Goal: Entertainment & Leisure: Consume media (video, audio)

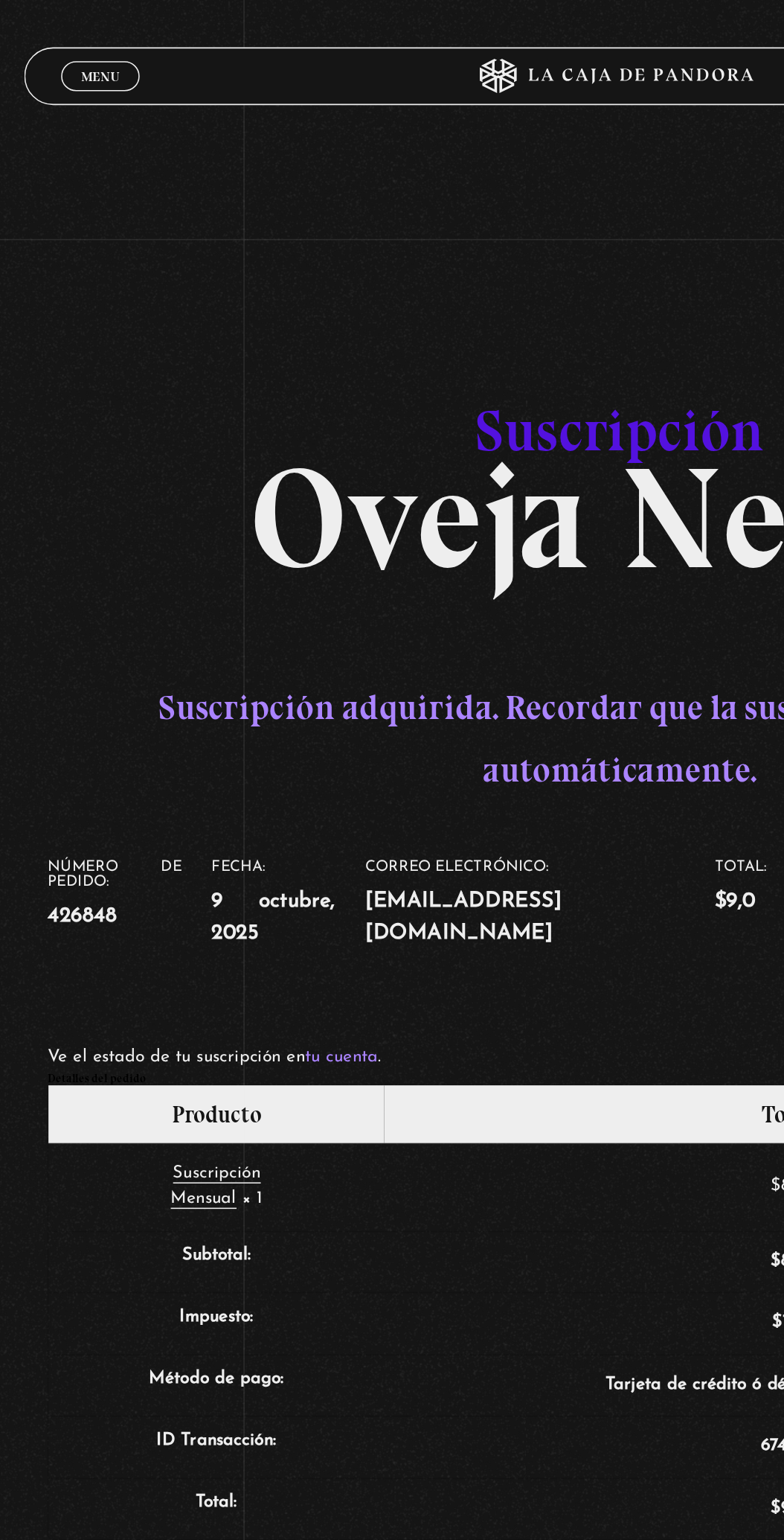
click at [45, 32] on section "Suscripción Oveja Negra Suscripción adquirida. Recordar que la suscripción se r…" at bounding box center [392, 668] width 784 height 1337
click at [56, 47] on span "Menu" at bounding box center [65, 49] width 25 height 9
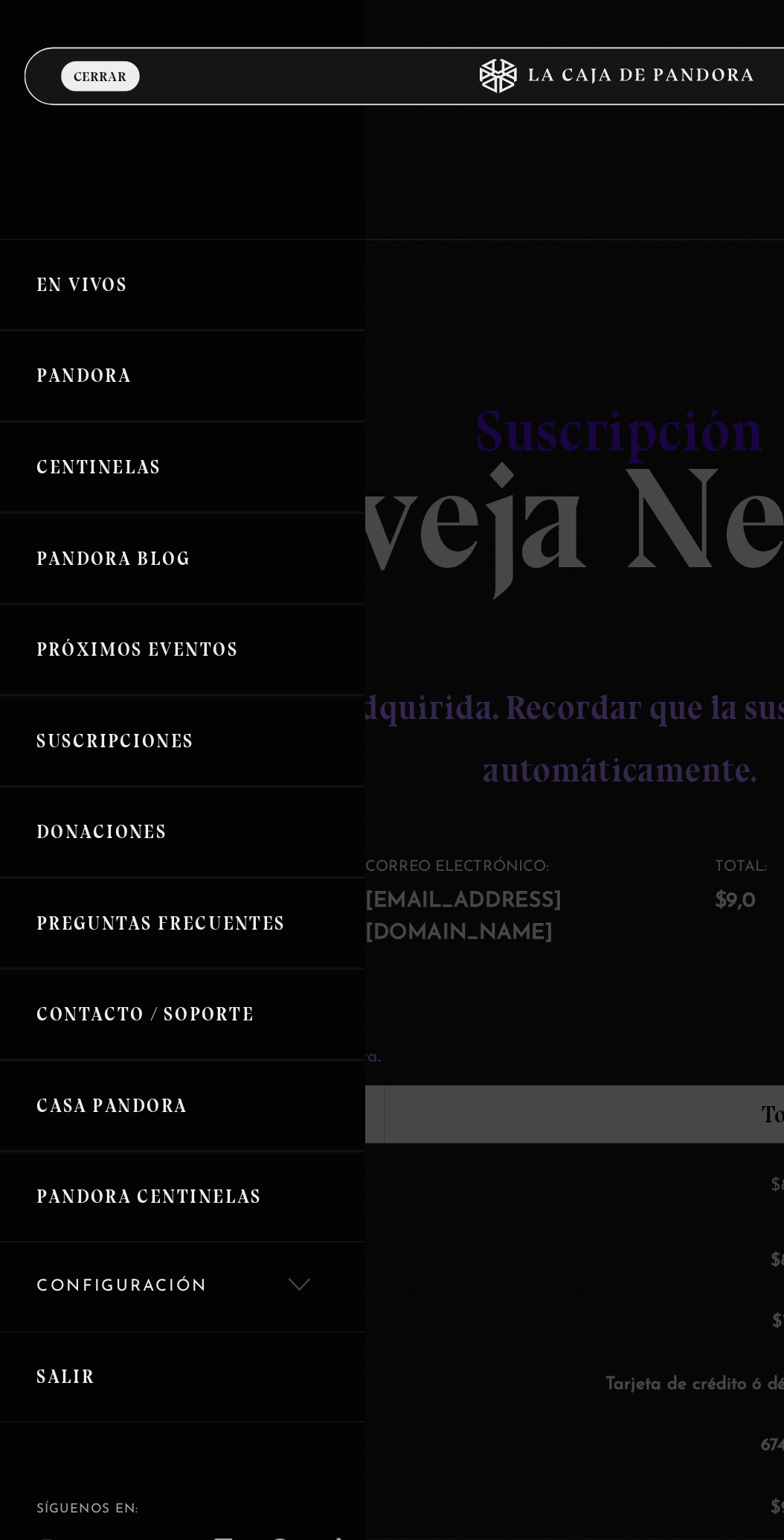
click at [42, 198] on link "En vivos" at bounding box center [118, 183] width 235 height 58
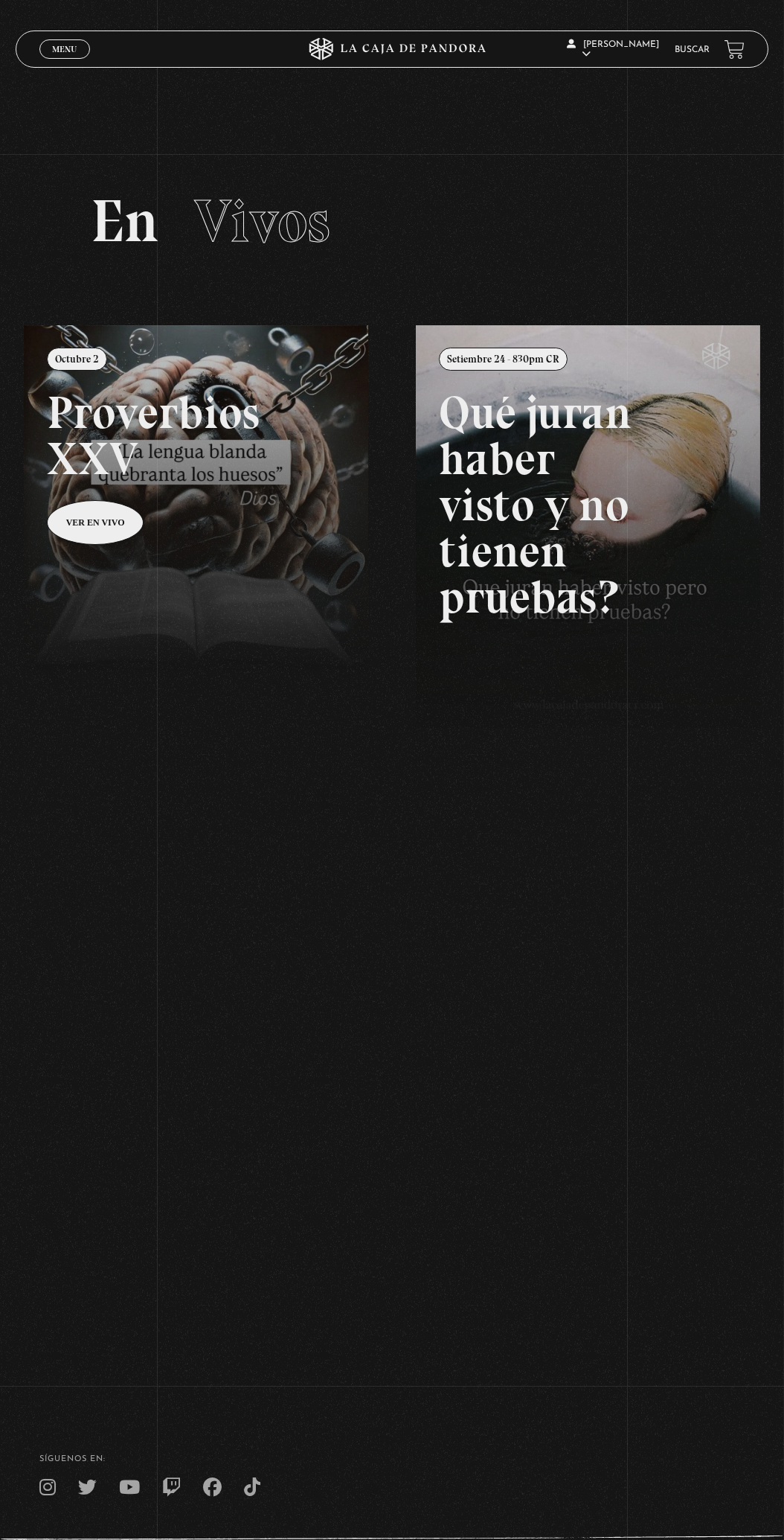
click at [250, 240] on span "Vivos" at bounding box center [262, 221] width 136 height 72
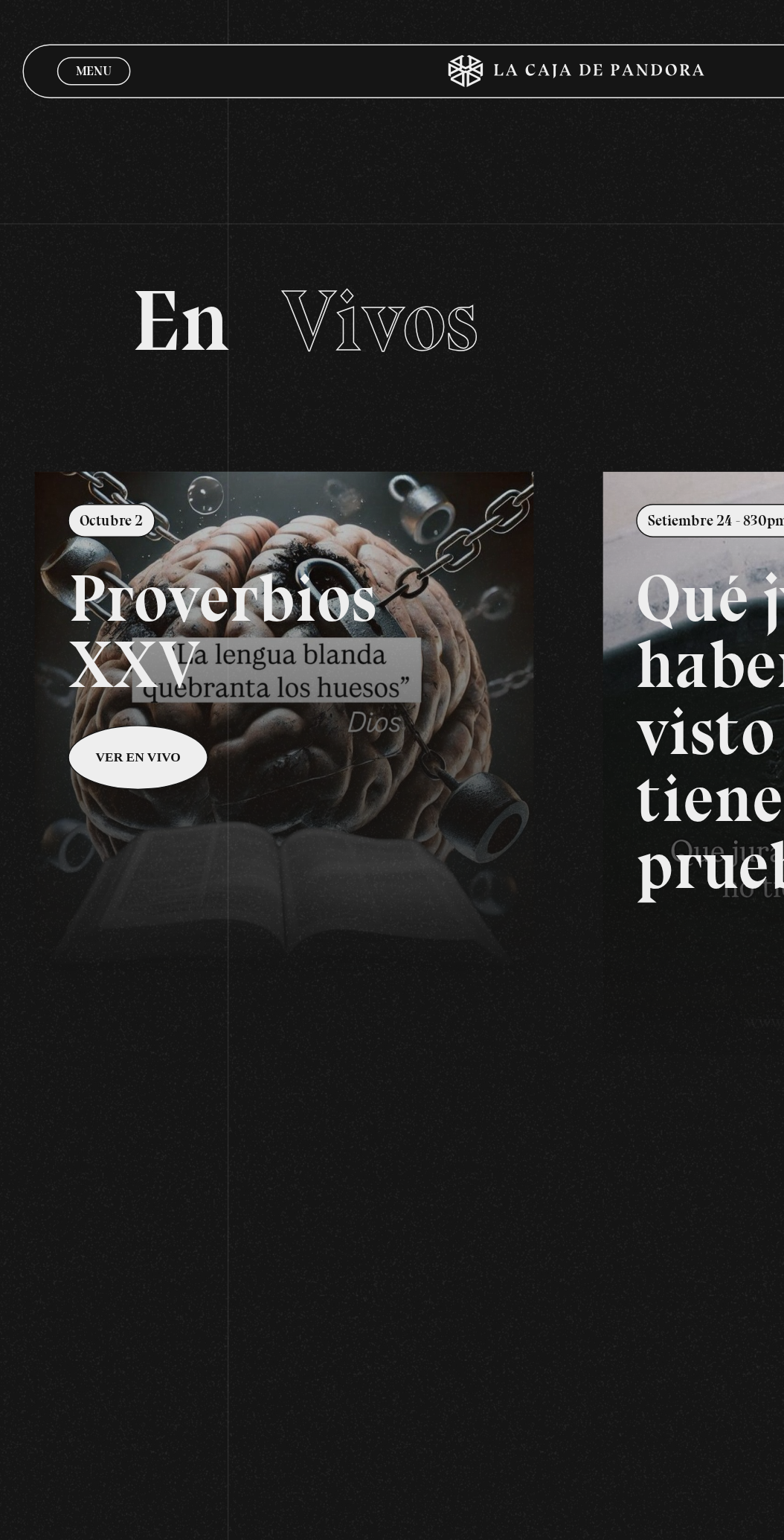
click at [55, 47] on span "Menu" at bounding box center [65, 49] width 25 height 9
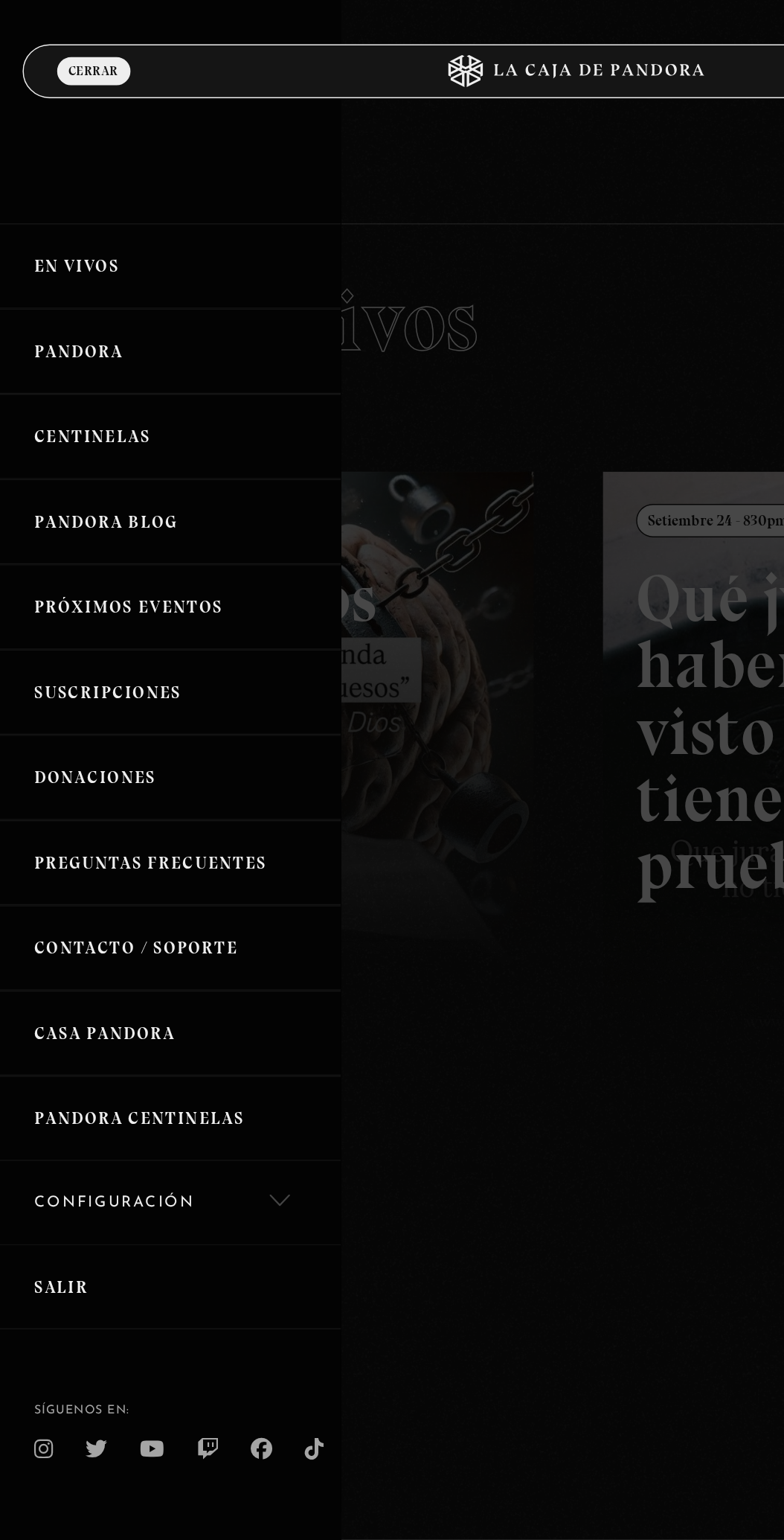
click at [39, 433] on link "Próximos Eventos" at bounding box center [118, 419] width 235 height 58
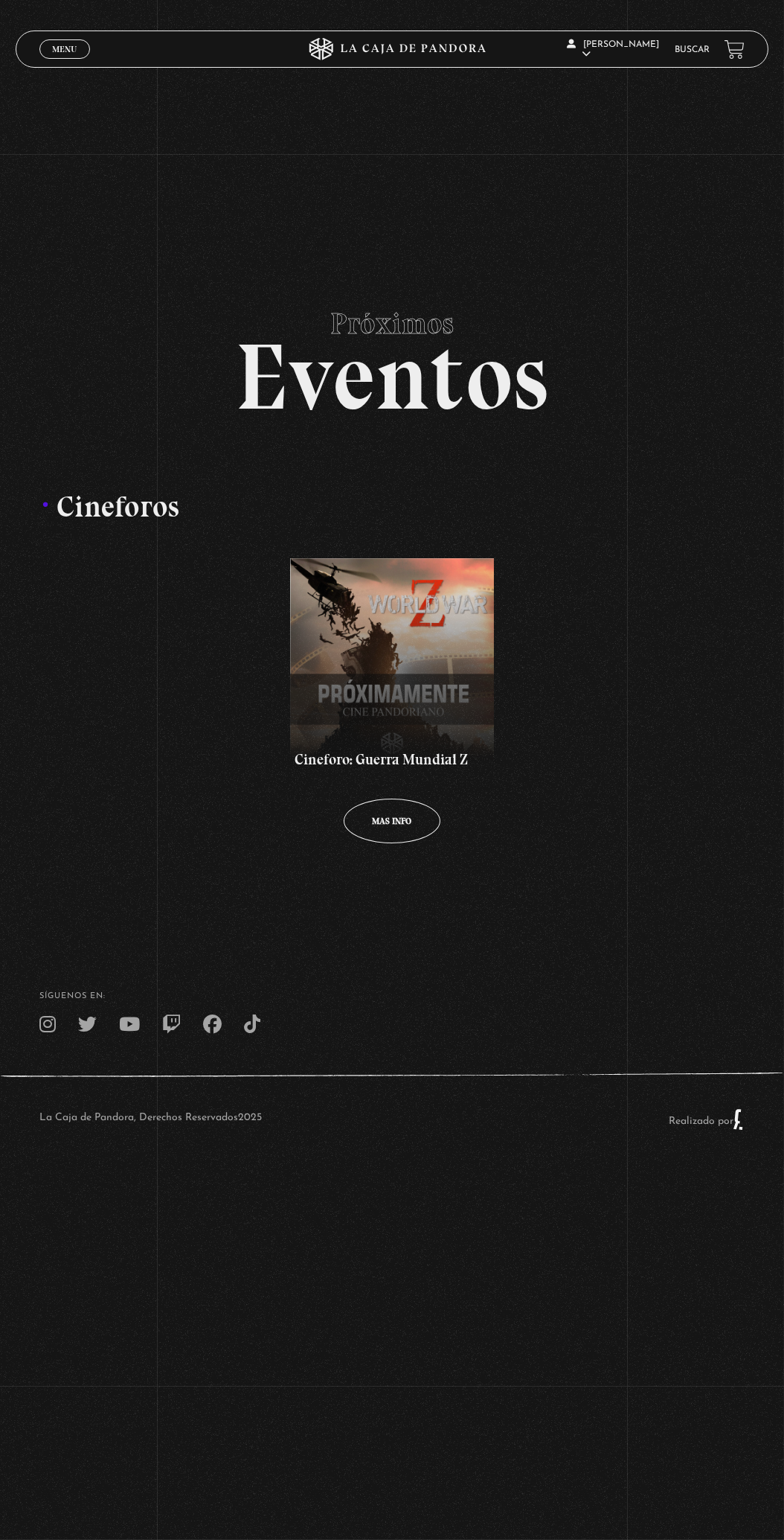
click at [52, 54] on span "Menu" at bounding box center [65, 49] width 25 height 9
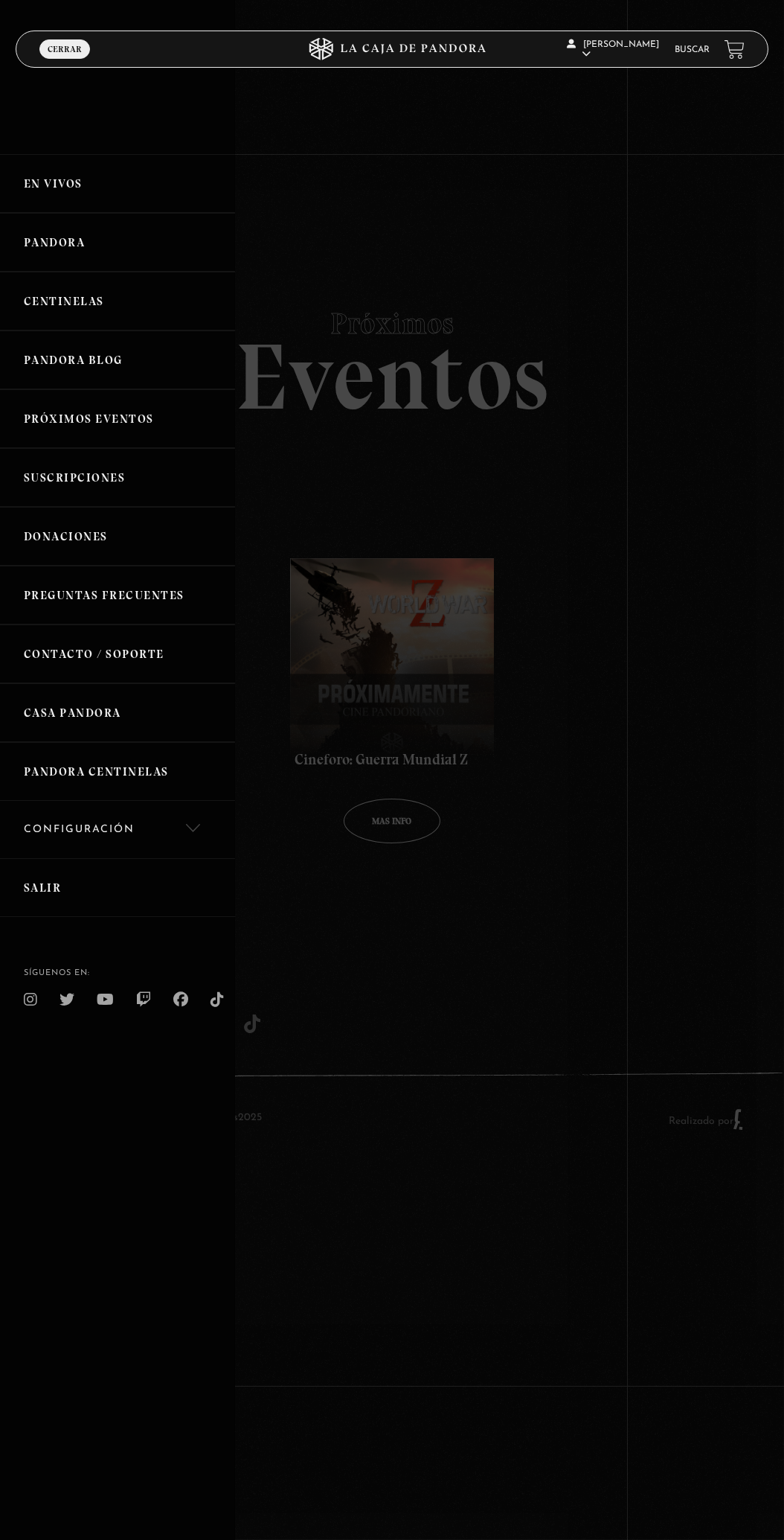
click at [485, 877] on div at bounding box center [392, 770] width 784 height 1540
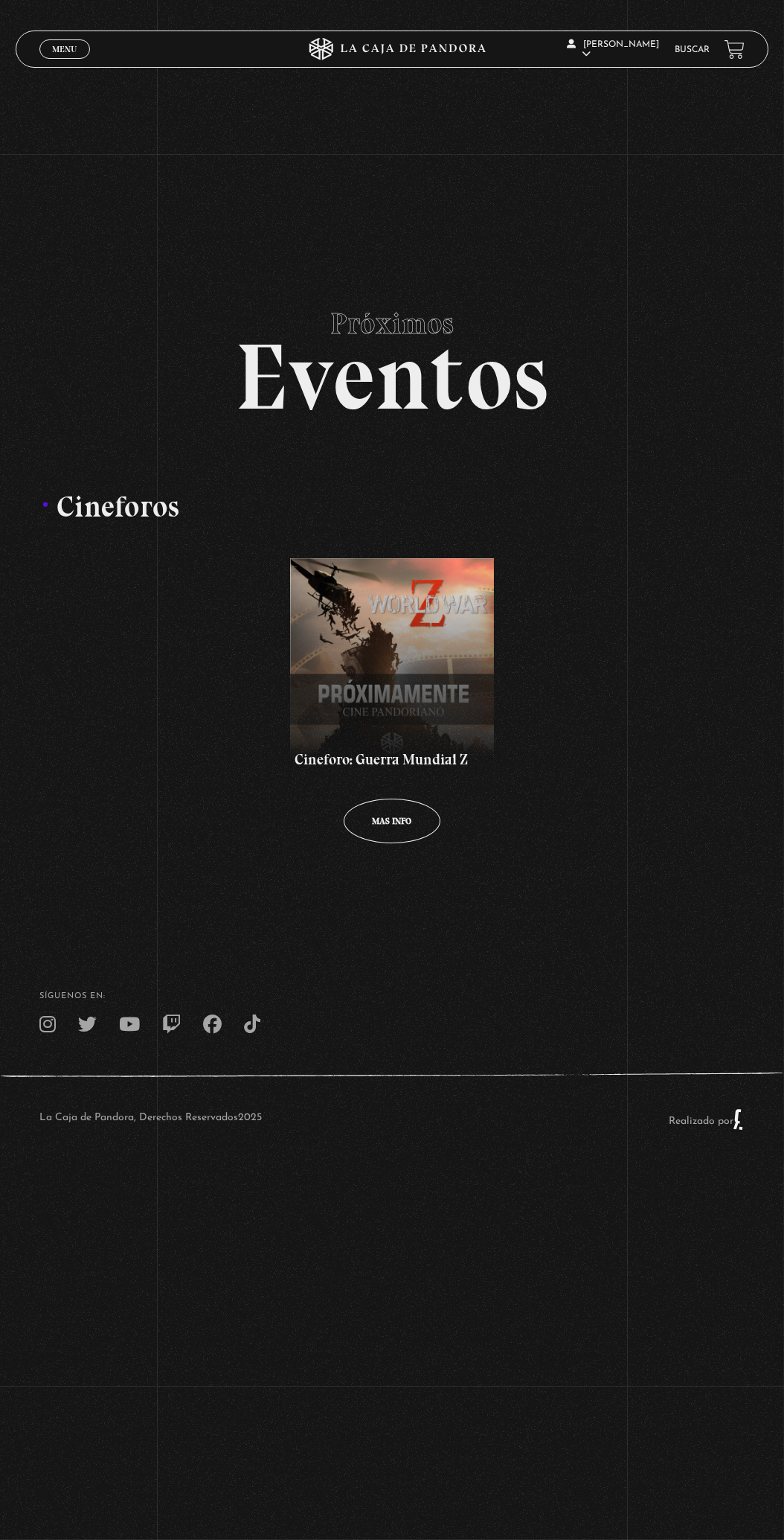
click at [48, 65] on div "Menu Cerrar" at bounding box center [157, 49] width 235 height 35
click at [41, 52] on link "Menu Cerrar" at bounding box center [65, 48] width 51 height 19
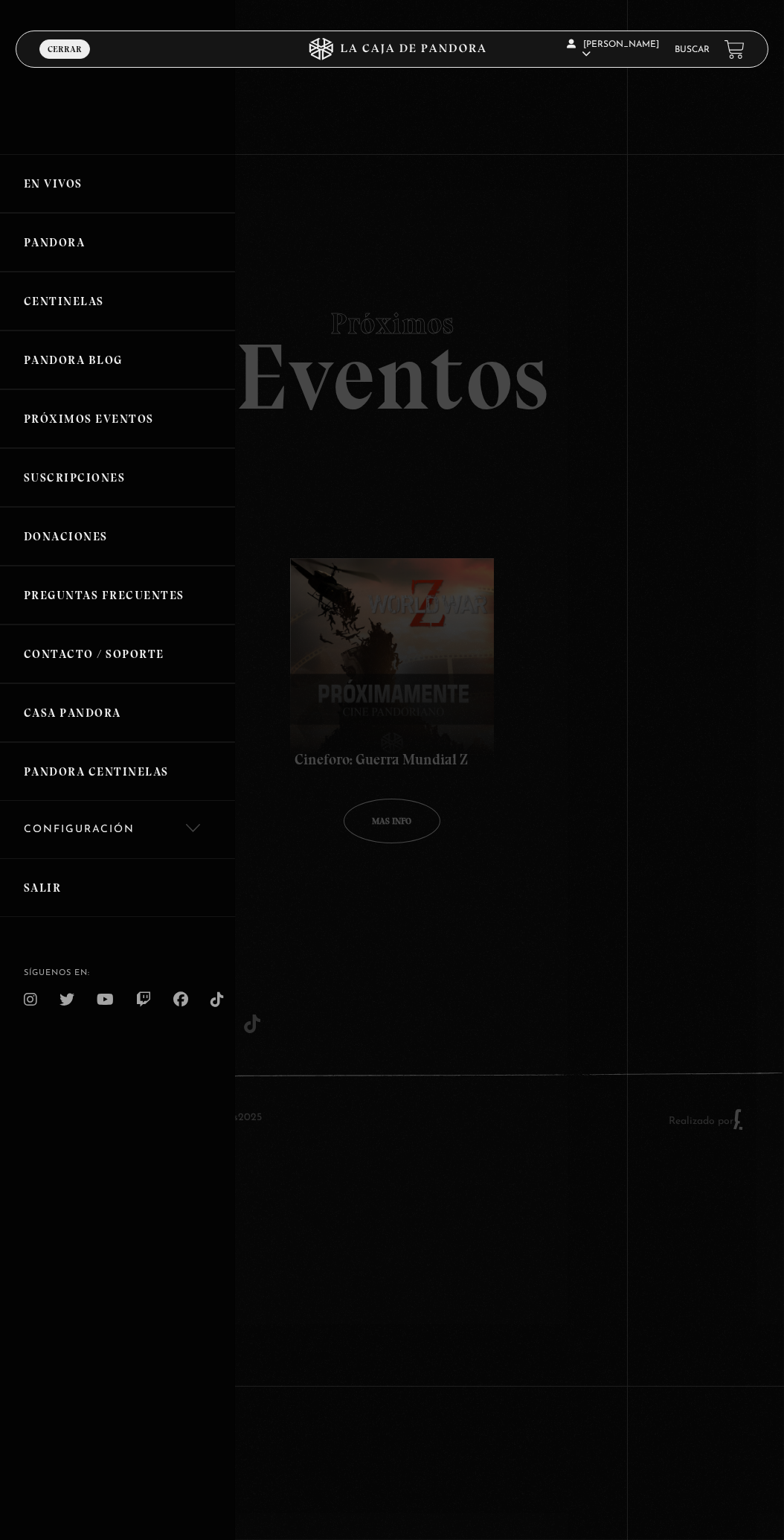
click at [63, 54] on span "Cerrar" at bounding box center [65, 49] width 34 height 9
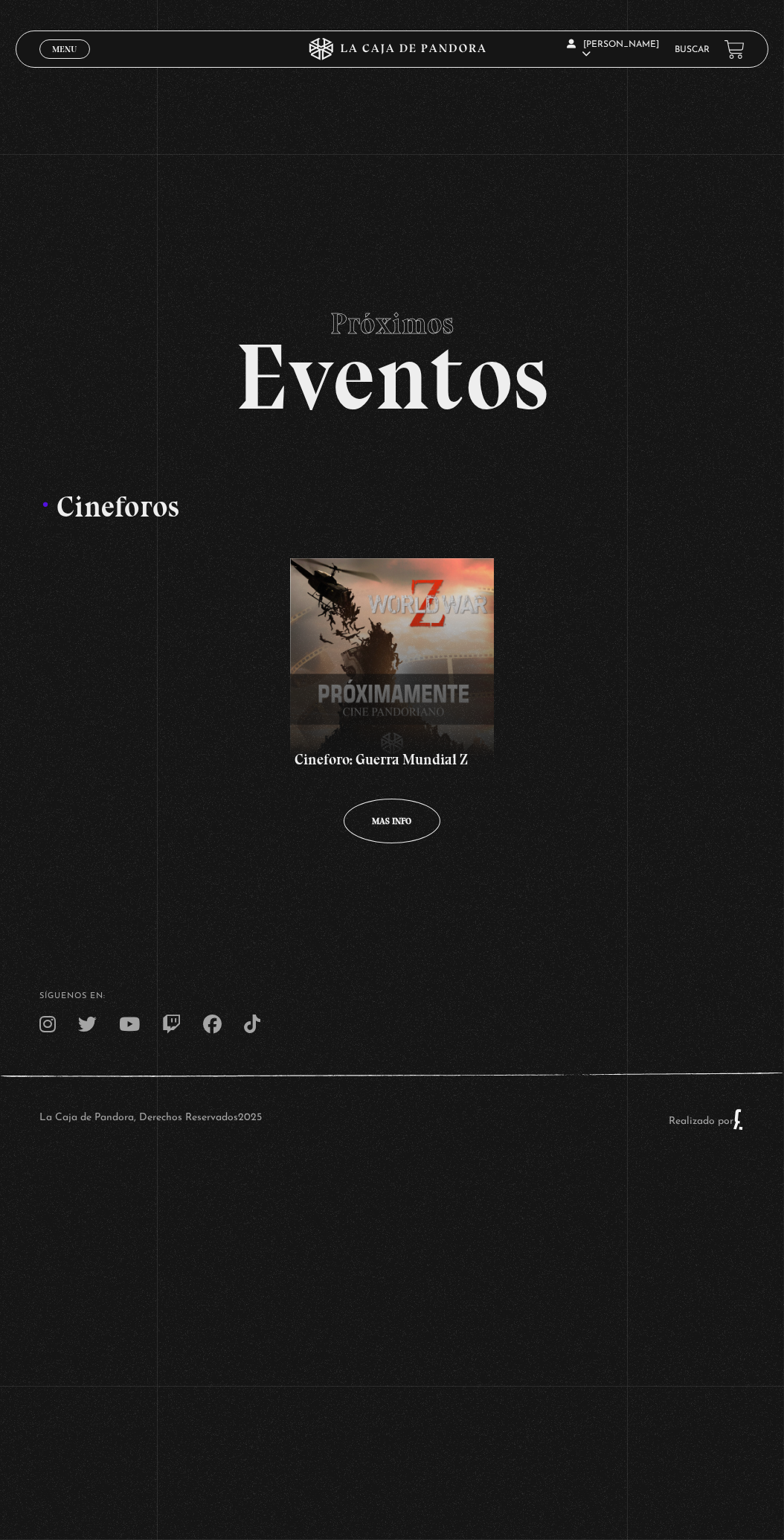
click at [63, 52] on span "Menu" at bounding box center [65, 49] width 25 height 9
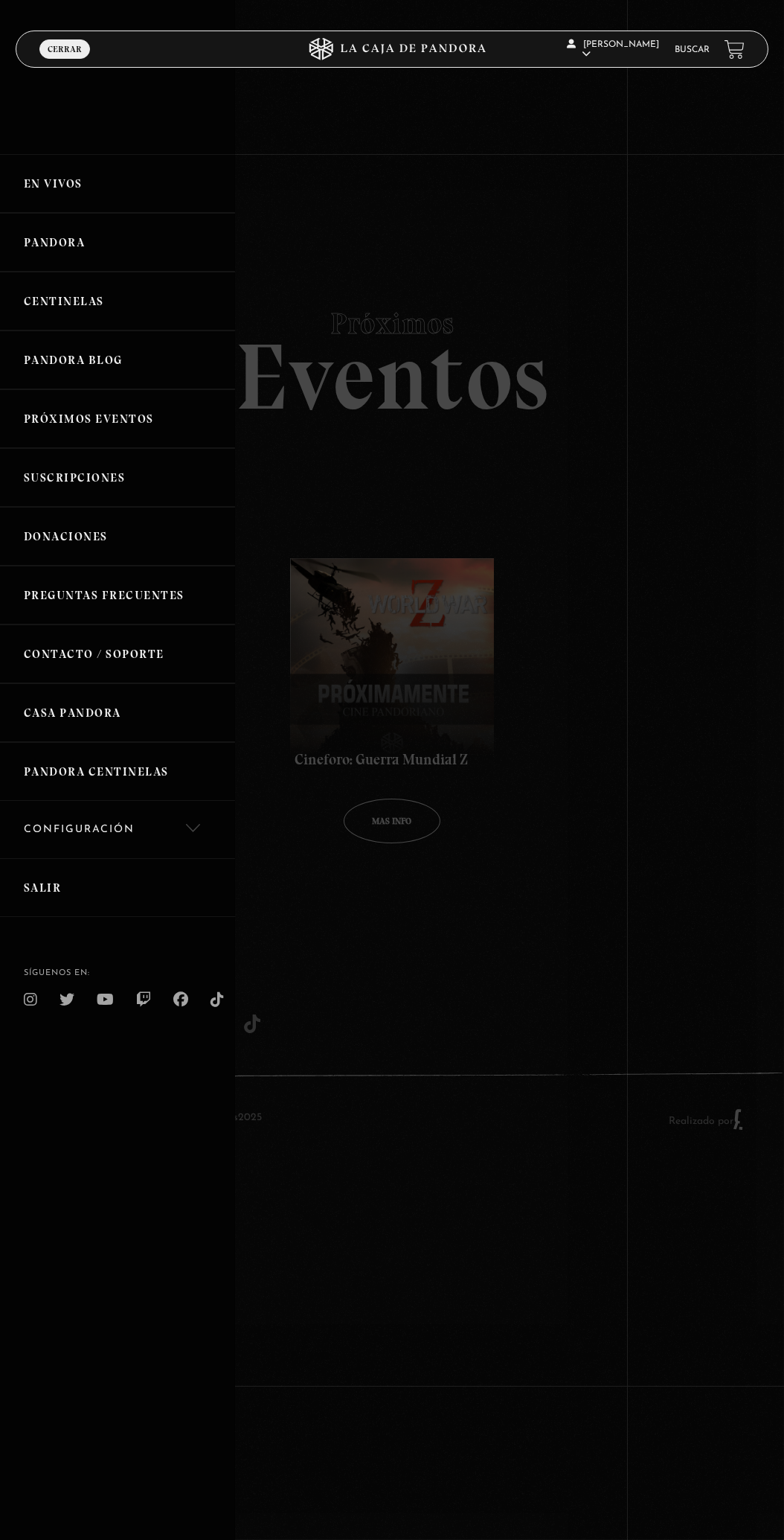
click at [31, 263] on link "Pandora" at bounding box center [118, 242] width 235 height 58
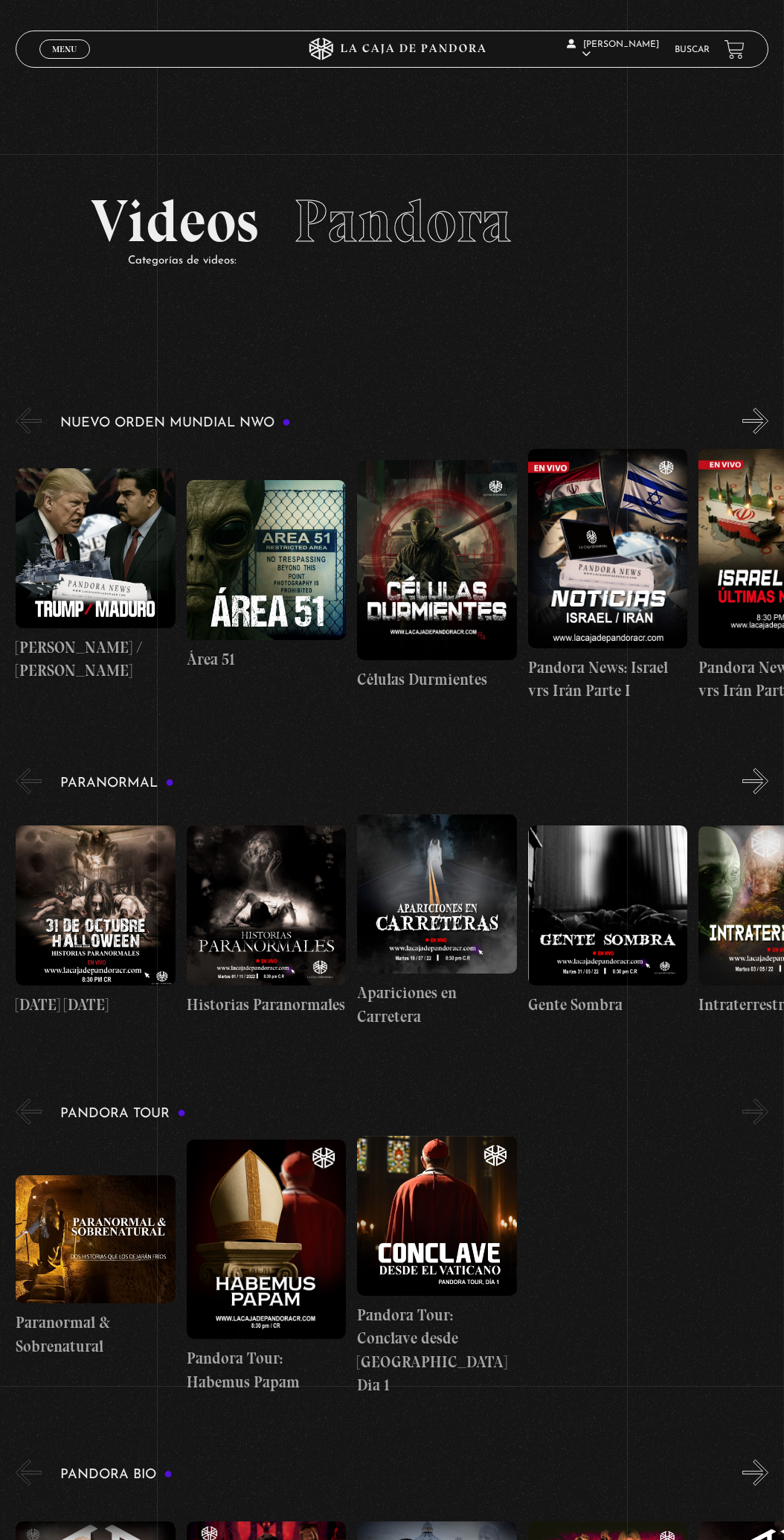
click at [48, 52] on link "Menu Cerrar" at bounding box center [65, 48] width 51 height 19
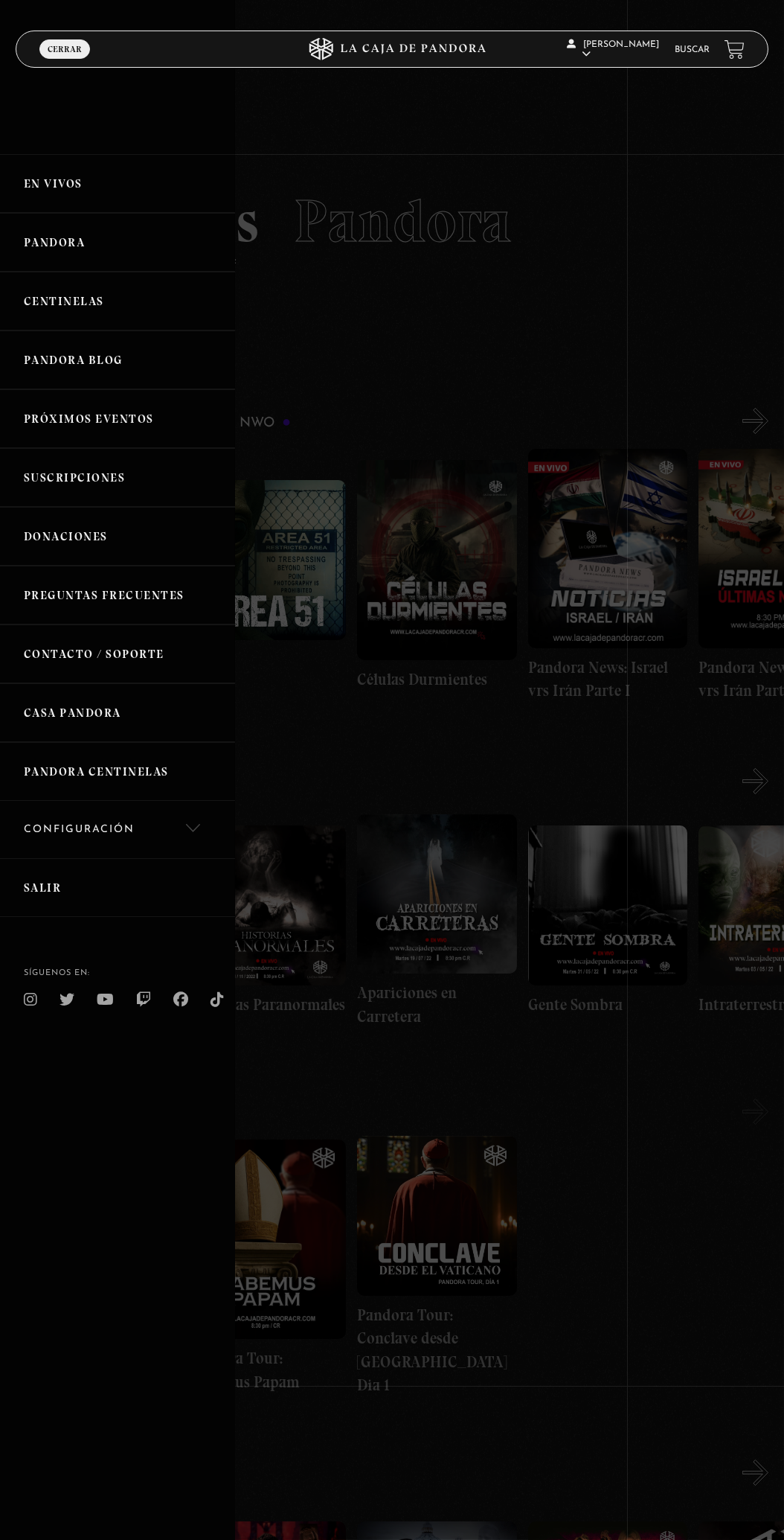
click at [18, 189] on link "En vivos" at bounding box center [118, 183] width 235 height 58
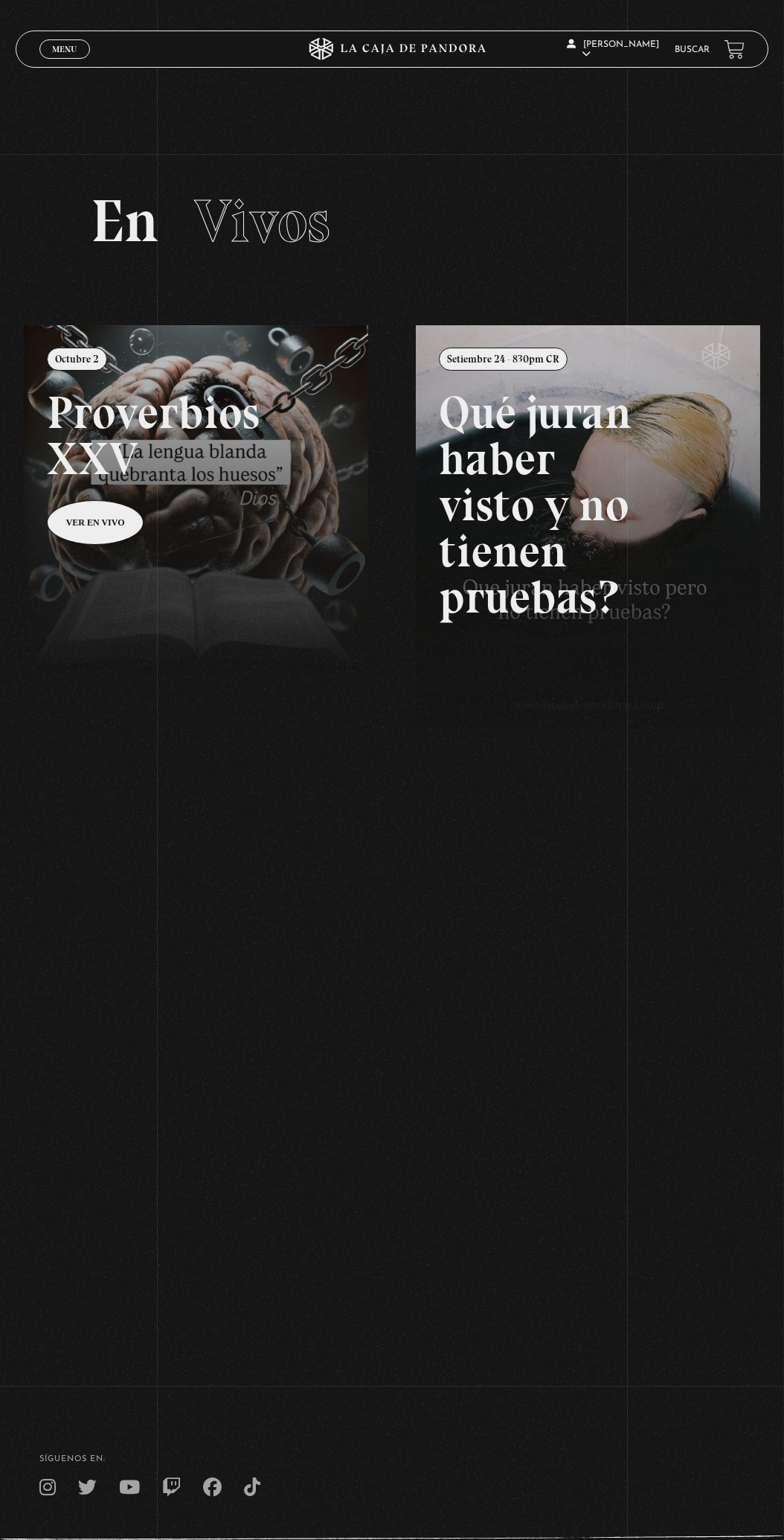
click at [259, 242] on span "Vivos" at bounding box center [262, 221] width 136 height 72
click at [227, 230] on span "Vivos" at bounding box center [262, 221] width 136 height 72
click at [110, 215] on h2 "En Vivos" at bounding box center [392, 221] width 602 height 59
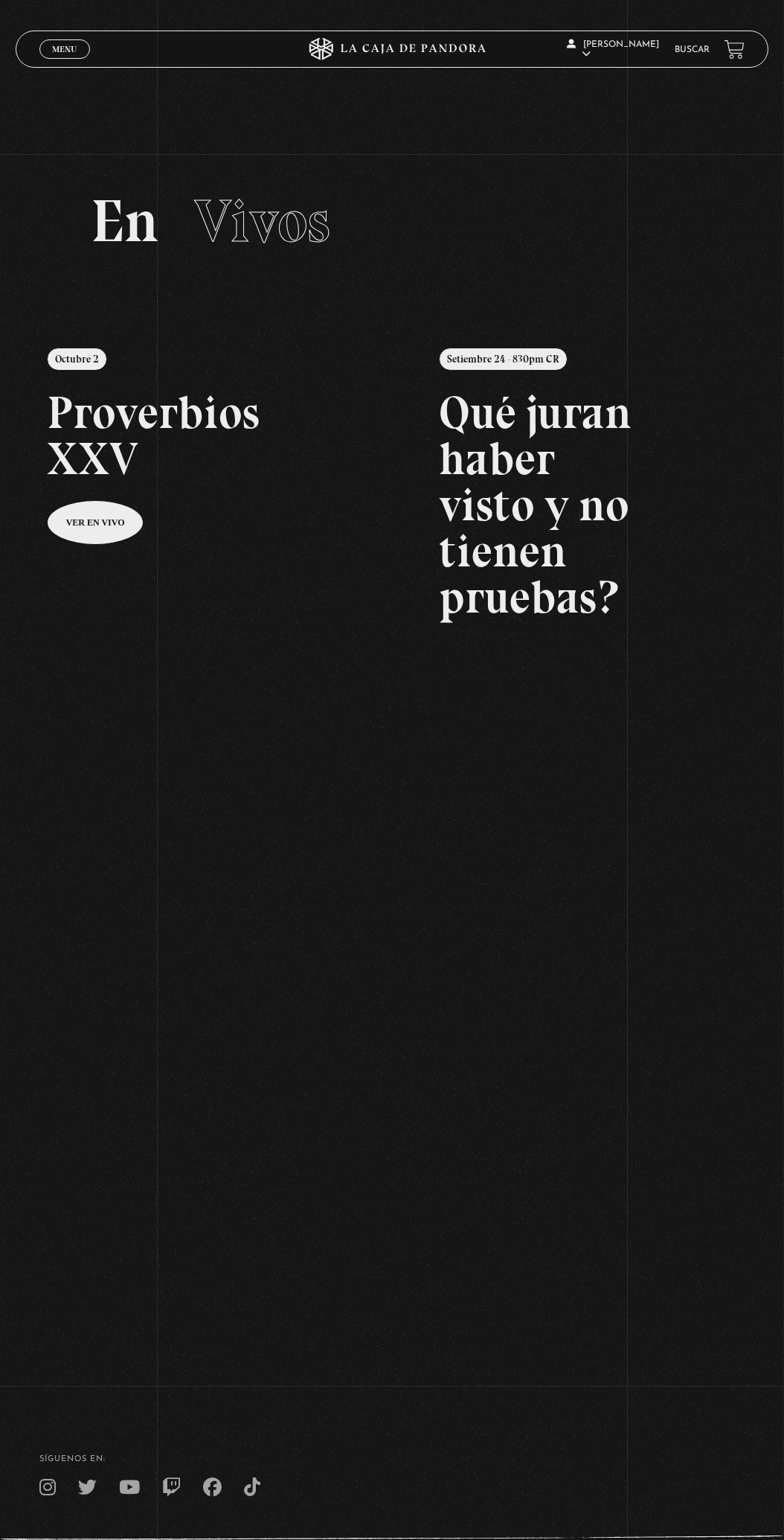
scroll to position [5, 0]
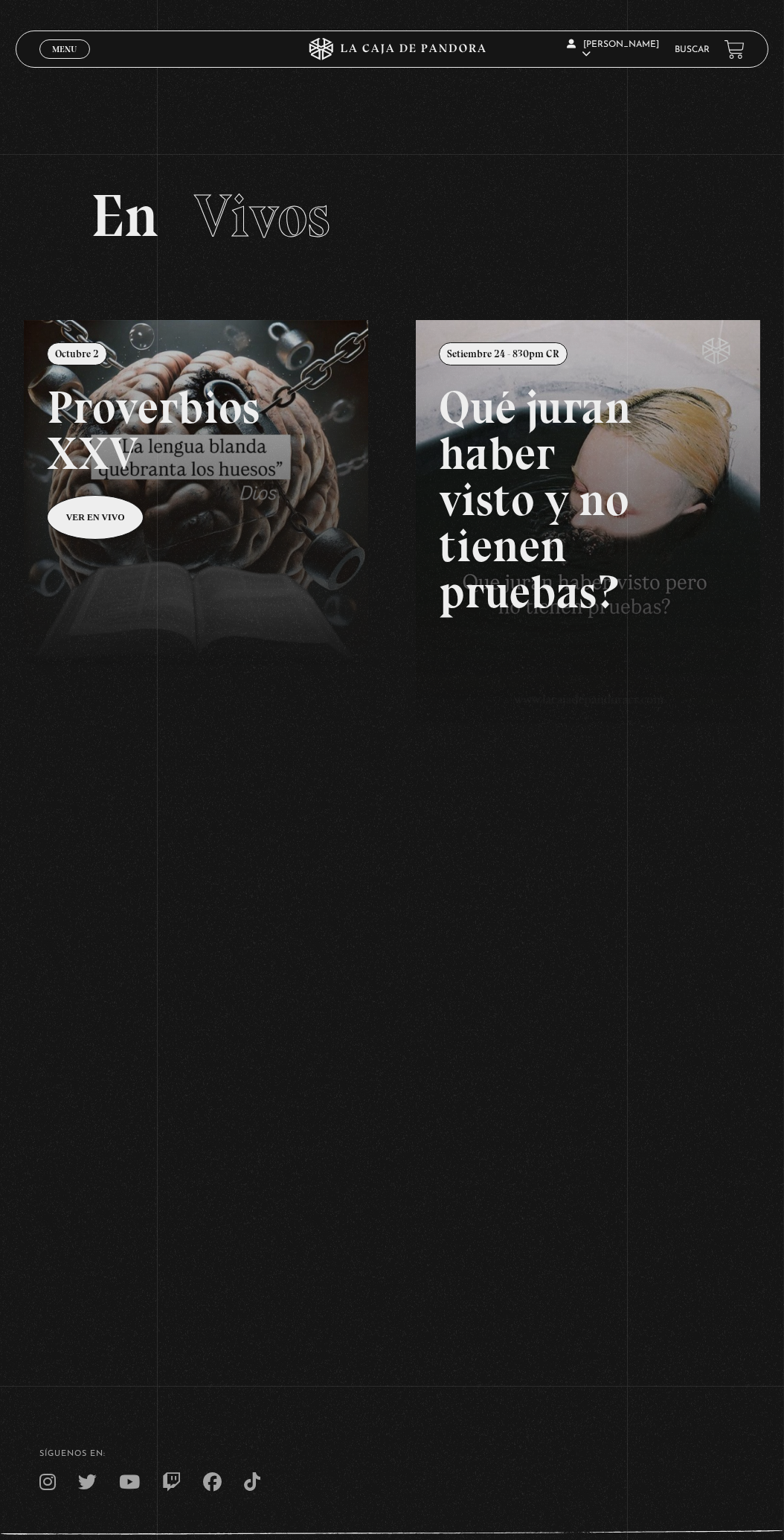
click at [83, 529] on link at bounding box center [415, 1090] width 784 height 1540
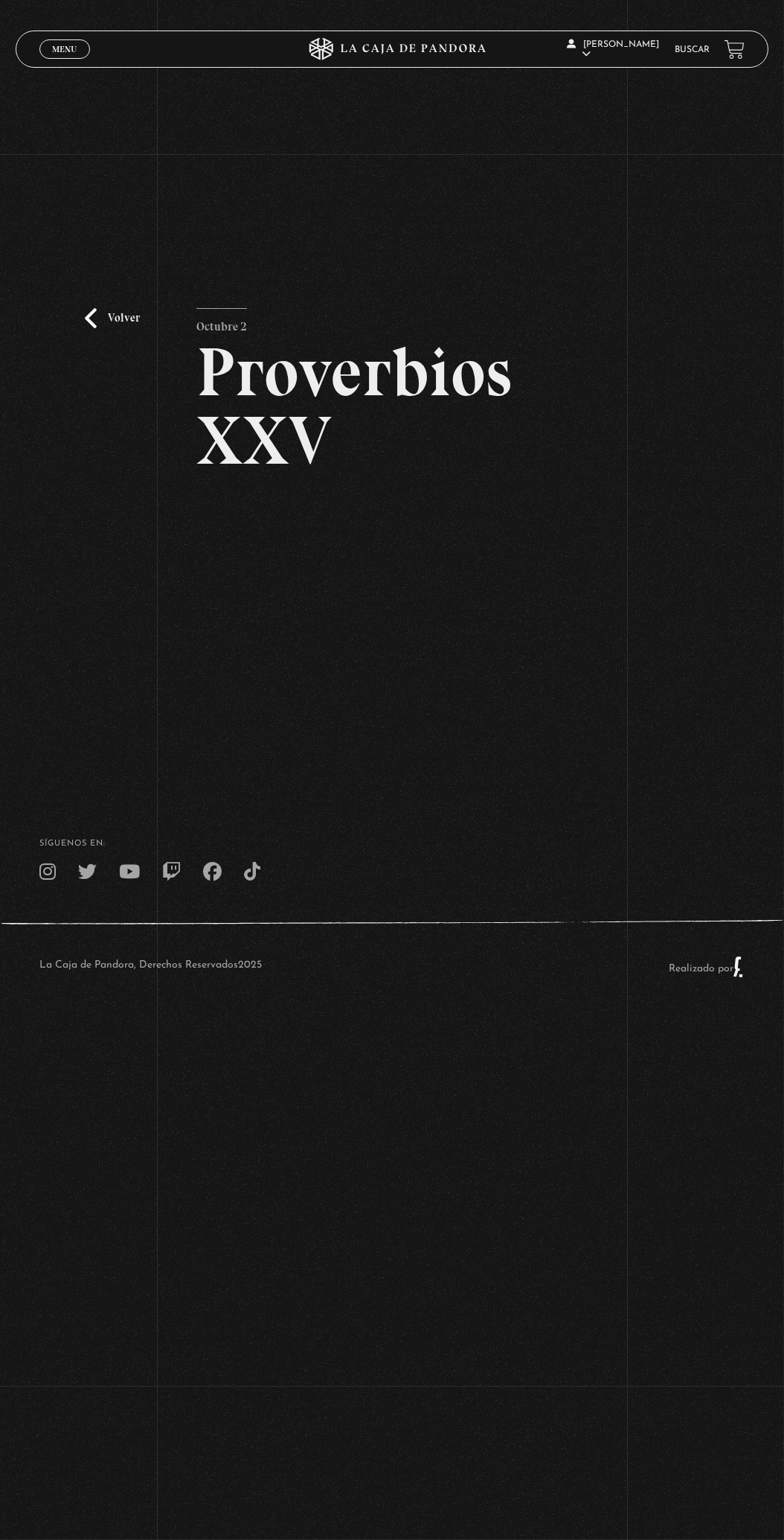
click at [93, 329] on link "Volver" at bounding box center [112, 318] width 55 height 20
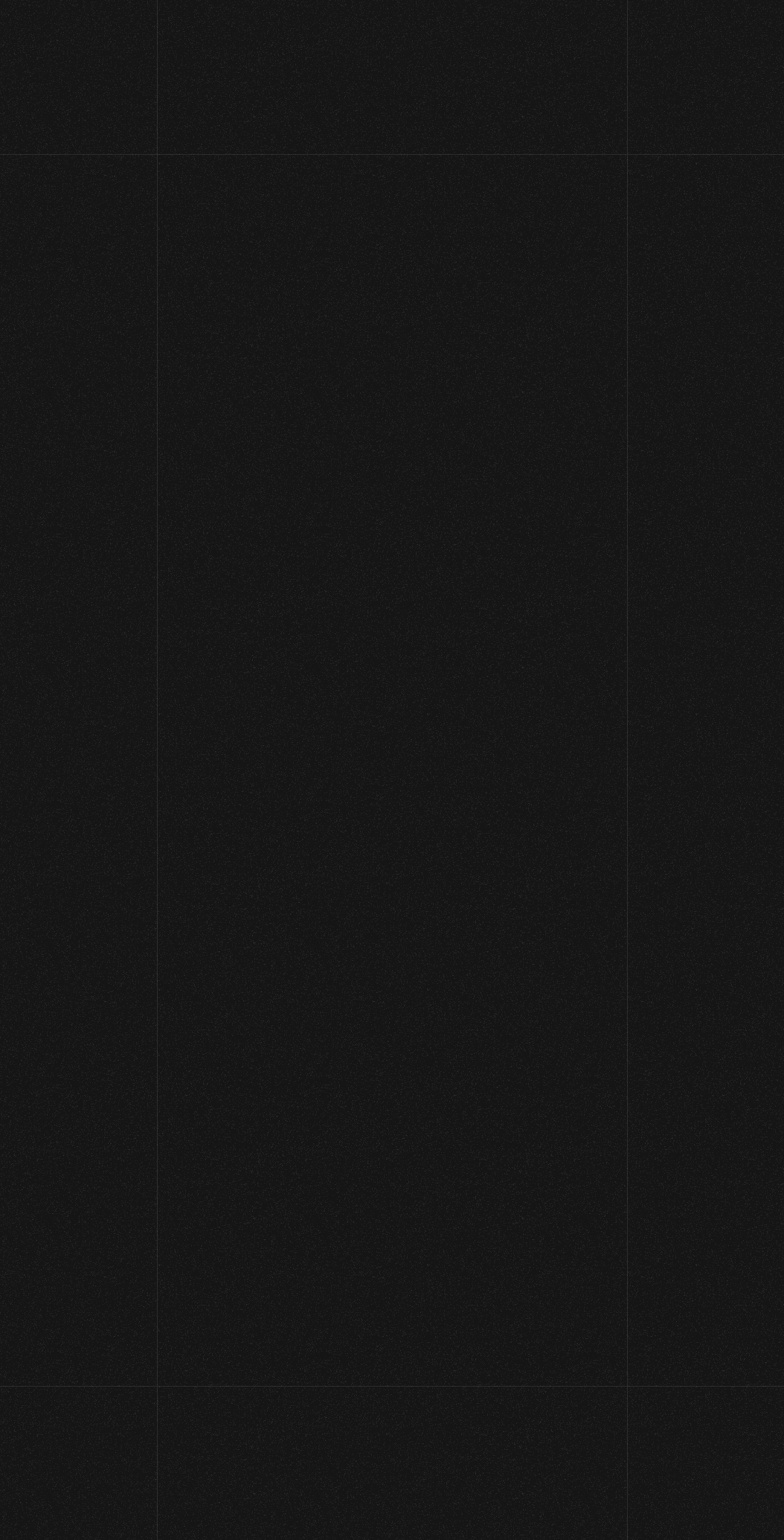
scroll to position [5, 0]
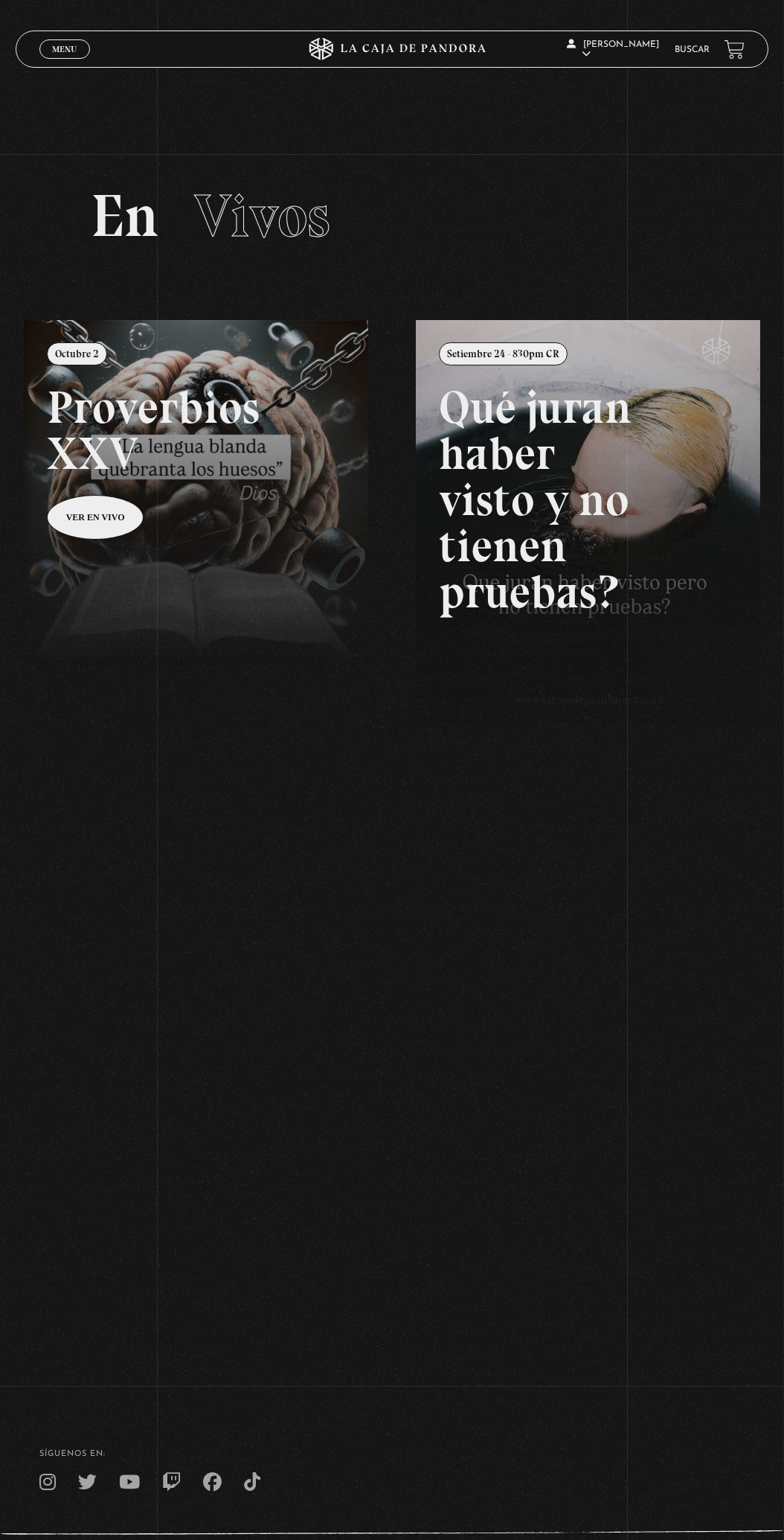
click at [53, 67] on div "Menu Cerrar" at bounding box center [157, 49] width 235 height 35
click at [61, 52] on span "Menu" at bounding box center [65, 49] width 25 height 9
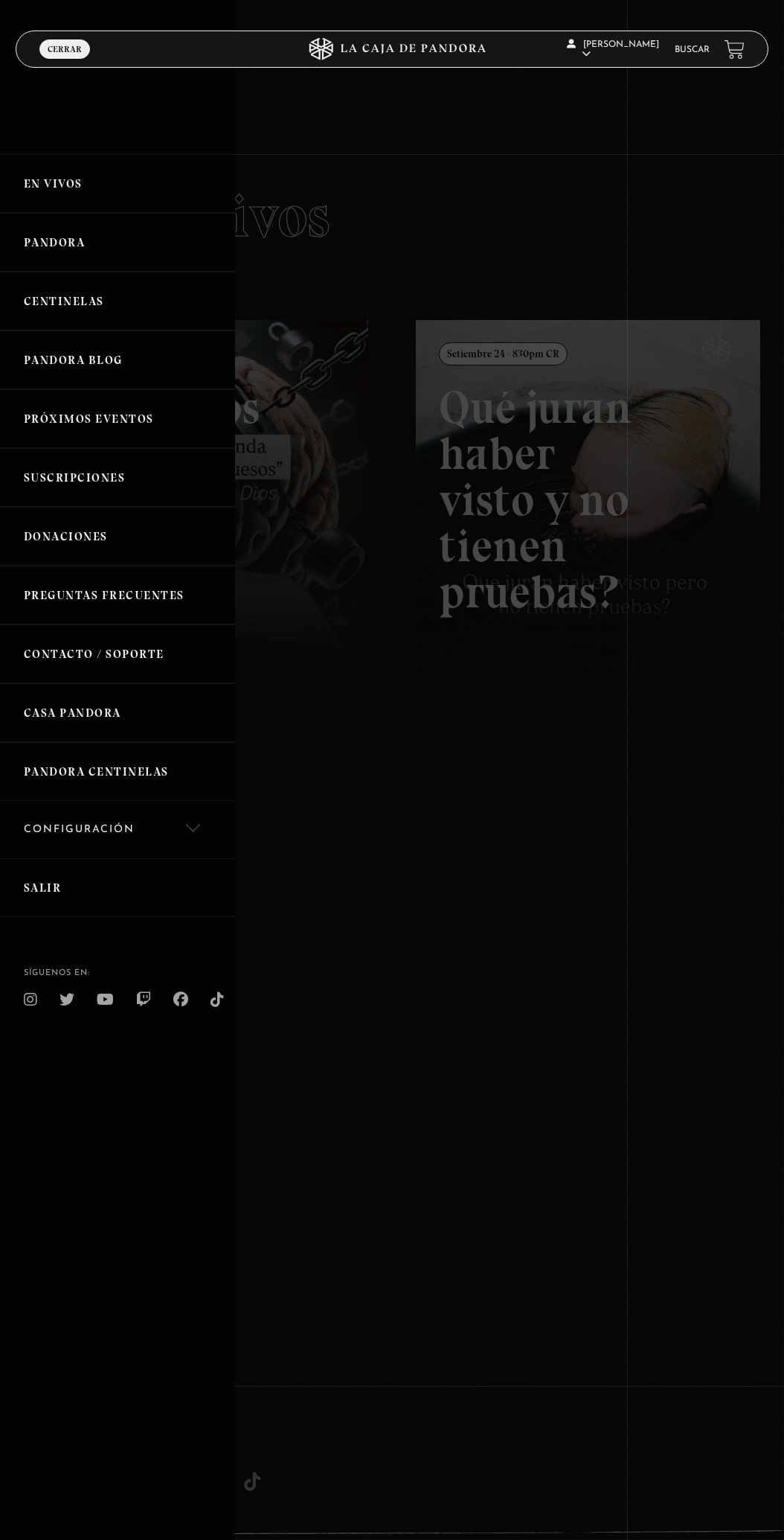
click at [18, 187] on link "En vivos" at bounding box center [118, 183] width 235 height 58
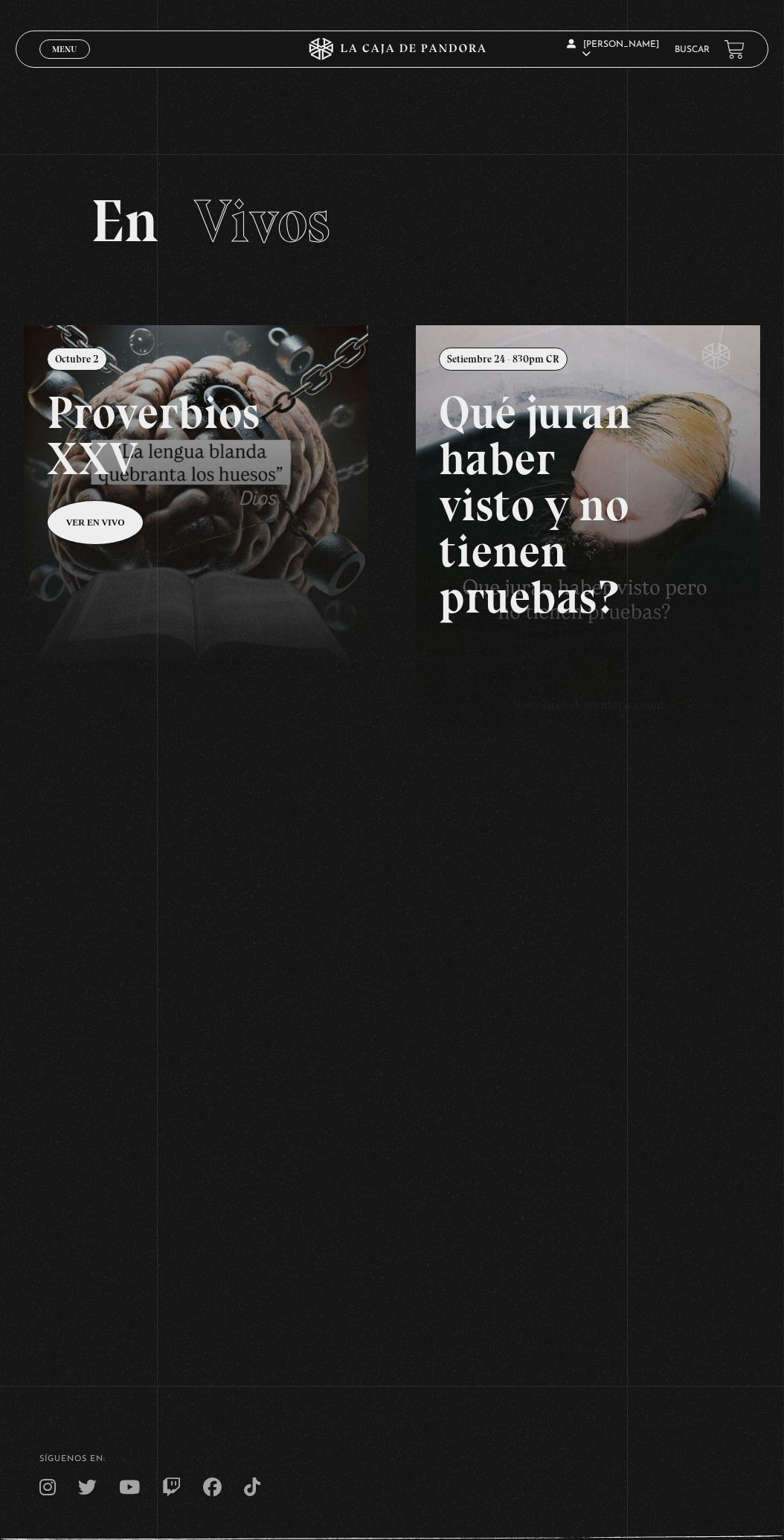
click at [360, 57] on icon at bounding box center [392, 48] width 235 height 22
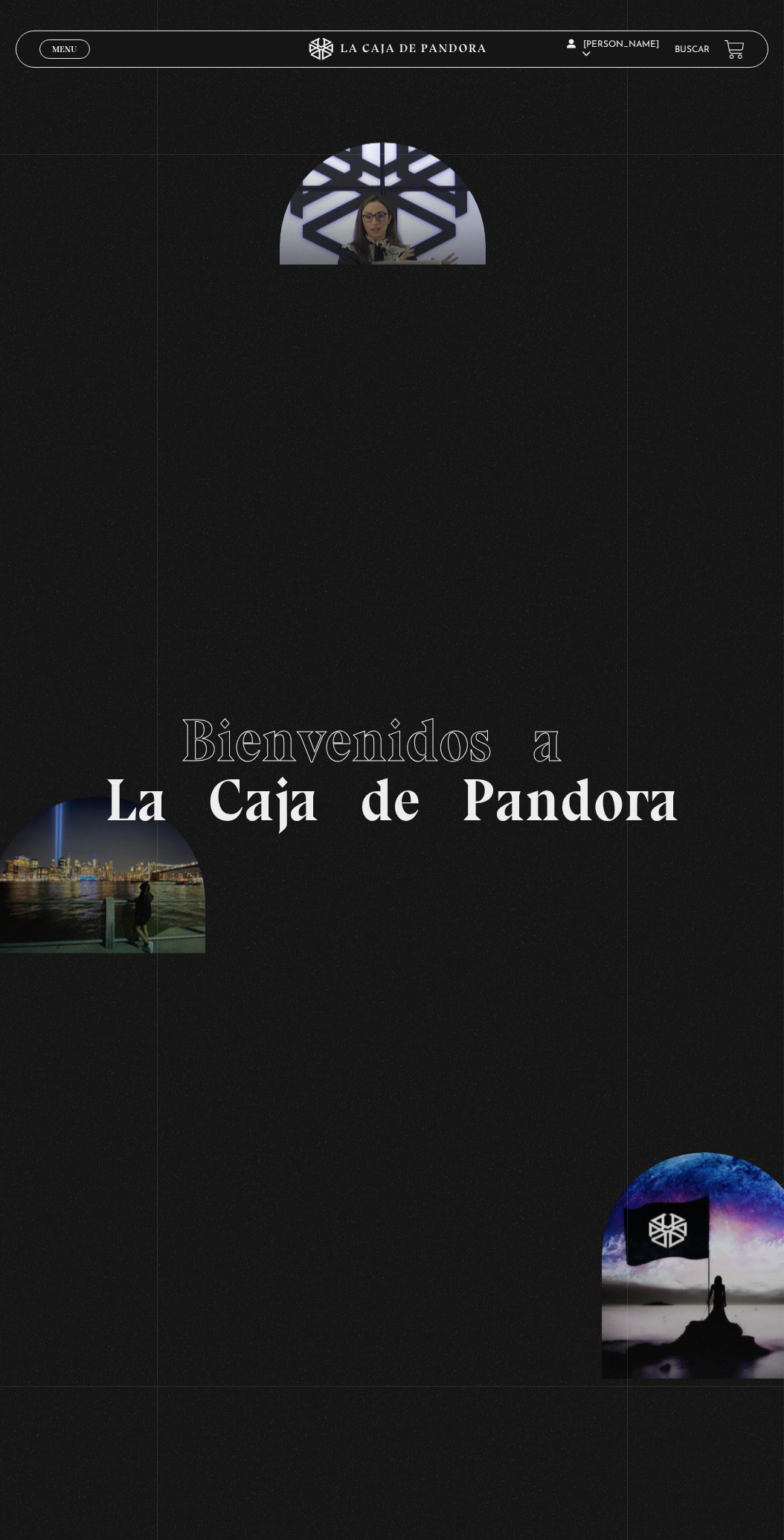
click at [373, 236] on section "Bienvenidos a La Caja de Pandora" at bounding box center [392, 770] width 784 height 1540
click at [349, 218] on section "Bienvenidos a La Caja de Pandora" at bounding box center [392, 770] width 784 height 1540
click at [75, 47] on span "Menu" at bounding box center [65, 49] width 25 height 9
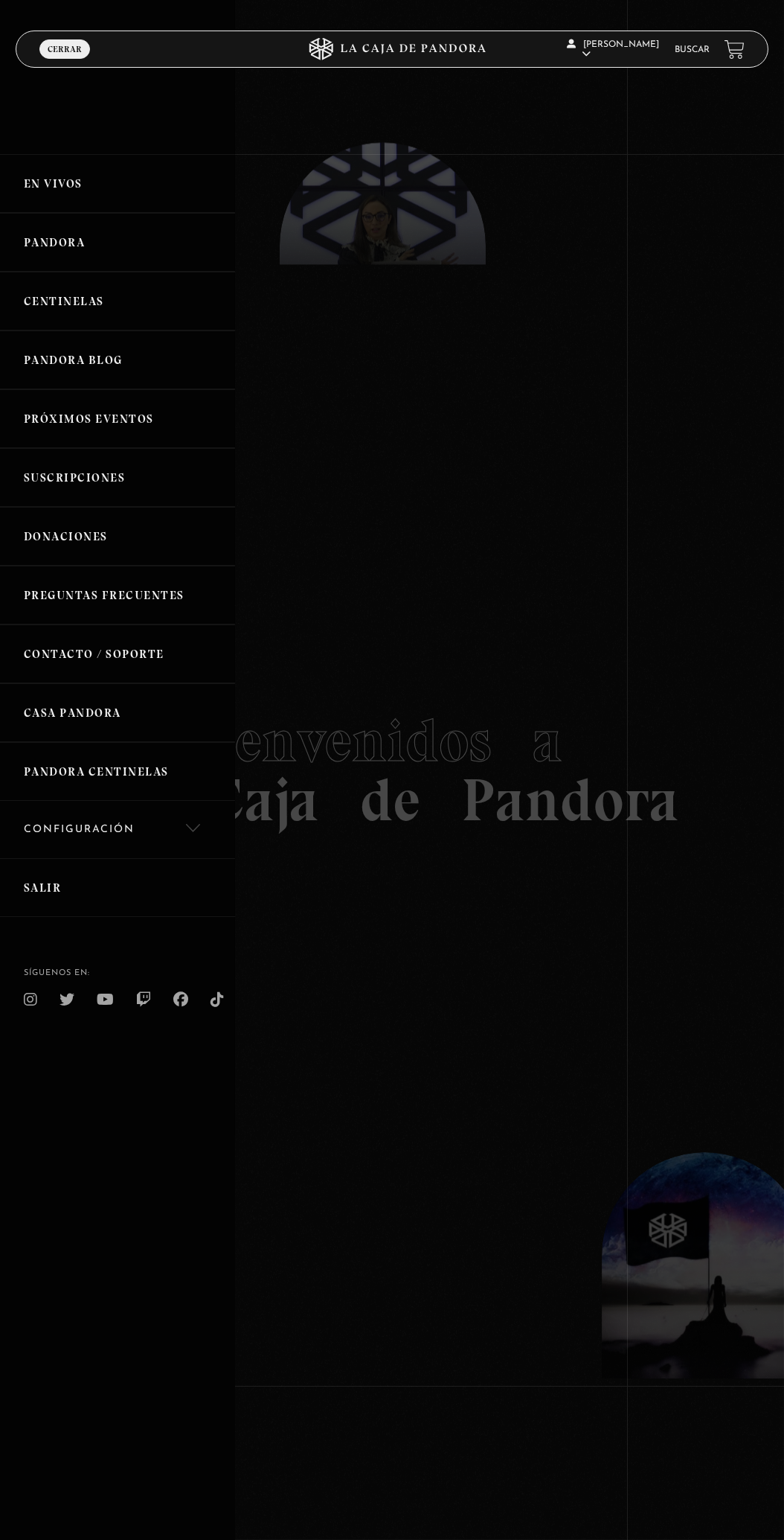
click at [55, 196] on link "En vivos" at bounding box center [118, 183] width 235 height 58
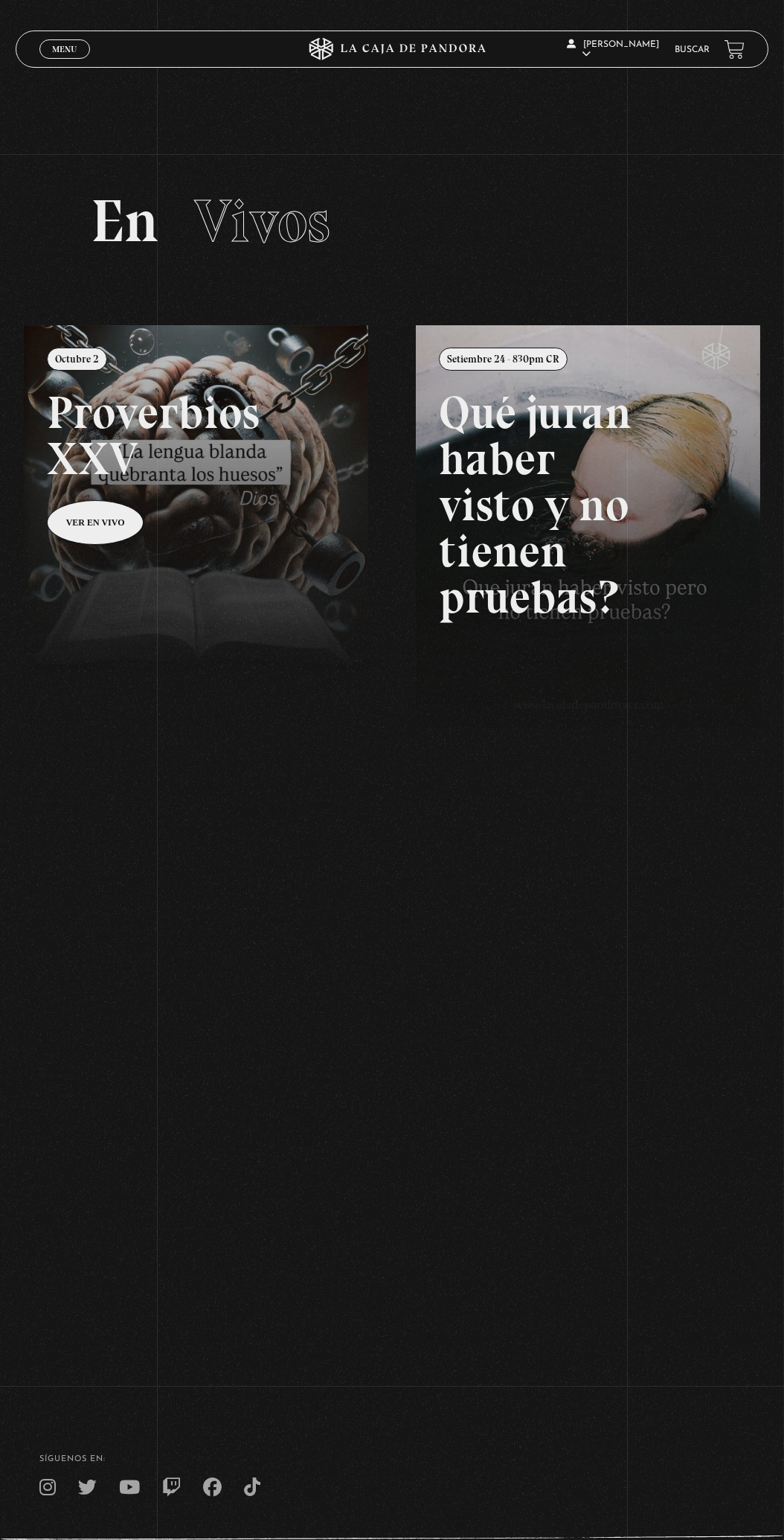
click at [235, 212] on span "Vivos" at bounding box center [262, 221] width 136 height 72
click at [126, 235] on h2 "En Vivos" at bounding box center [392, 221] width 602 height 59
click at [219, 244] on span "Vivos" at bounding box center [262, 221] width 136 height 72
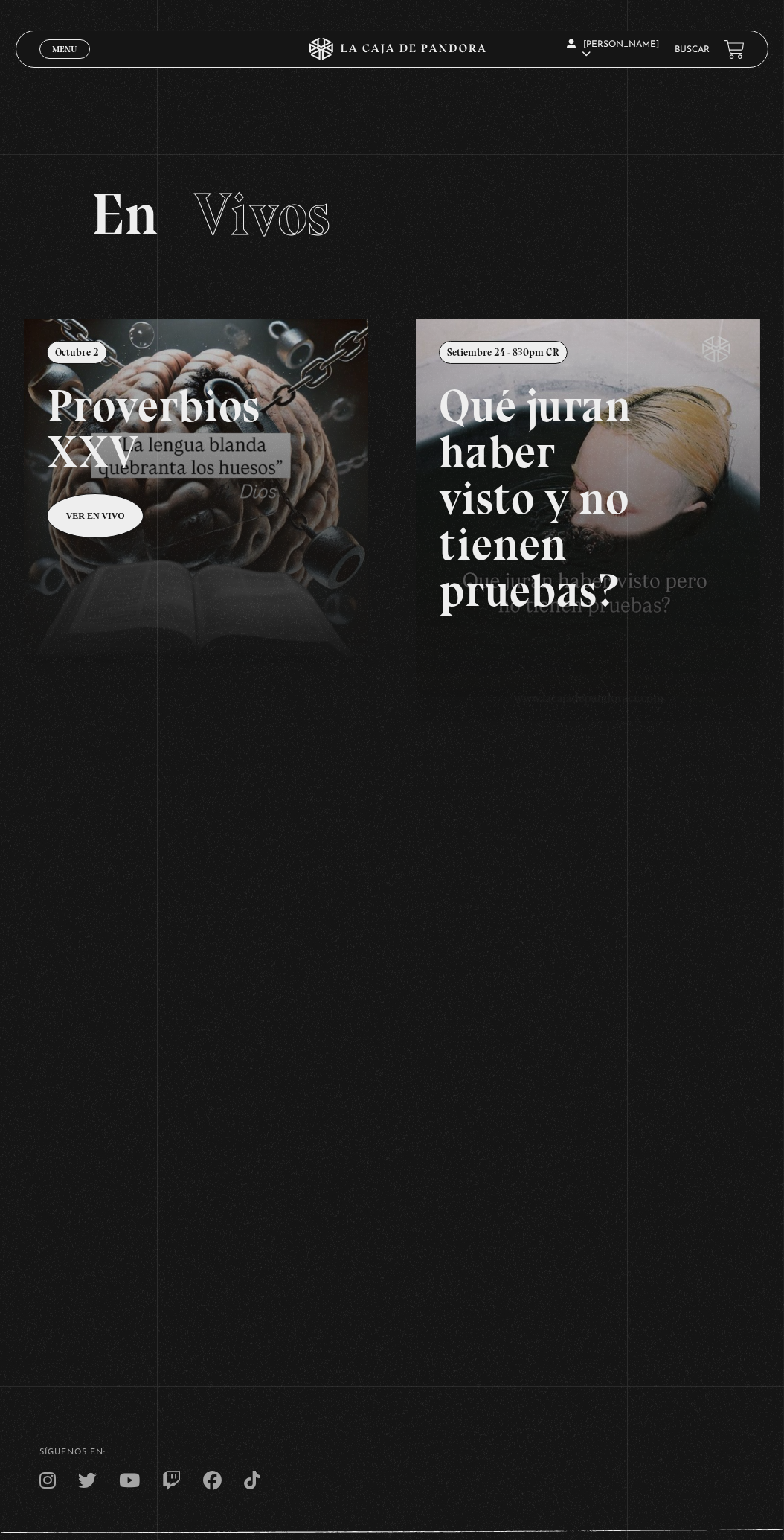
click at [254, 227] on span "Vivos" at bounding box center [262, 214] width 136 height 72
click at [160, 272] on section "En Vivos" at bounding box center [392, 232] width 784 height 171
click at [39, 55] on link "Menu Cerrar" at bounding box center [65, 48] width 51 height 19
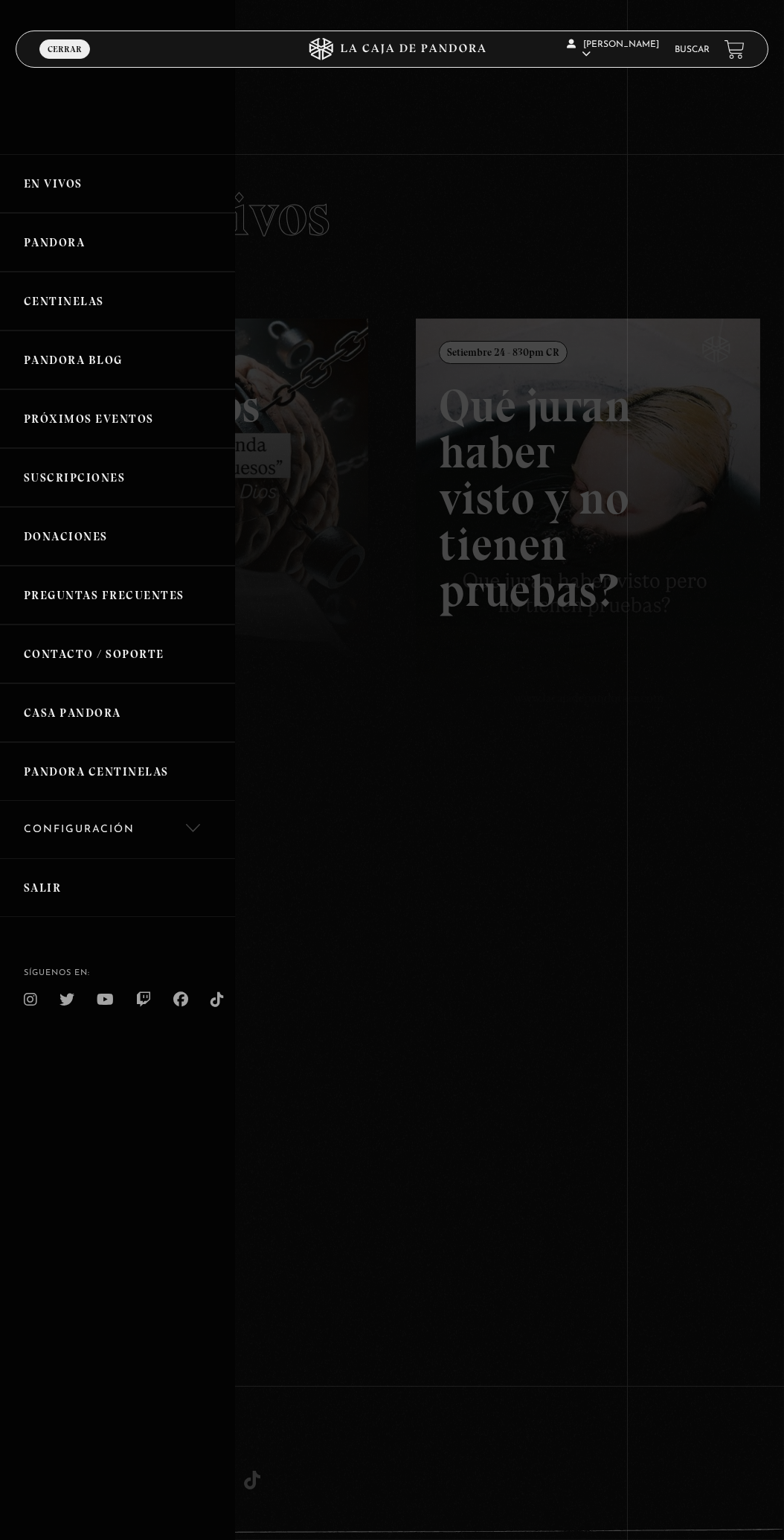
click at [403, 1017] on div at bounding box center [392, 770] width 784 height 1540
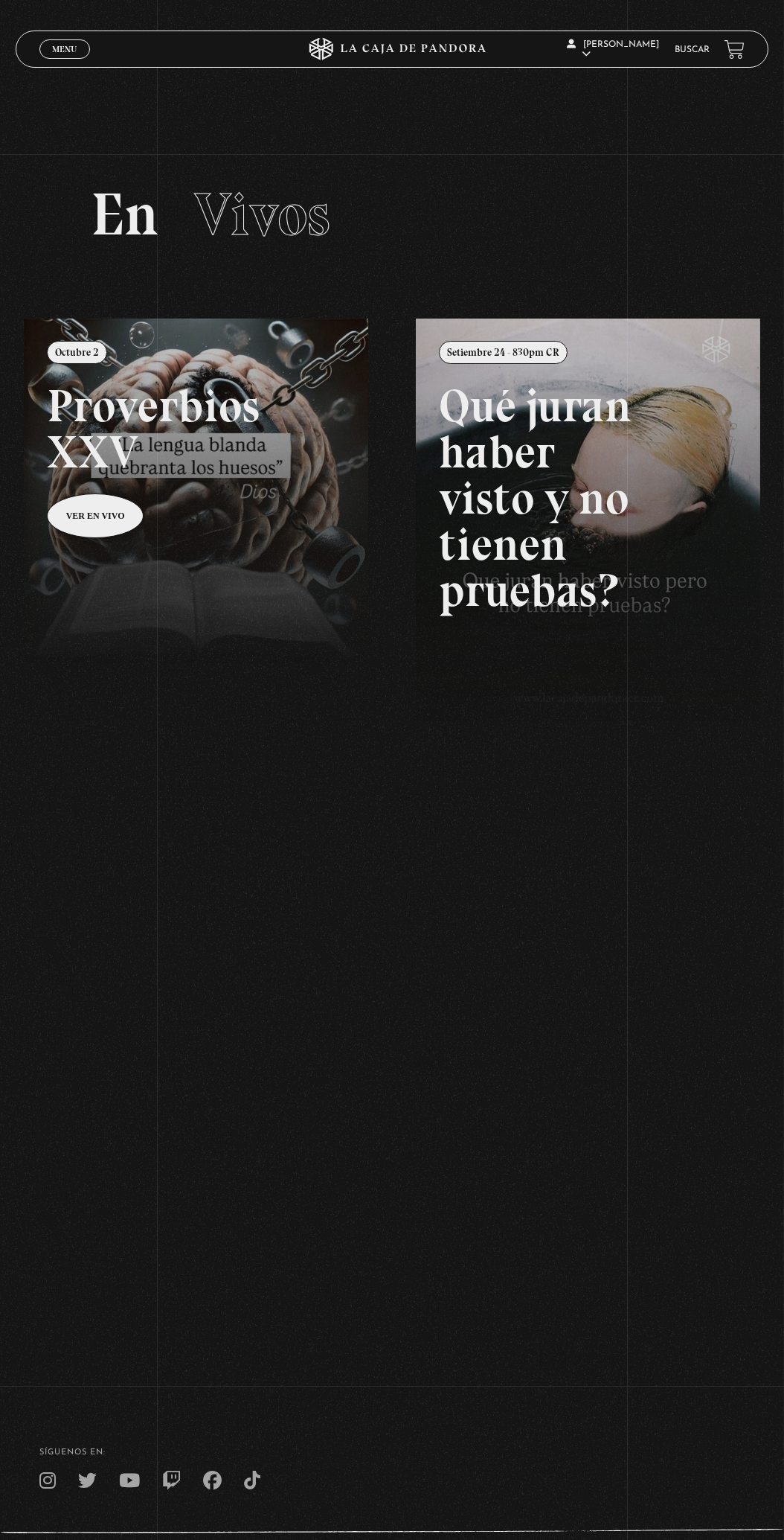
click at [45, 52] on link "Menu Cerrar" at bounding box center [65, 48] width 51 height 19
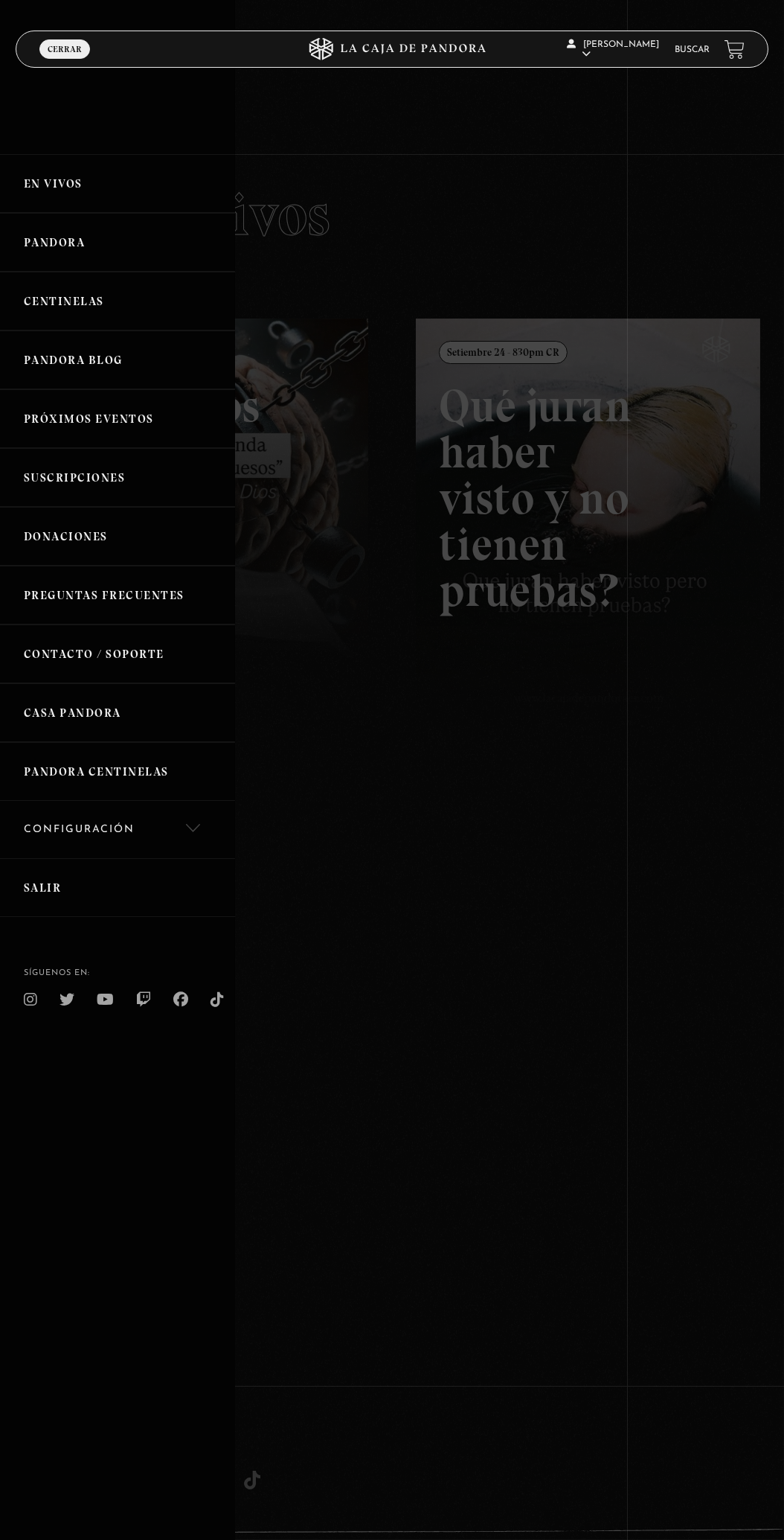
click at [78, 209] on link "En vivos" at bounding box center [118, 183] width 235 height 58
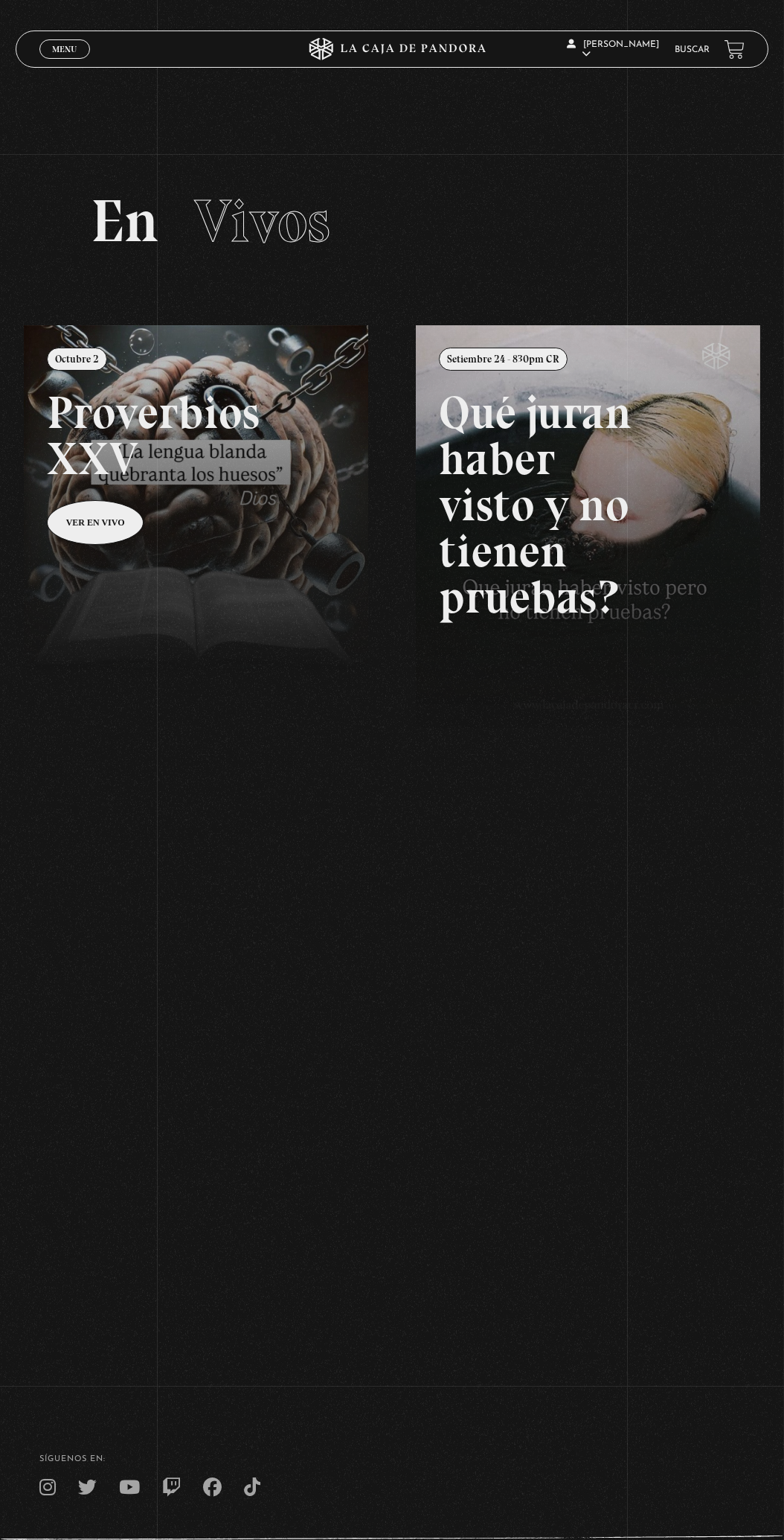
click at [80, 18] on div "ingresar al sitio Ver Video Más Información Solicitar Por favor coloque su disp…" at bounding box center [392, 815] width 784 height 1631
click at [53, 52] on span "Menu" at bounding box center [65, 49] width 25 height 9
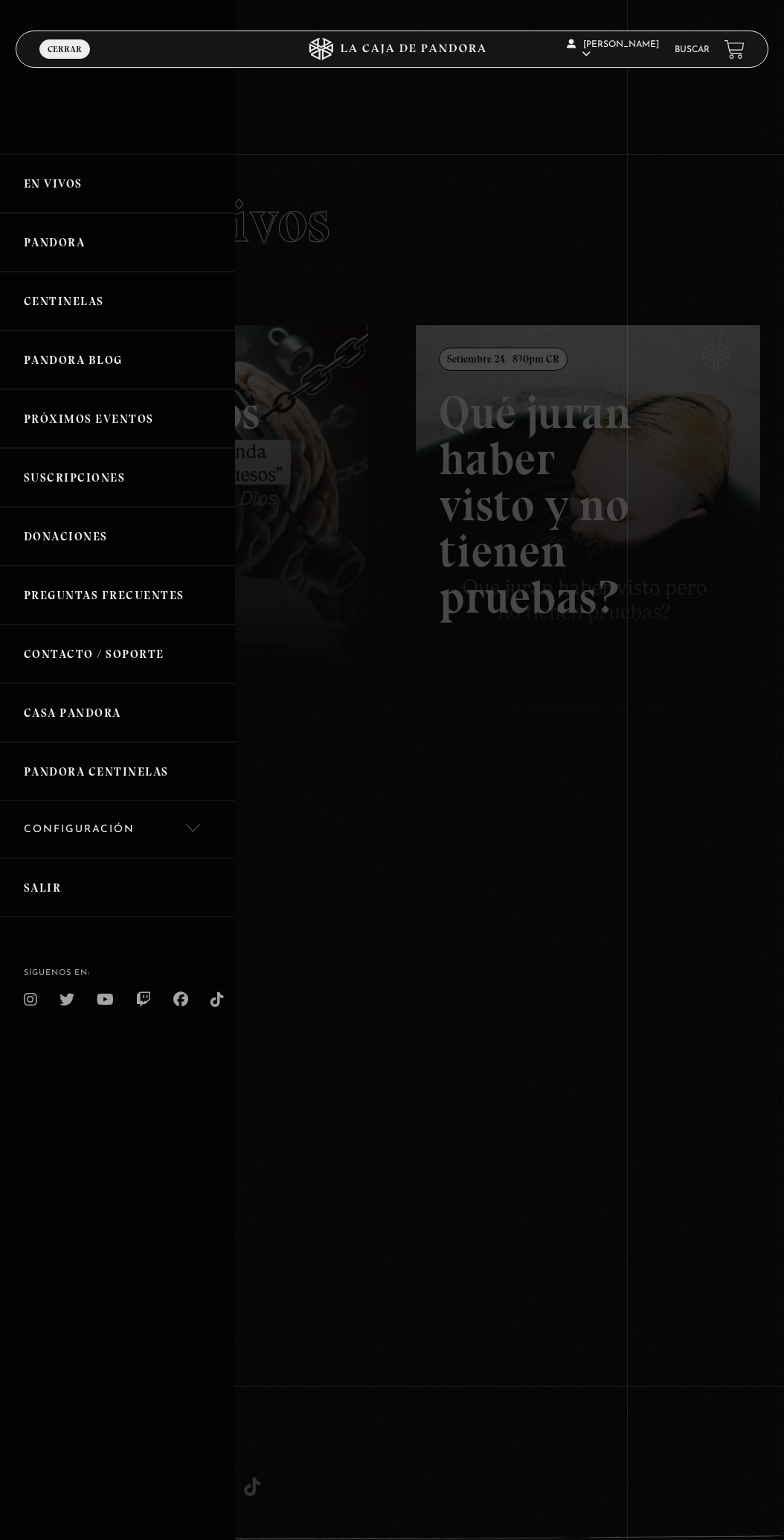
click at [525, 882] on div at bounding box center [392, 770] width 784 height 1540
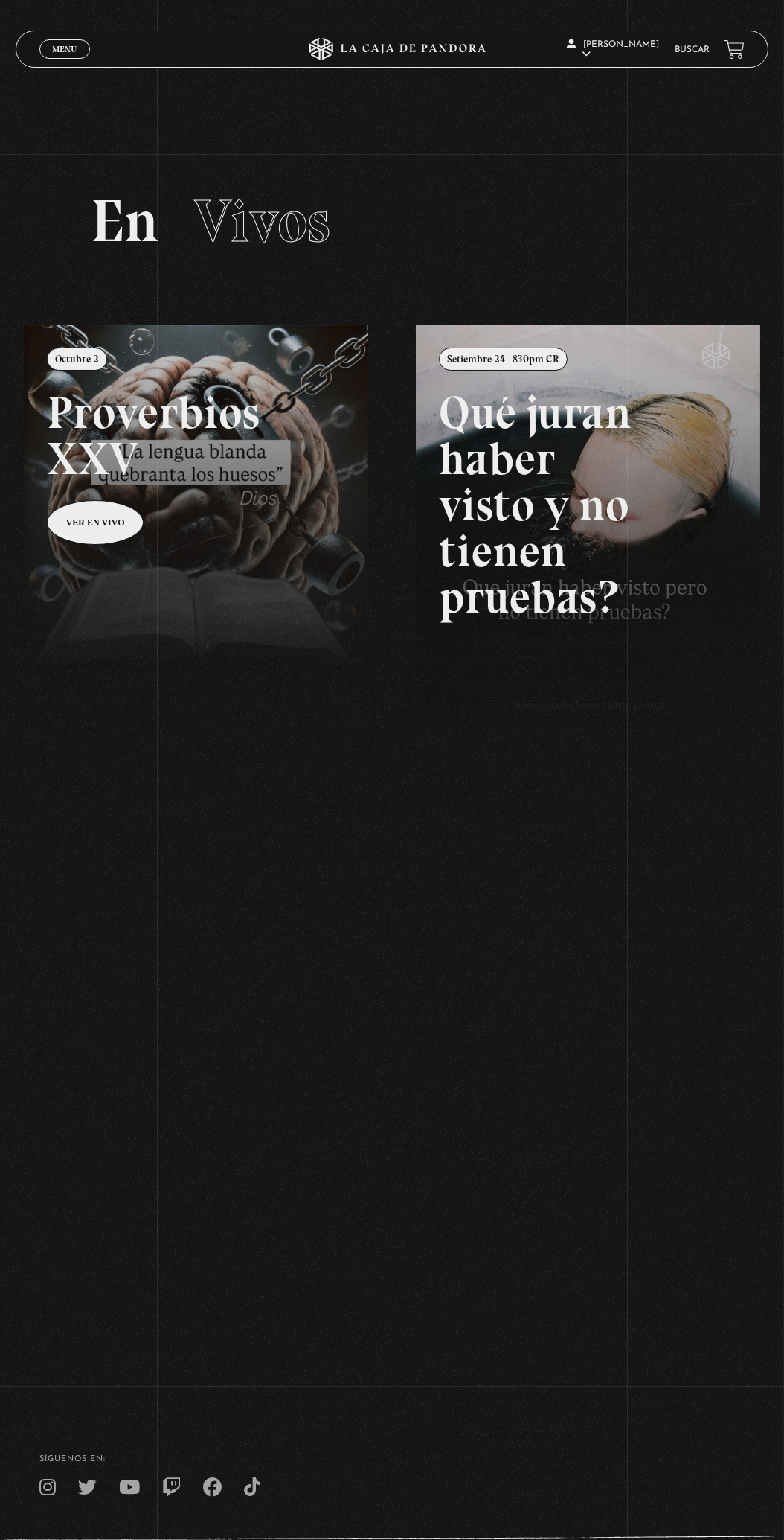
click at [132, 209] on h2 "En Vivos" at bounding box center [392, 221] width 602 height 59
click at [124, 239] on h2 "En Vivos" at bounding box center [392, 221] width 602 height 59
click at [245, 255] on span "Vivos" at bounding box center [262, 221] width 136 height 72
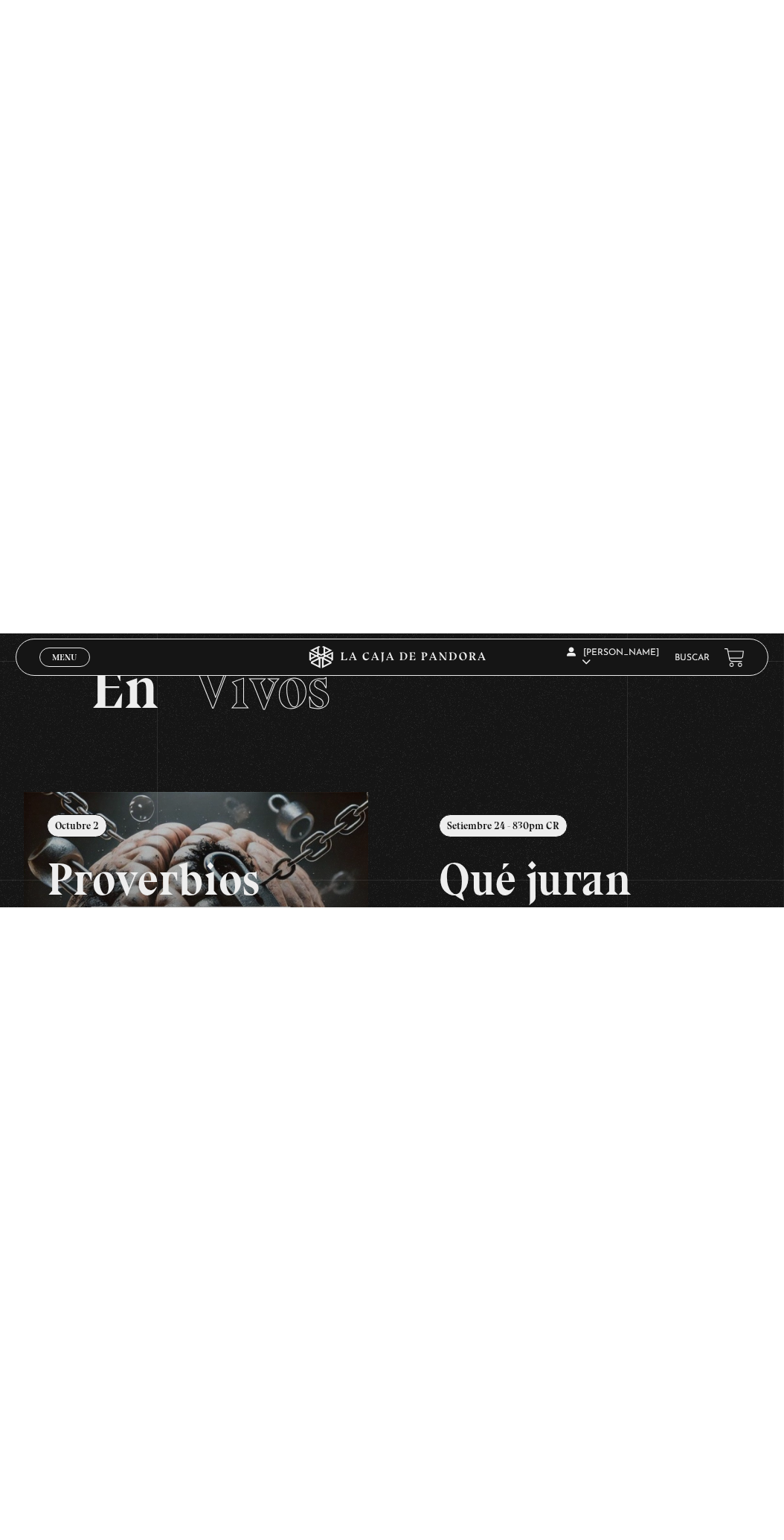
scroll to position [62, 0]
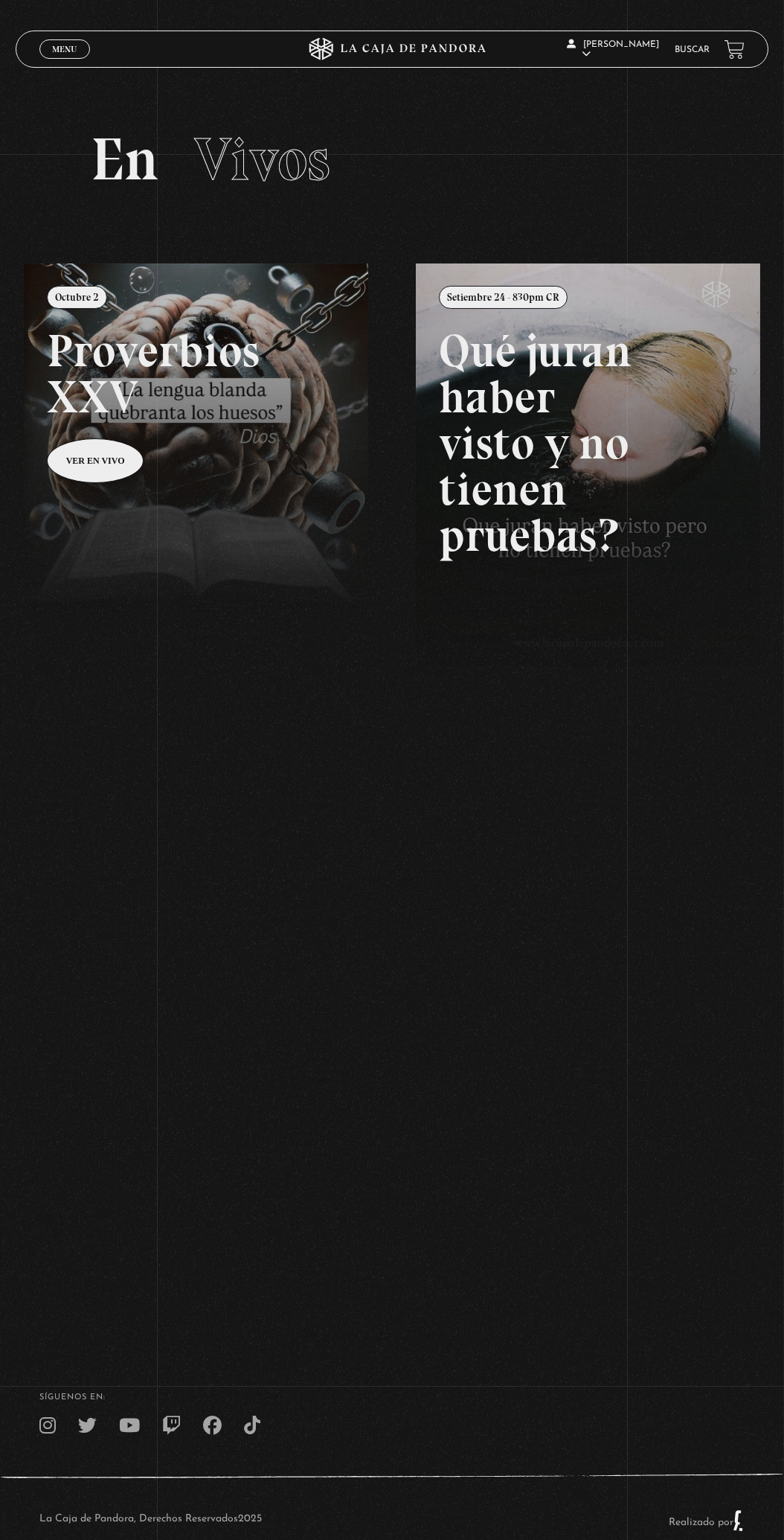
click at [58, 48] on span "Menu" at bounding box center [65, 49] width 25 height 9
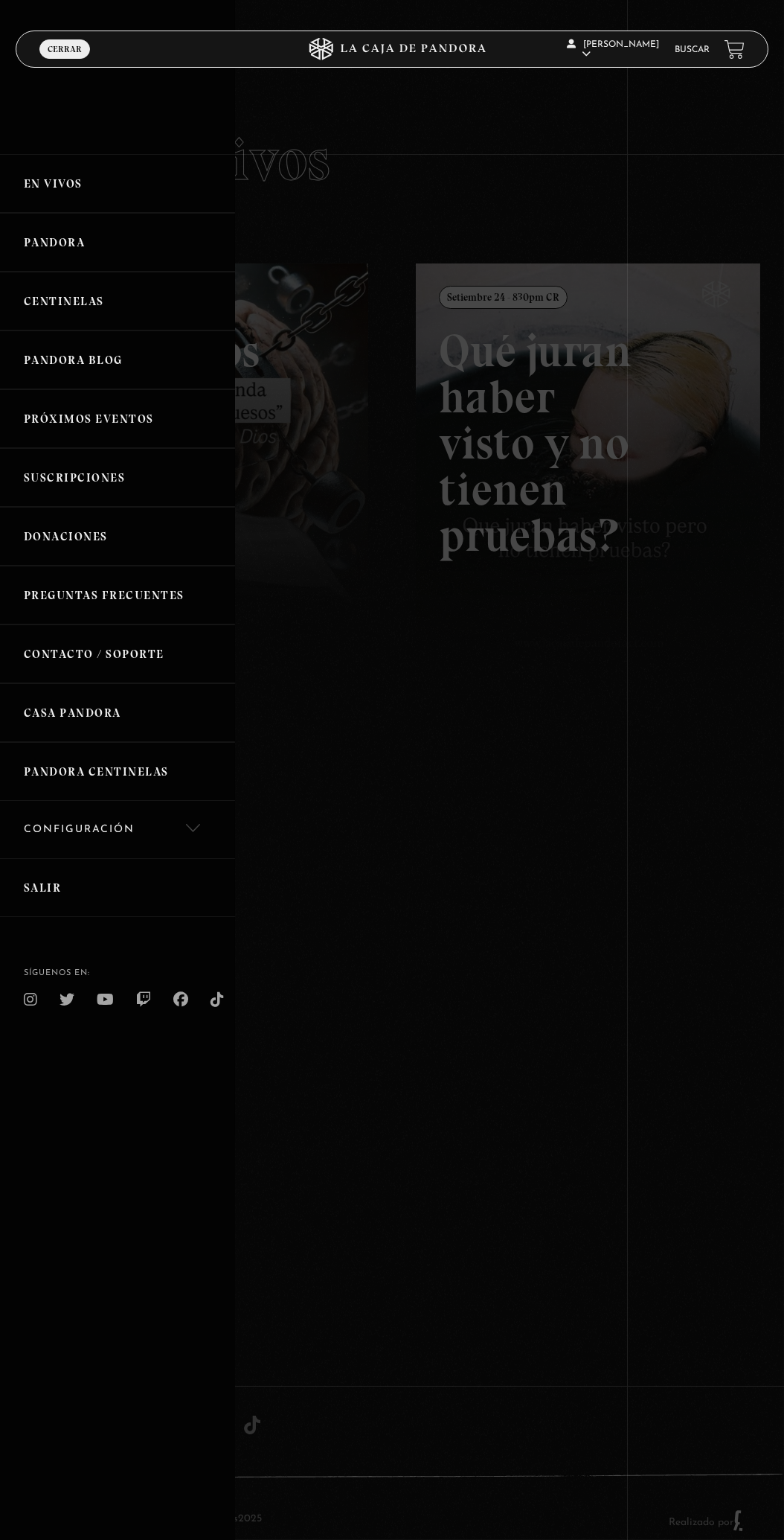
click at [33, 273] on link "Suscripciones" at bounding box center [118, 477] width 235 height 58
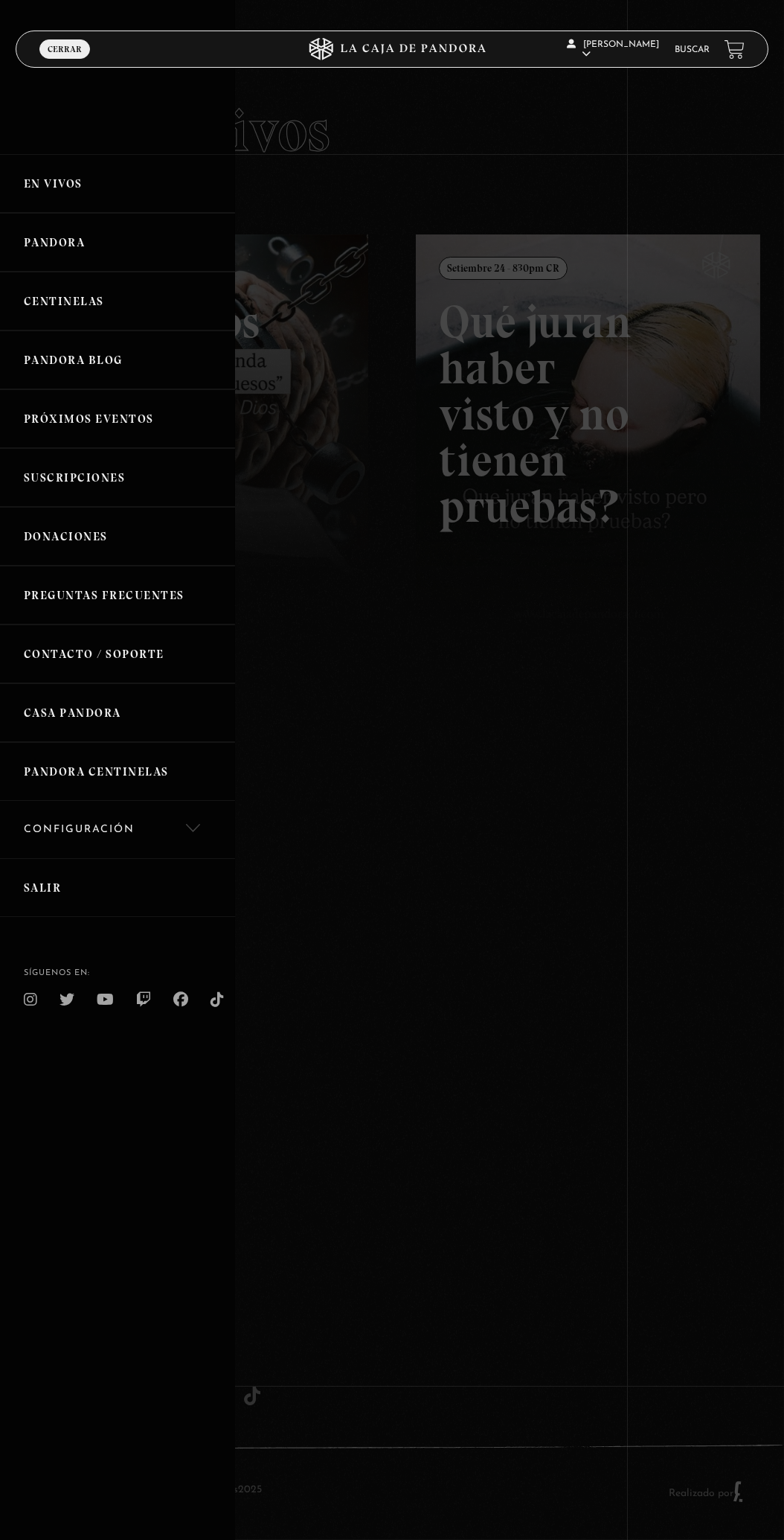
scroll to position [171, 0]
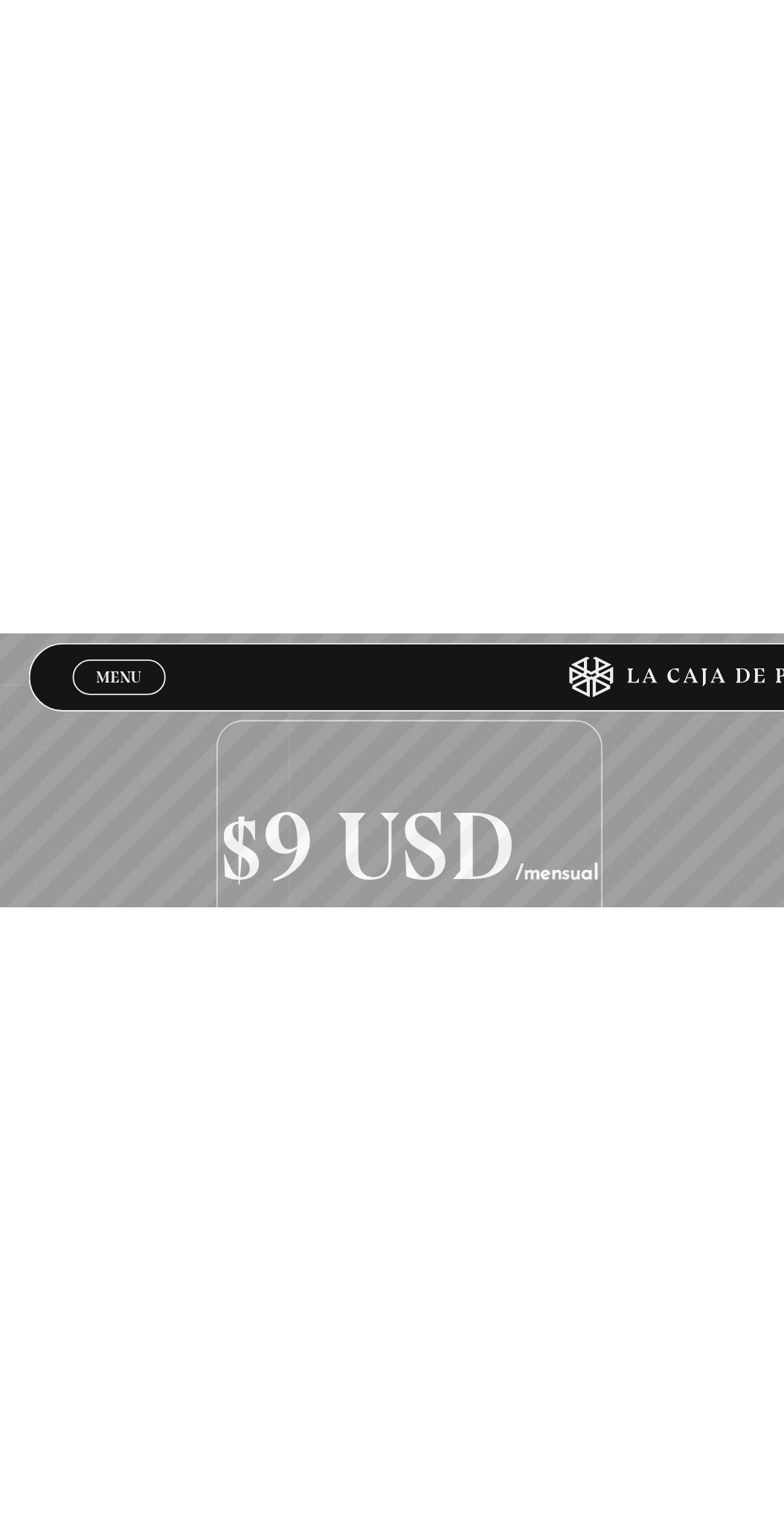
scroll to position [533, 0]
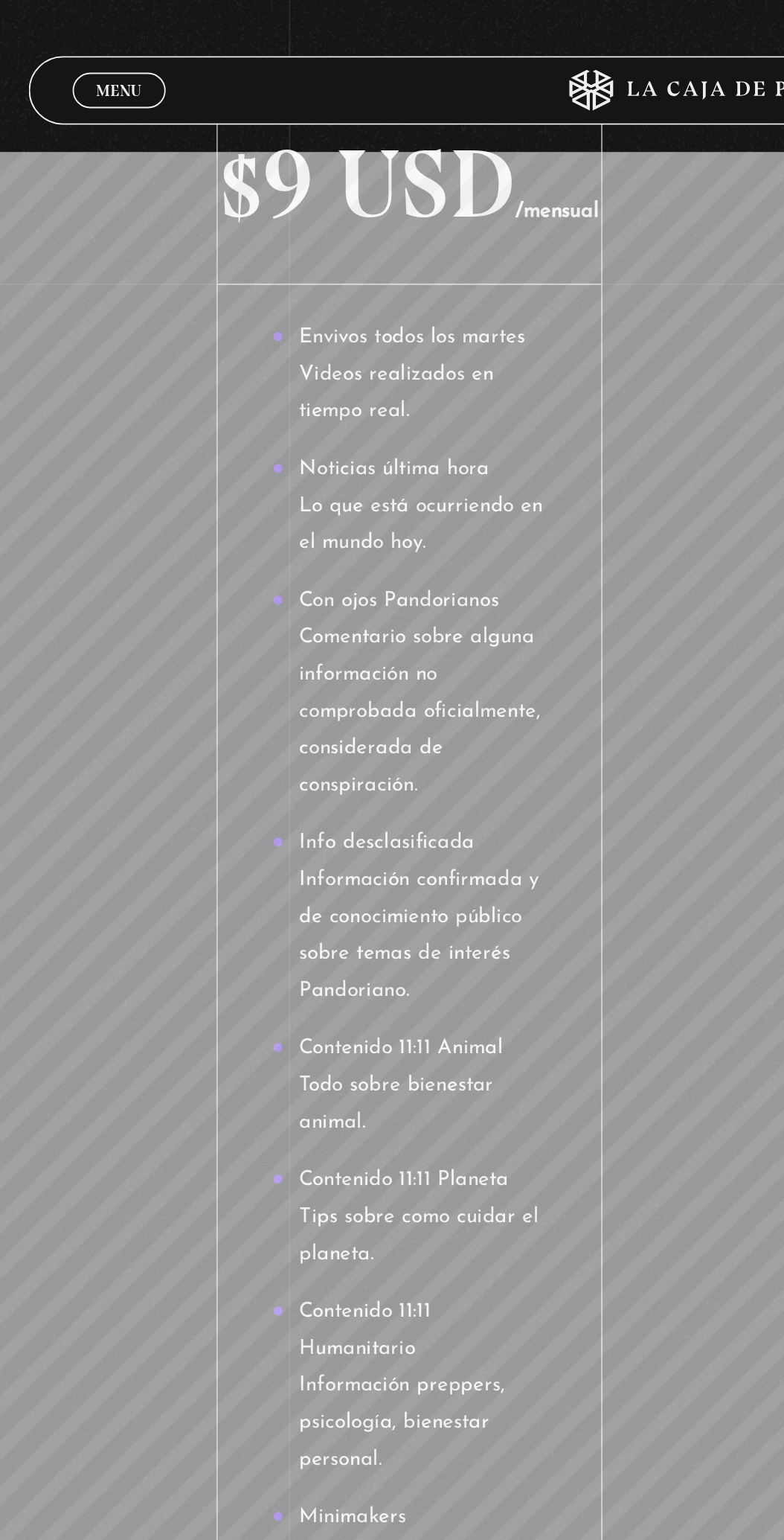
click at [48, 58] on link "Menu Cerrar" at bounding box center [65, 48] width 51 height 19
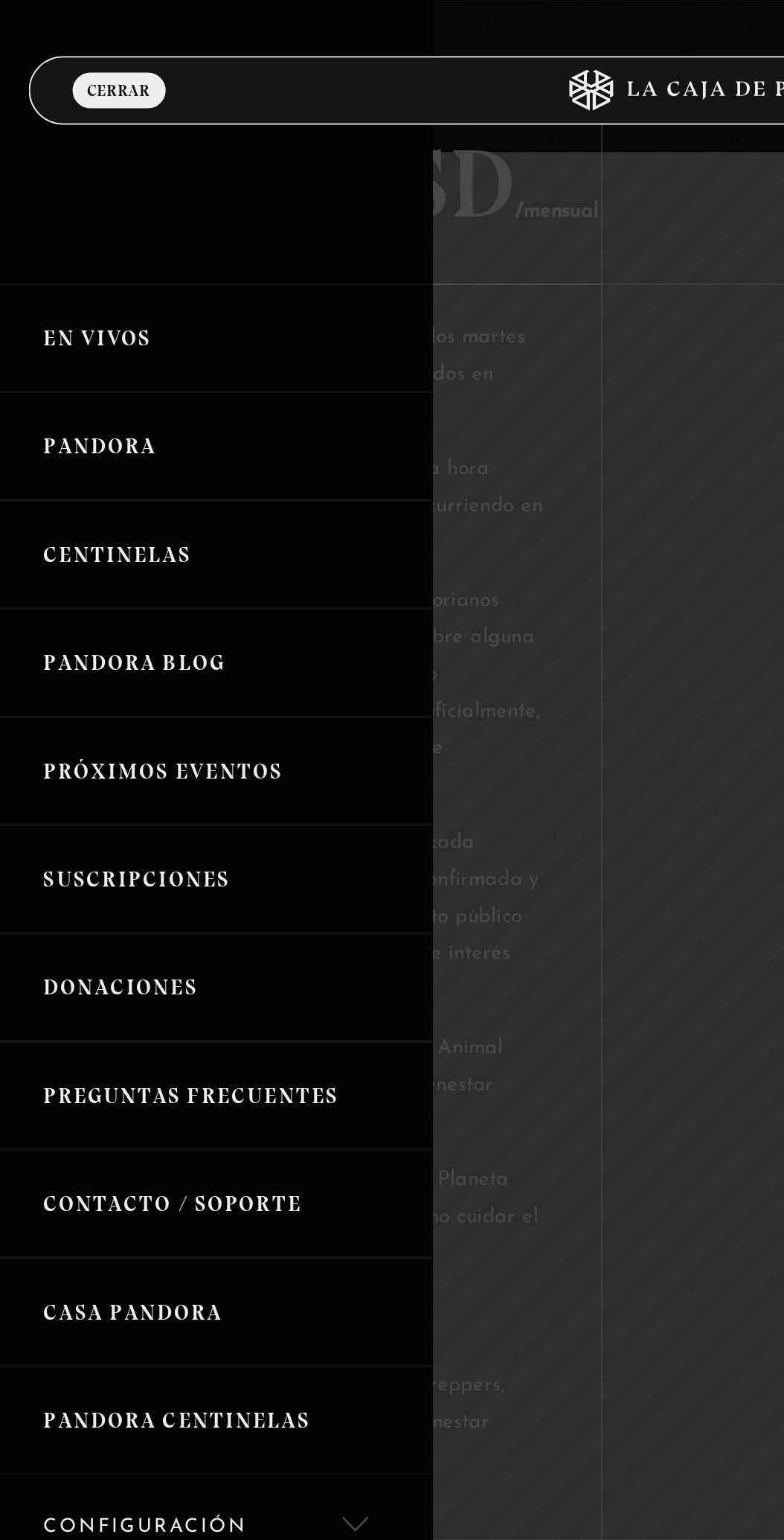
click at [29, 209] on link "En vivos" at bounding box center [118, 183] width 235 height 58
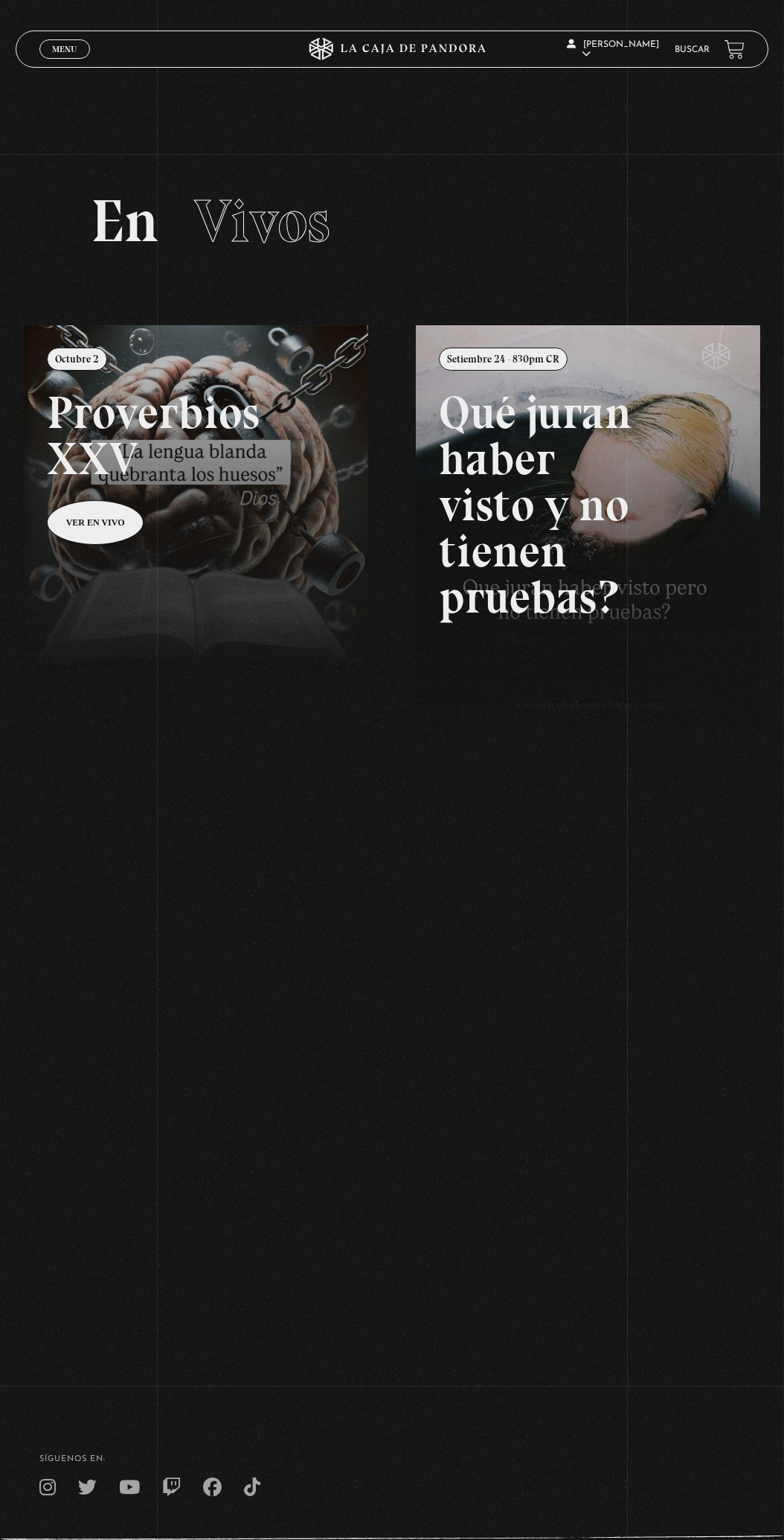
click at [62, 52] on span "Menu" at bounding box center [65, 49] width 25 height 9
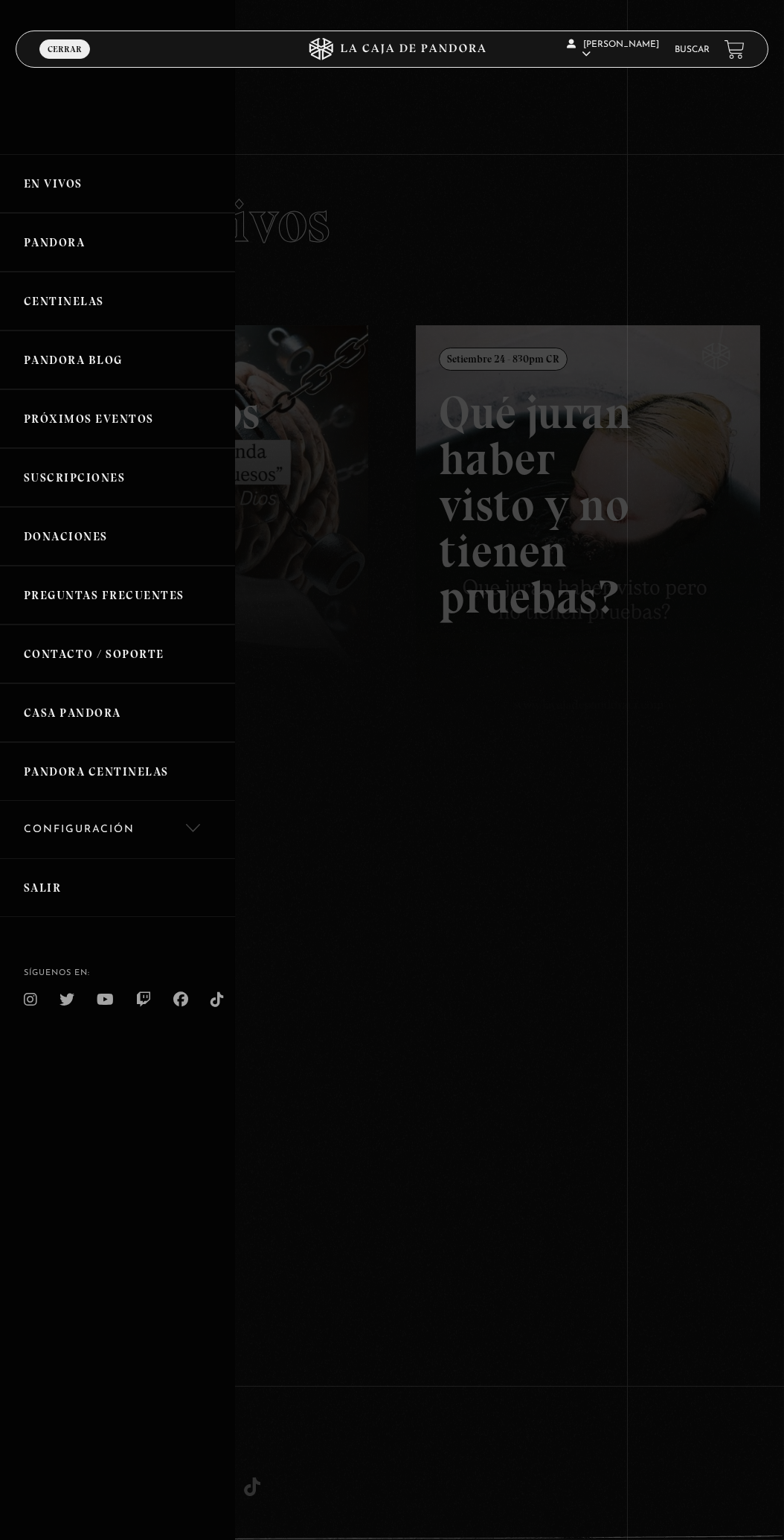
click at [95, 249] on link "Pandora" at bounding box center [118, 242] width 235 height 58
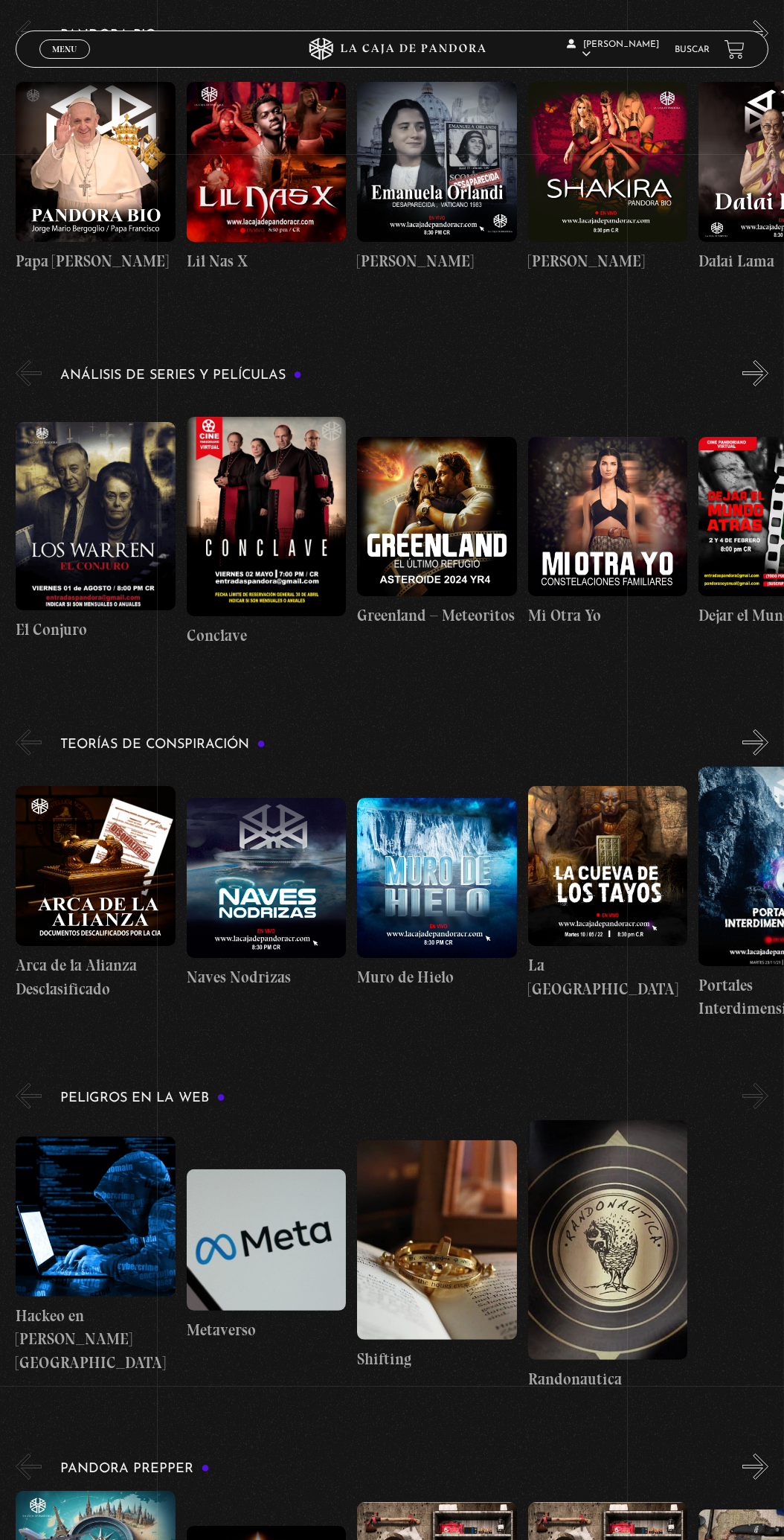
scroll to position [1441, 0]
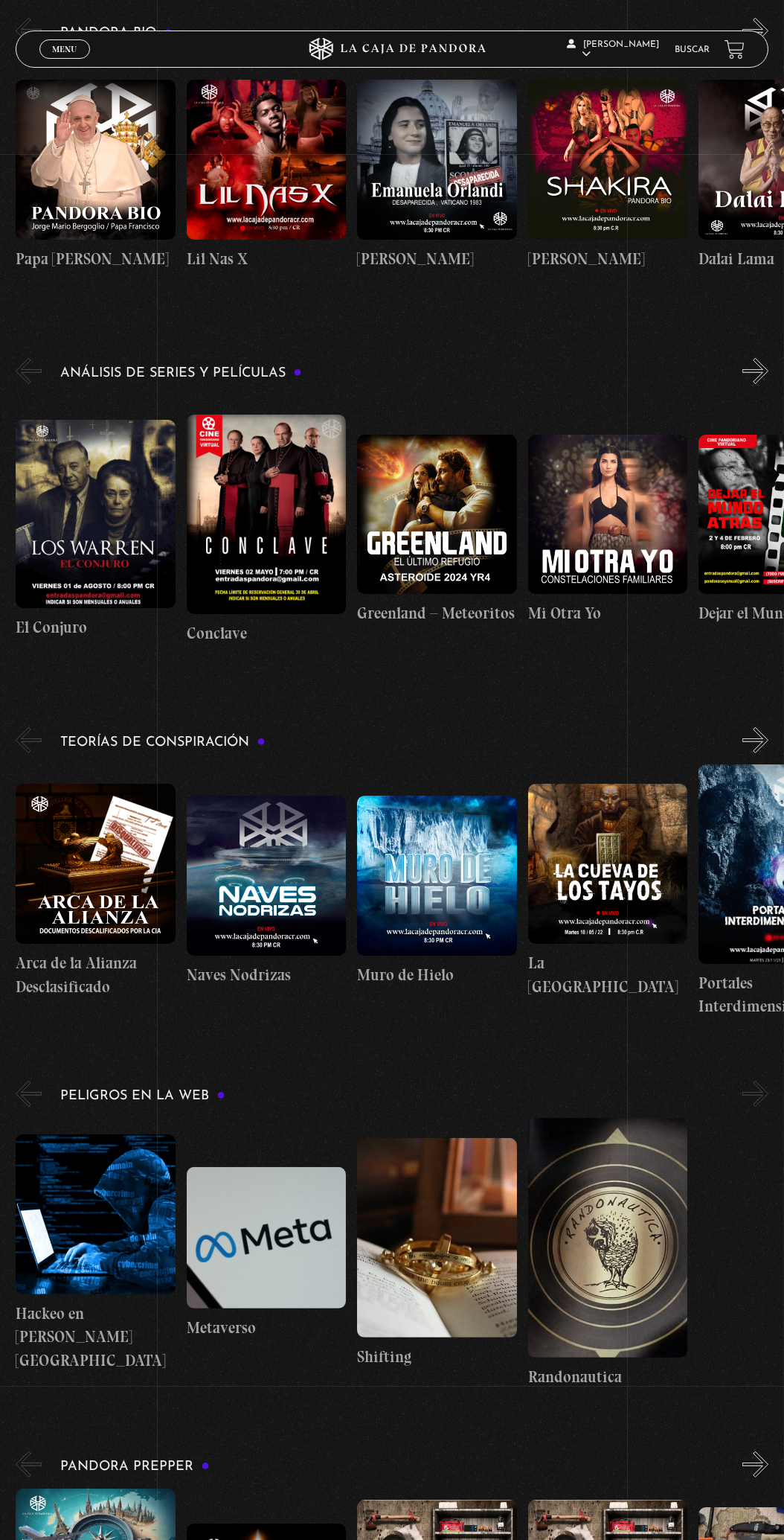
click at [265, 857] on figure at bounding box center [267, 876] width 160 height 160
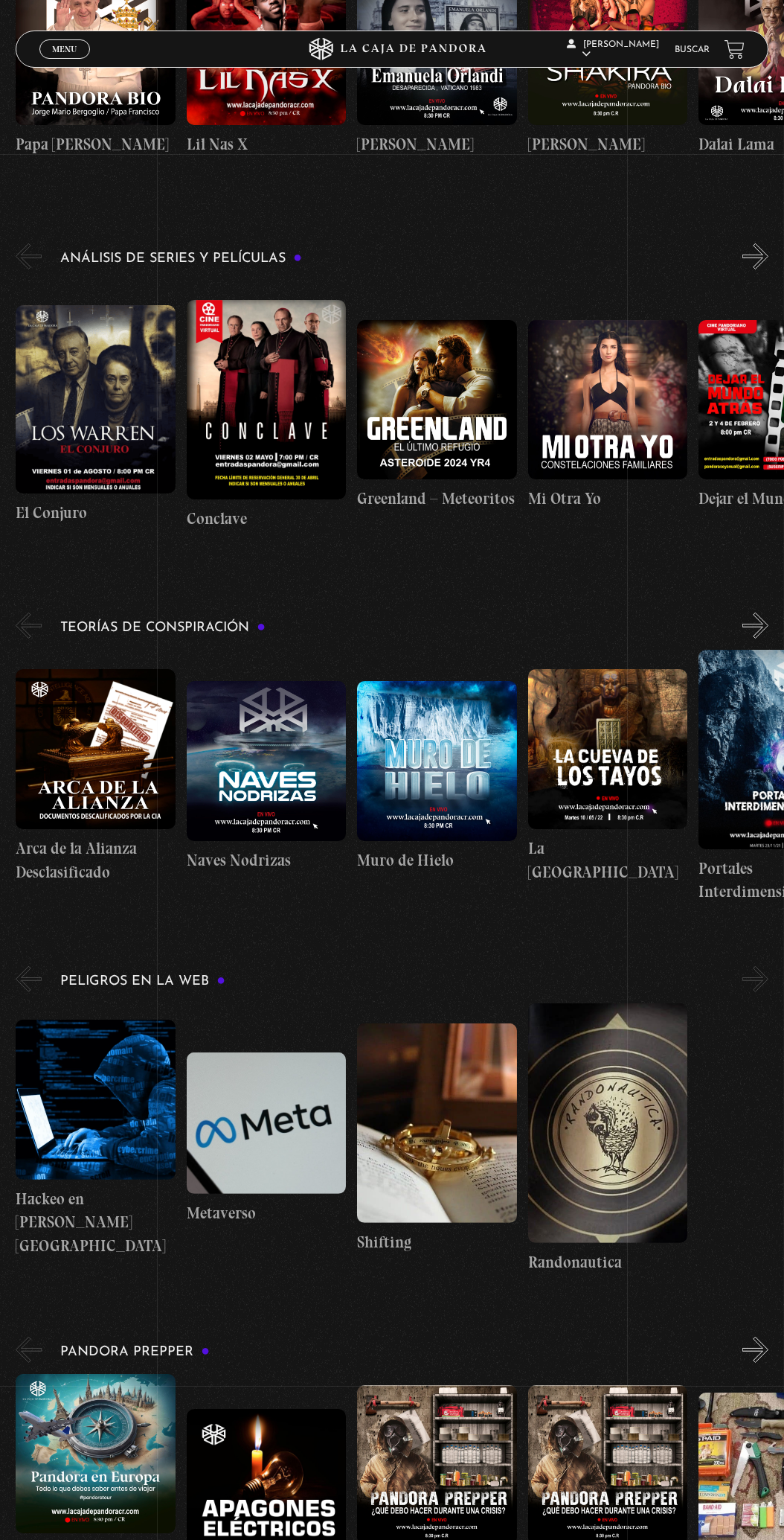
scroll to position [0, 170]
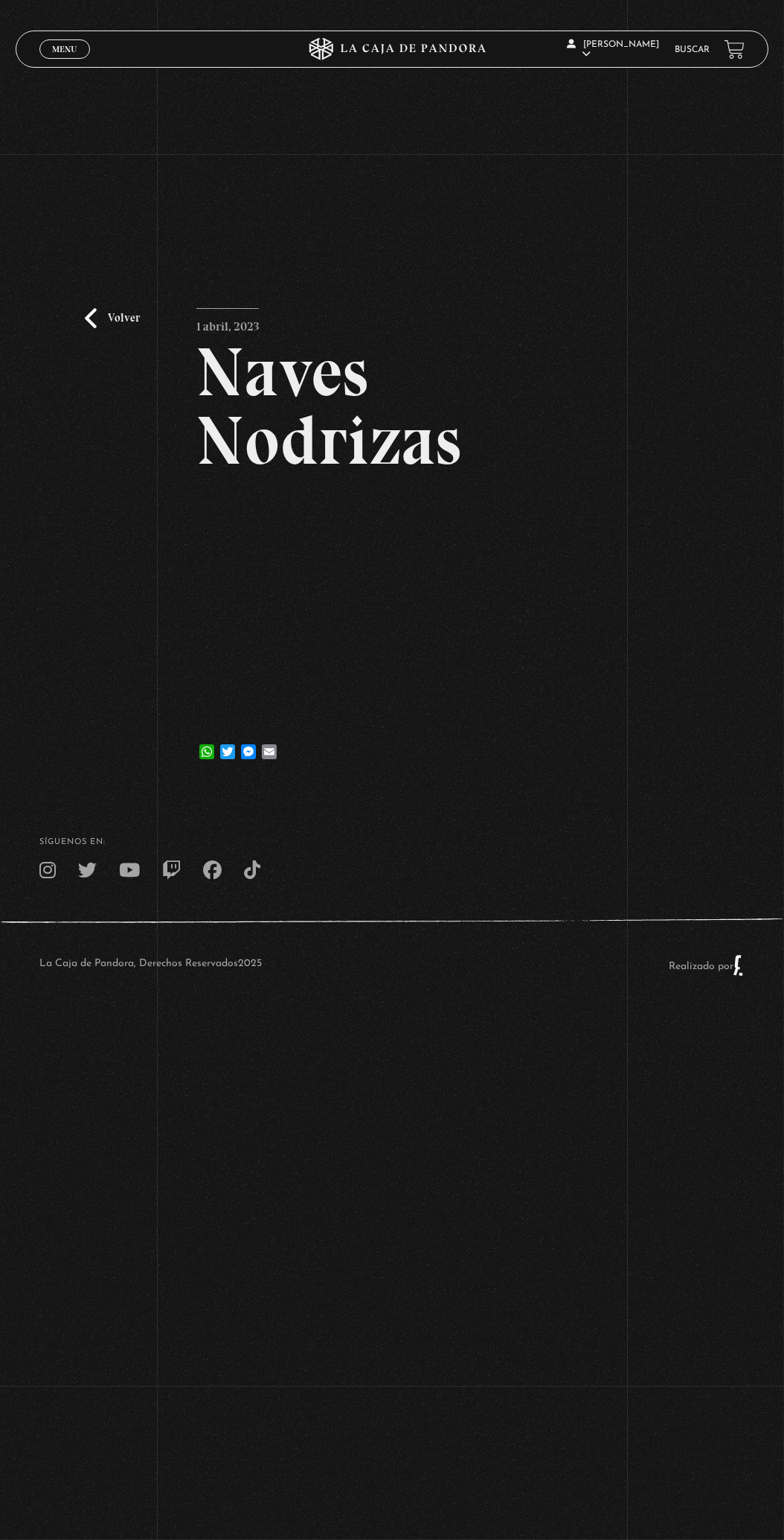
click at [92, 329] on link "Volver" at bounding box center [112, 318] width 55 height 20
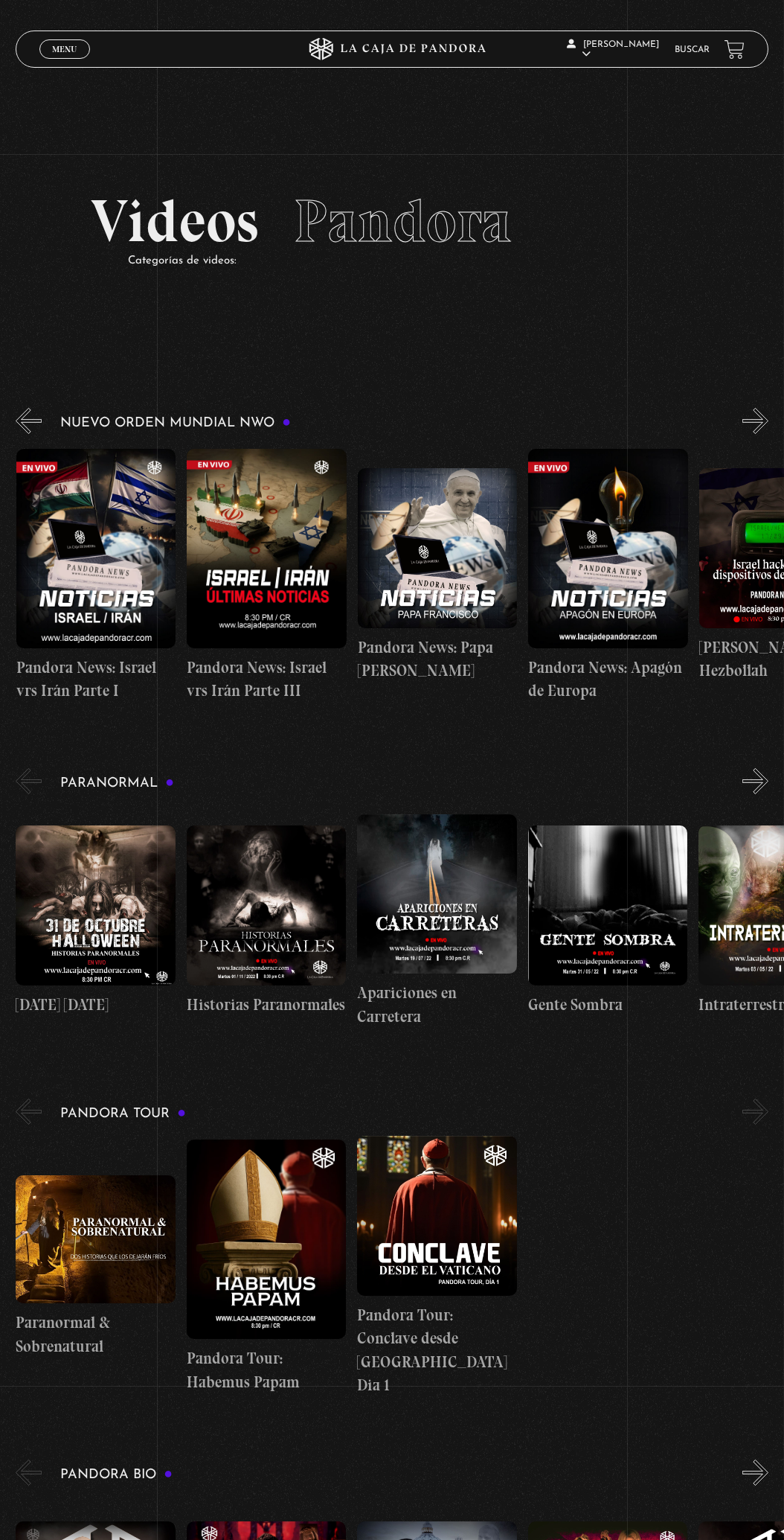
scroll to position [0, 1025]
click at [39, 45] on div "Menu Cerrar" at bounding box center [157, 49] width 235 height 35
click at [62, 52] on span "Menu" at bounding box center [65, 49] width 25 height 9
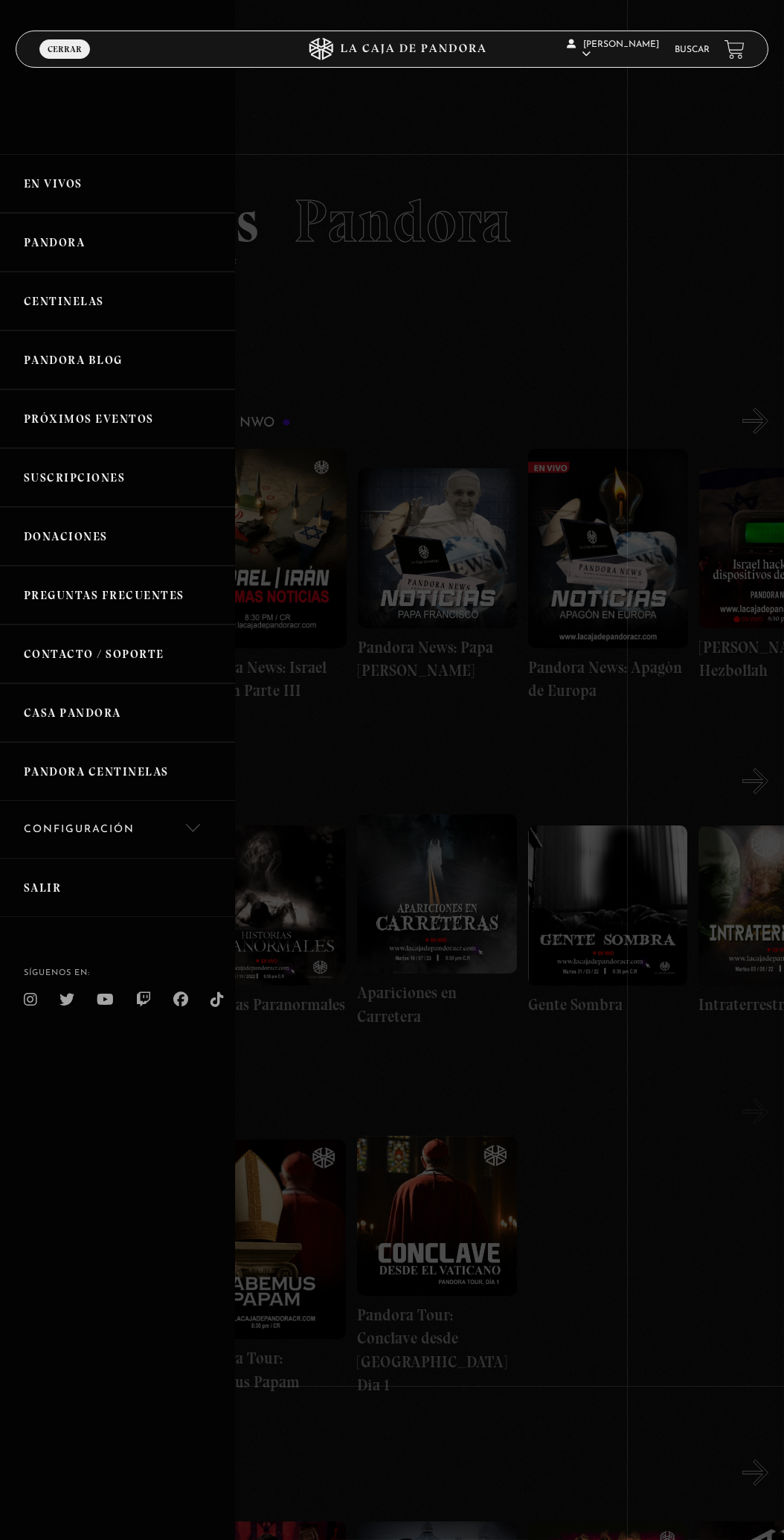
click at [28, 185] on link "En vivos" at bounding box center [118, 183] width 235 height 58
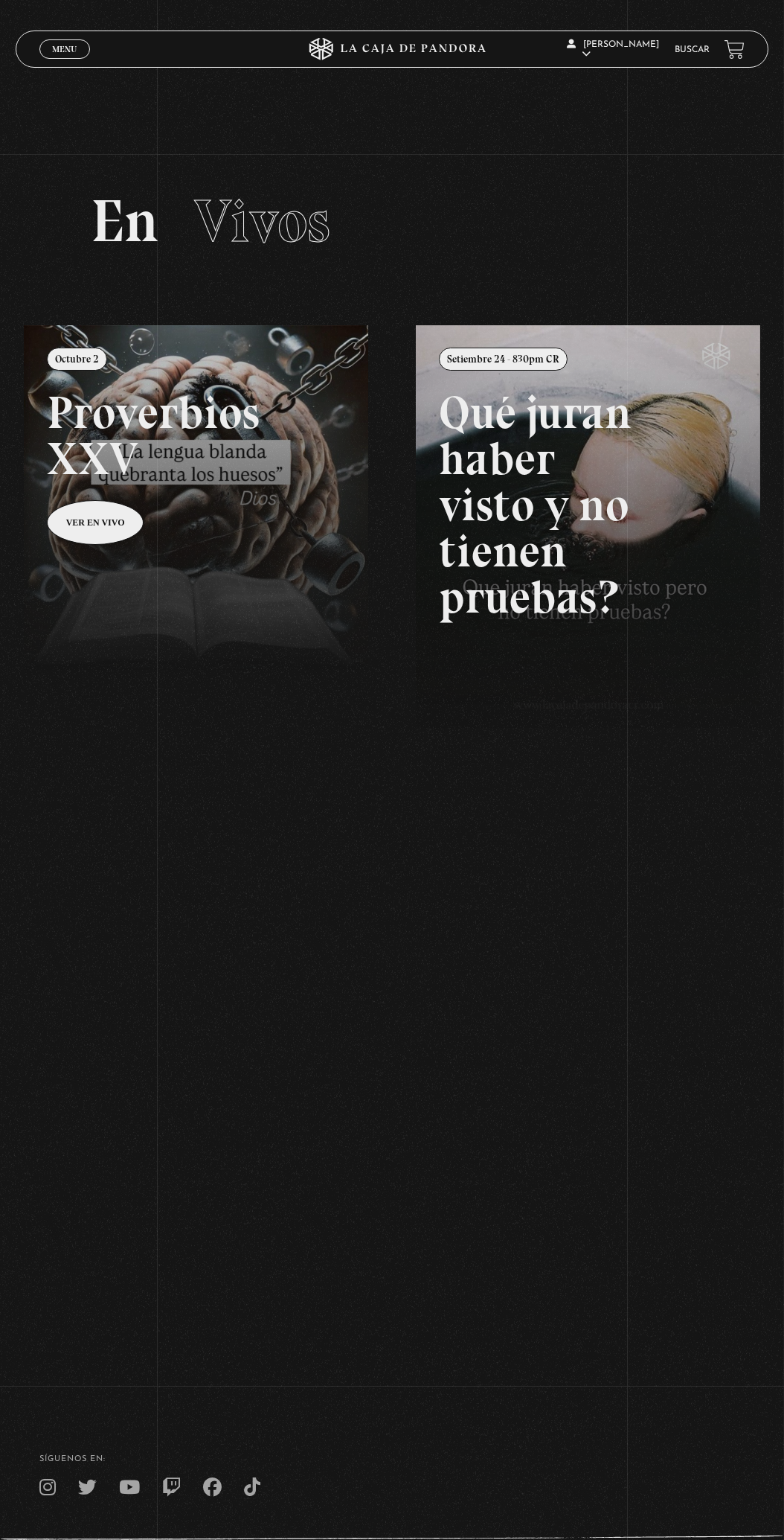
click at [61, 52] on span "Menu" at bounding box center [65, 49] width 25 height 9
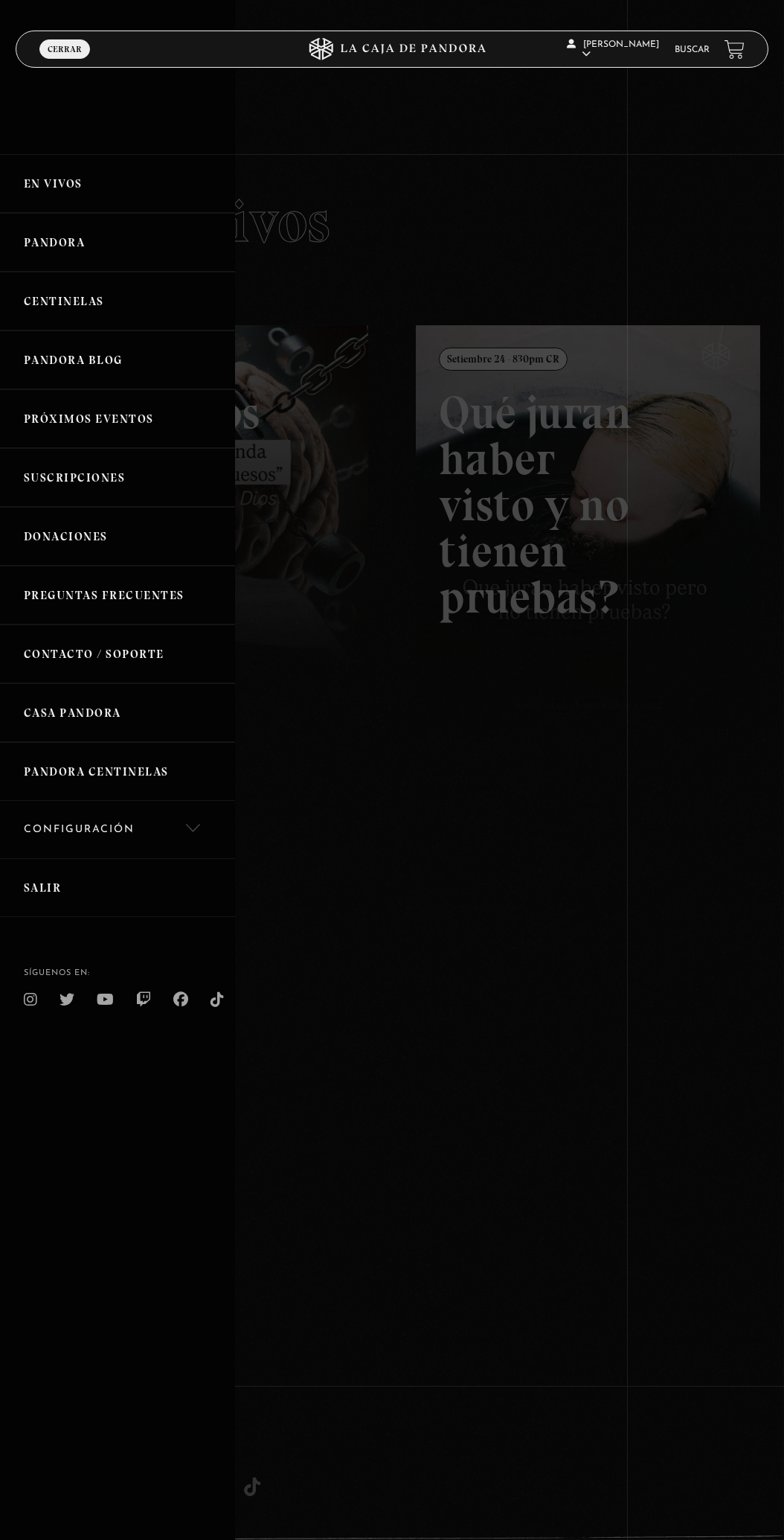
click at [25, 182] on link "En vivos" at bounding box center [118, 183] width 235 height 58
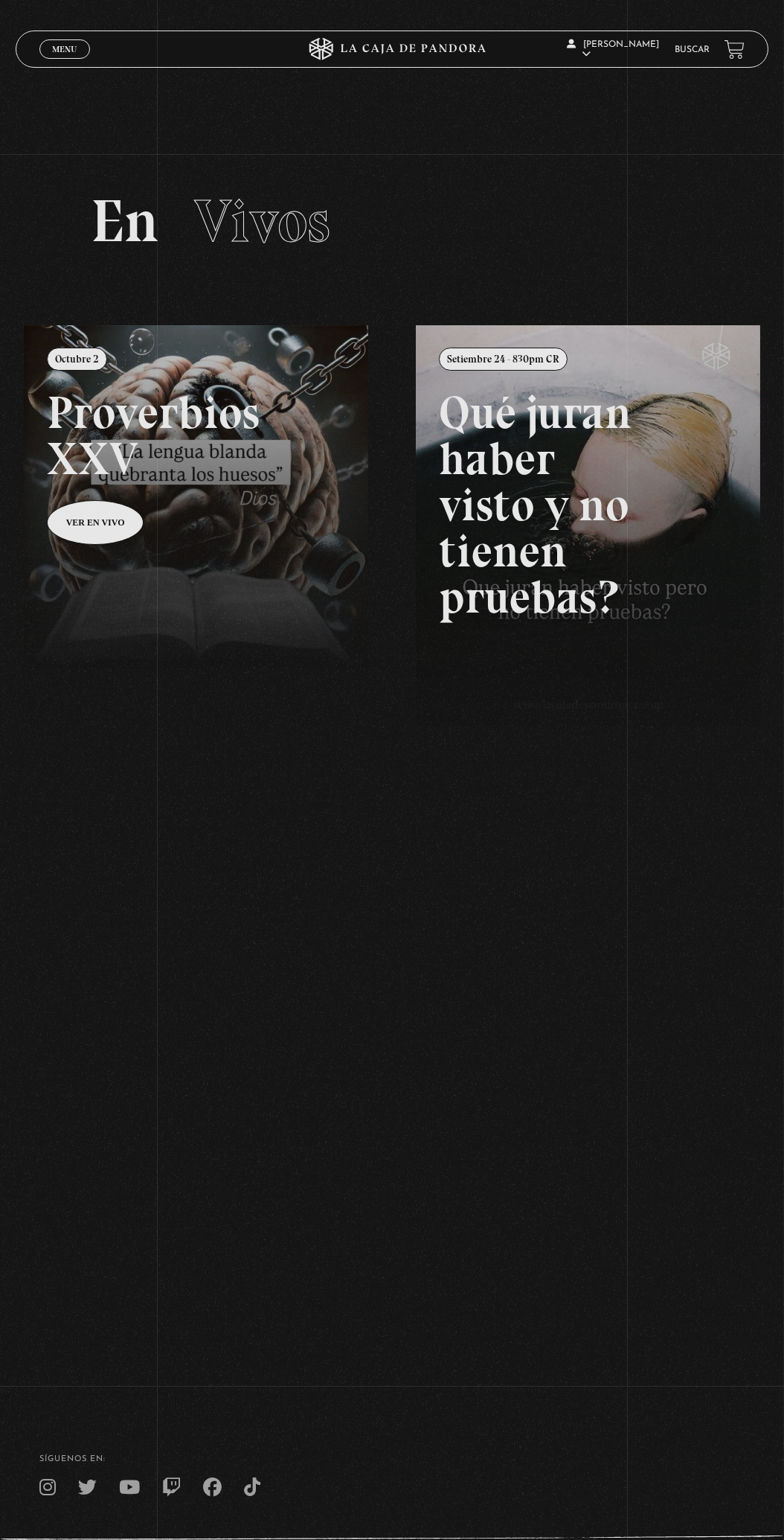
click at [62, 89] on div "ingresar al sitio Ver Video Más Información Solicitar Por favor coloque su disp…" at bounding box center [392, 815] width 784 height 1631
click at [52, 49] on span "Menu" at bounding box center [65, 49] width 25 height 9
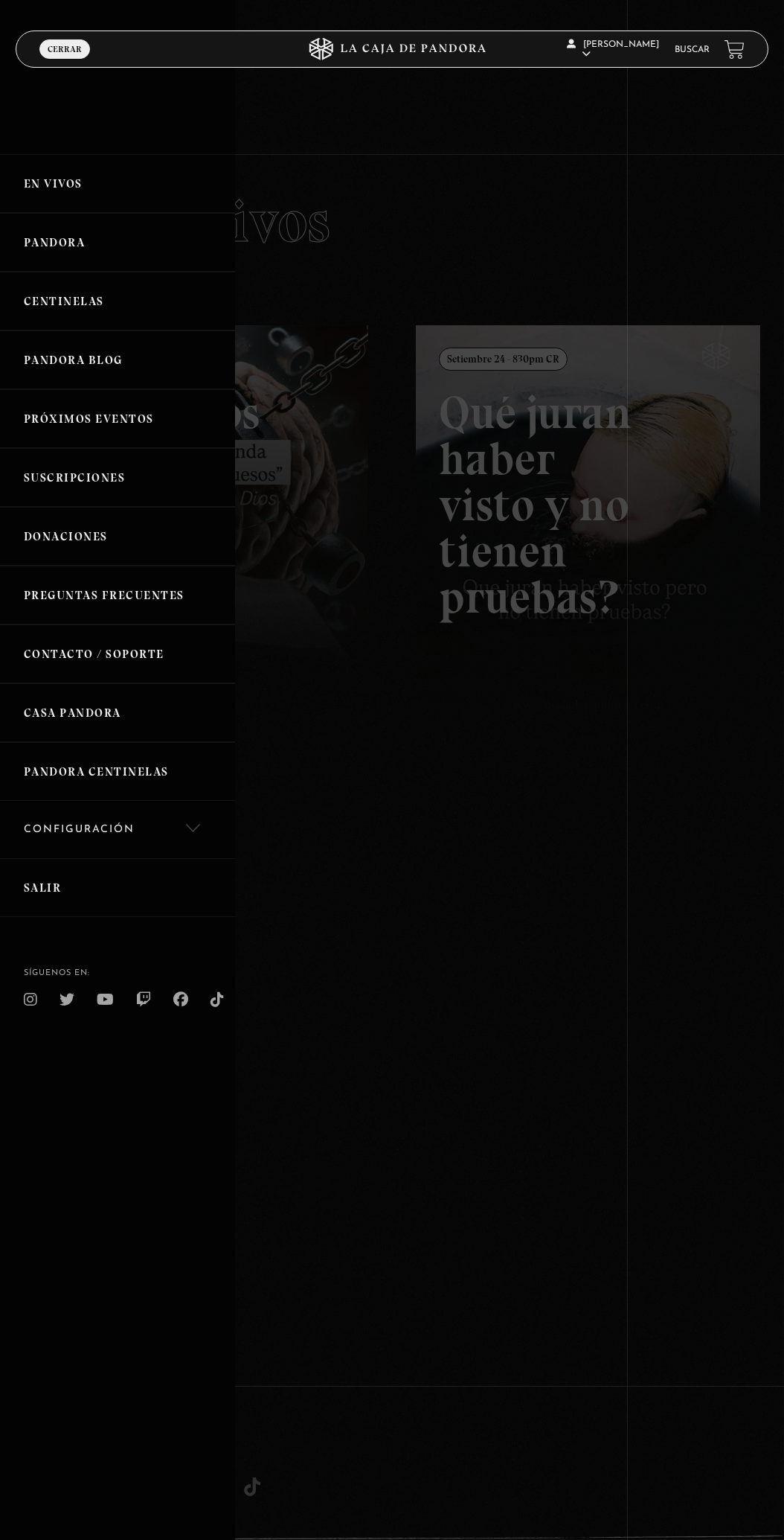
click at [57, 430] on link "Próximos Eventos" at bounding box center [118, 419] width 235 height 58
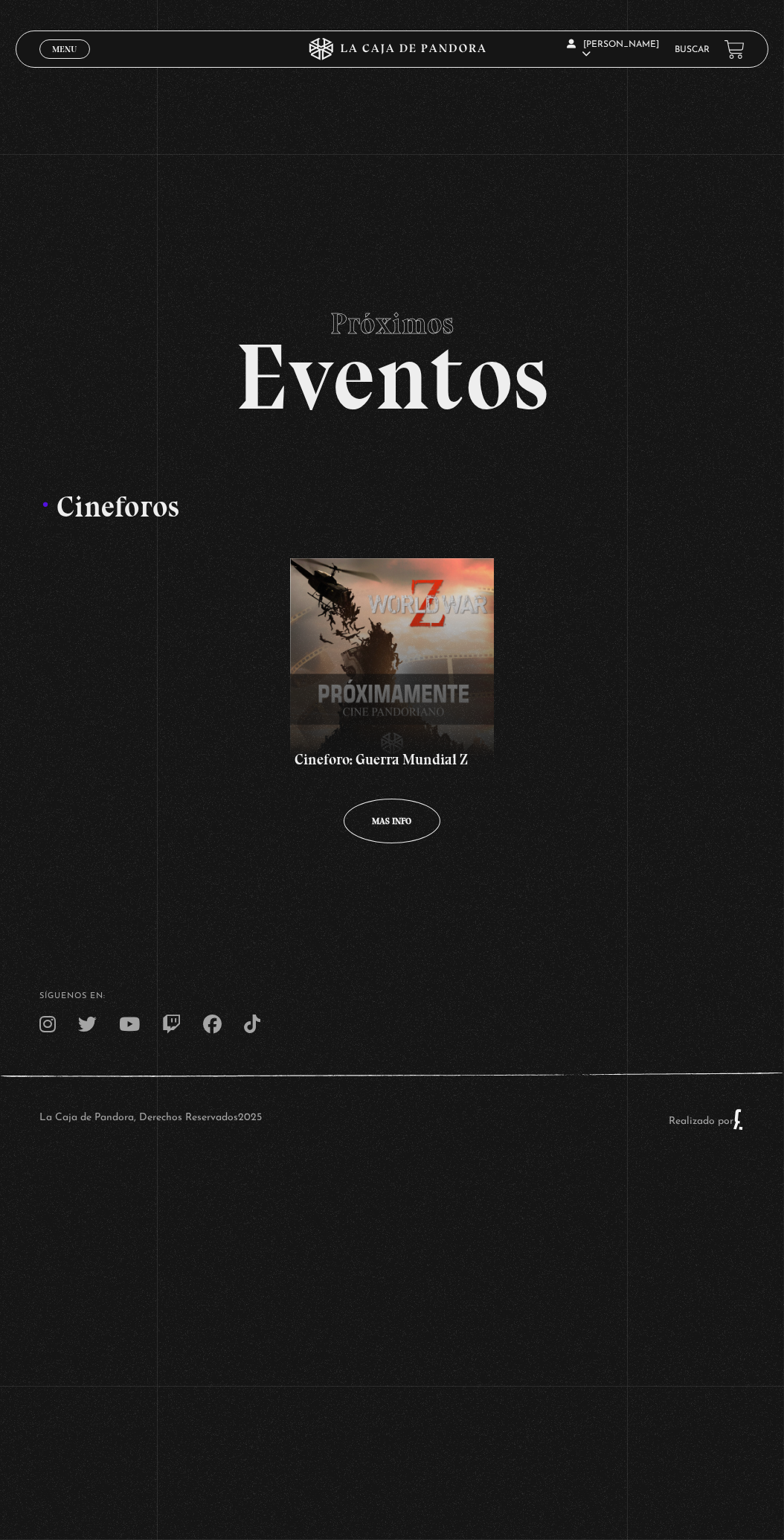
click at [62, 52] on span "Menu" at bounding box center [65, 49] width 25 height 9
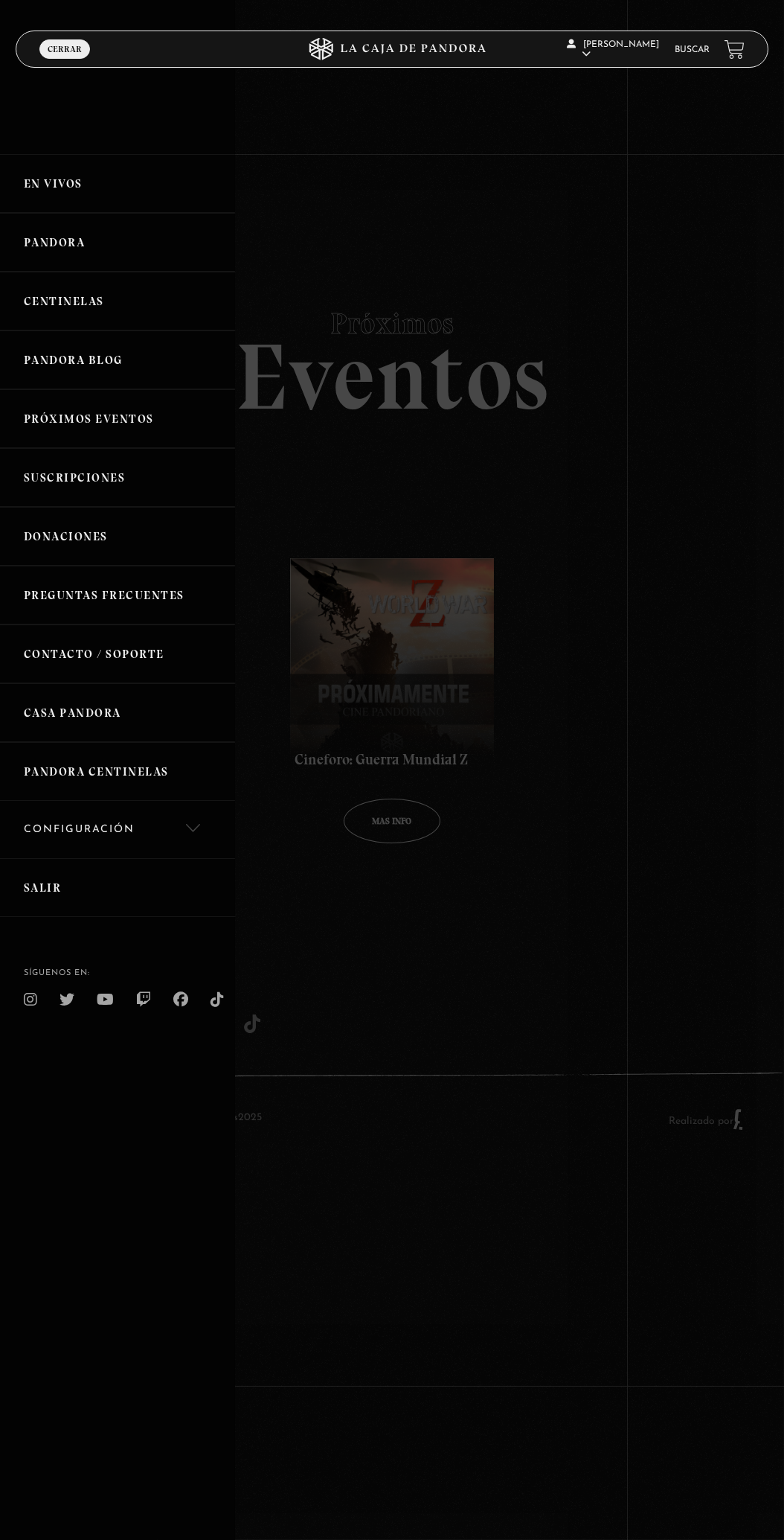
click at [27, 620] on link "Preguntas Frecuentes" at bounding box center [118, 595] width 235 height 58
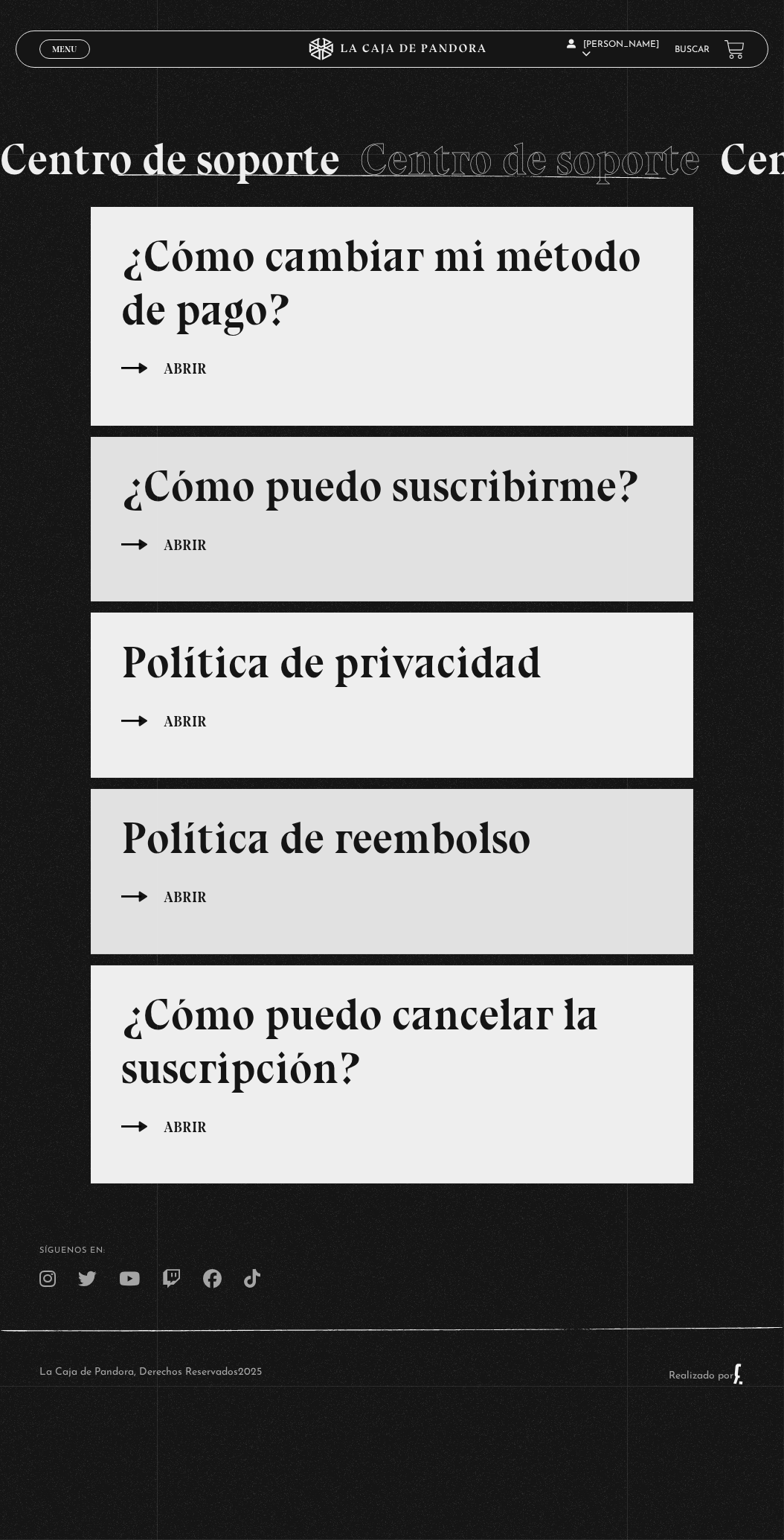
click at [56, 46] on link "Menu Cerrar" at bounding box center [65, 48] width 51 height 19
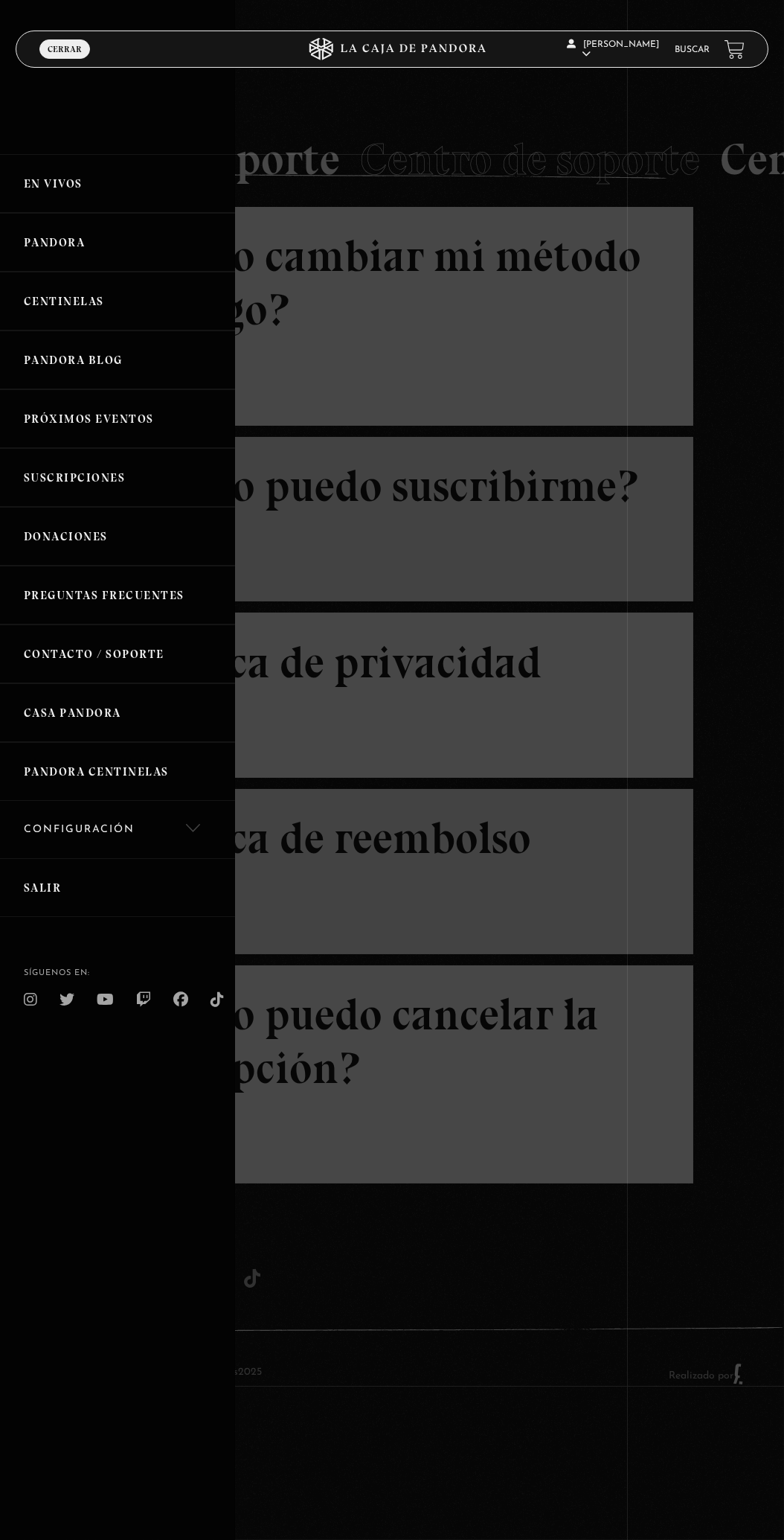
click at [22, 710] on link "Casa Pandora" at bounding box center [118, 713] width 235 height 58
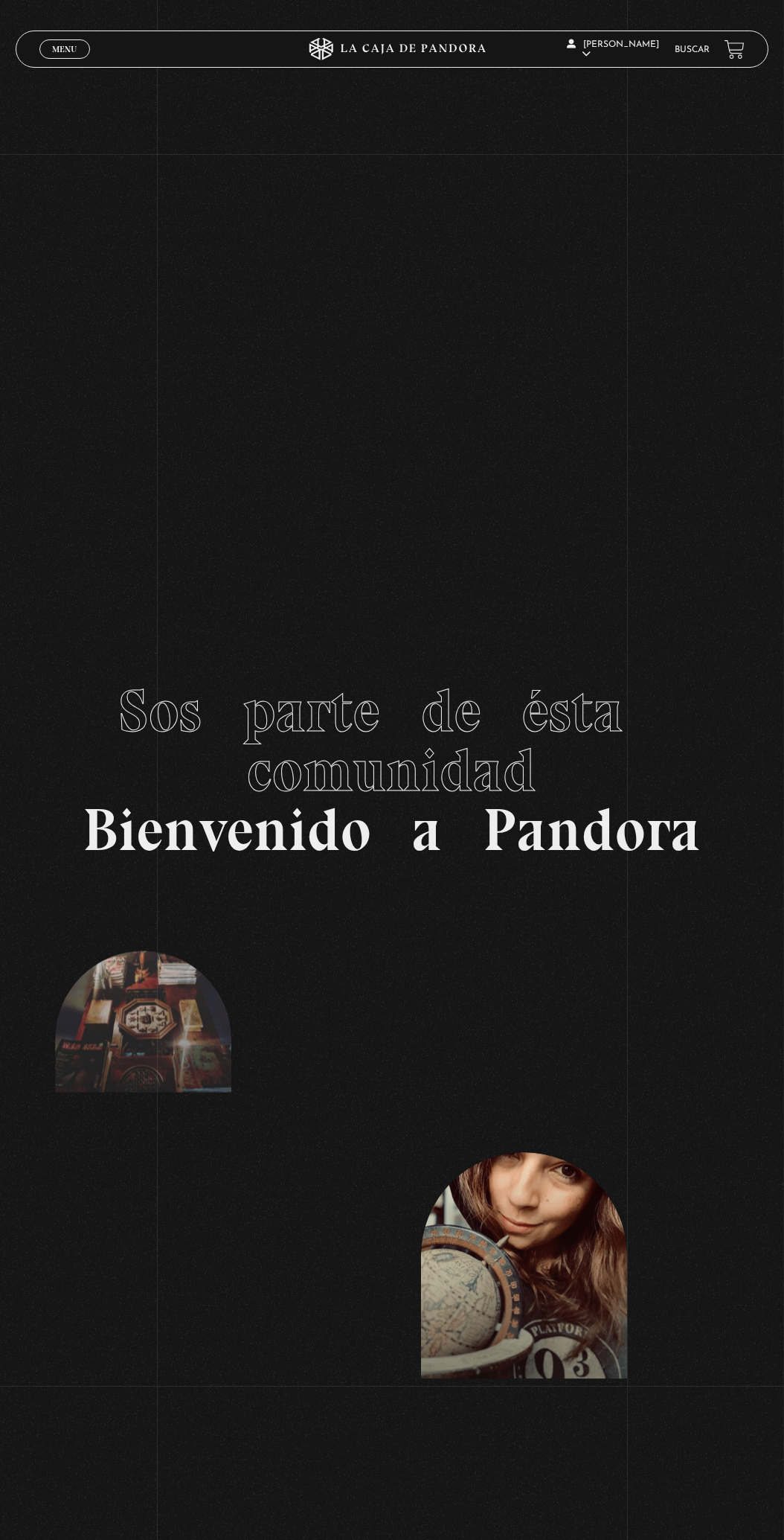
click at [63, 52] on span "Menu" at bounding box center [65, 49] width 25 height 9
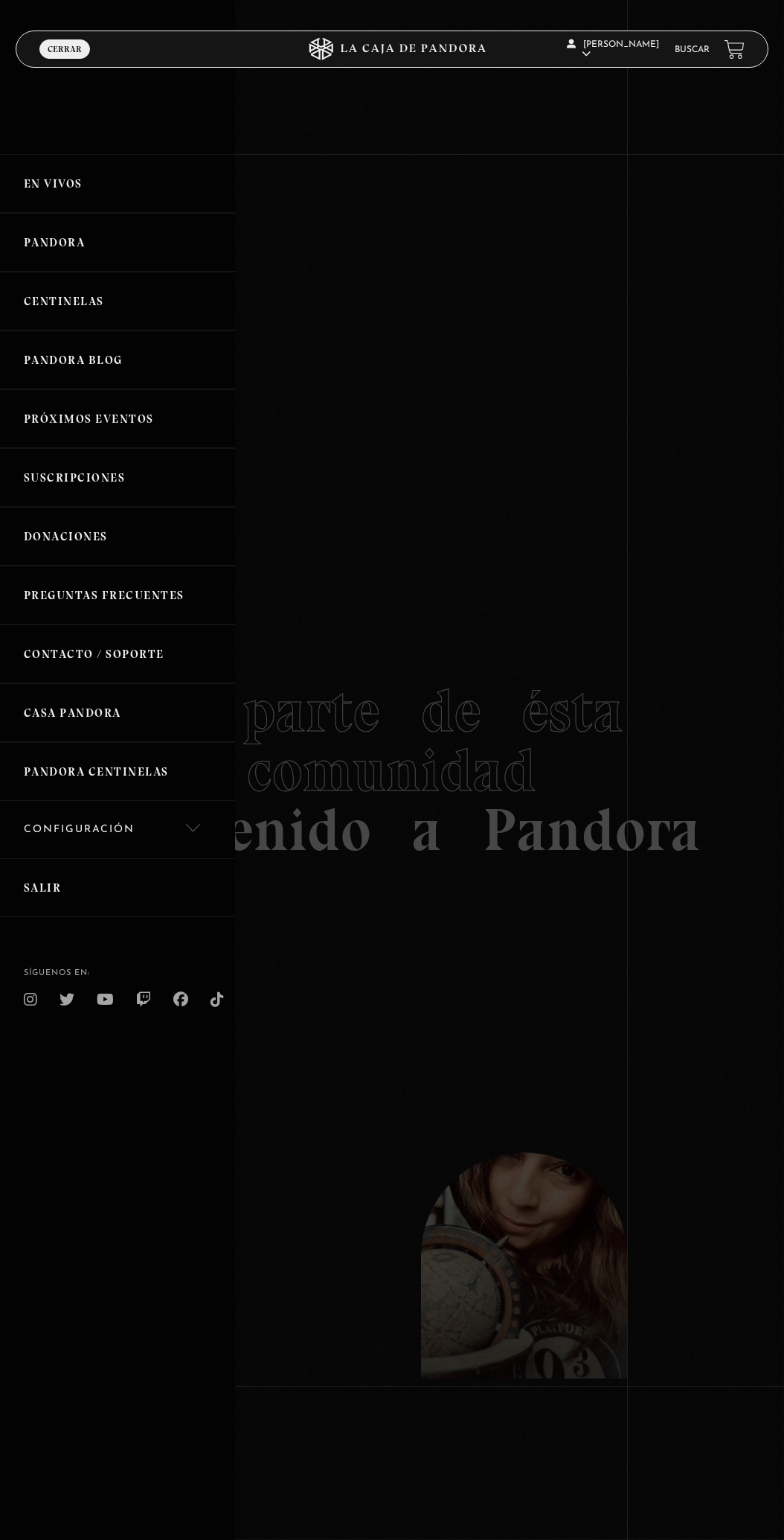
click at [42, 833] on link "Configuración" at bounding box center [118, 830] width 235 height 57
click at [22, 257] on link "Pandora" at bounding box center [118, 242] width 235 height 58
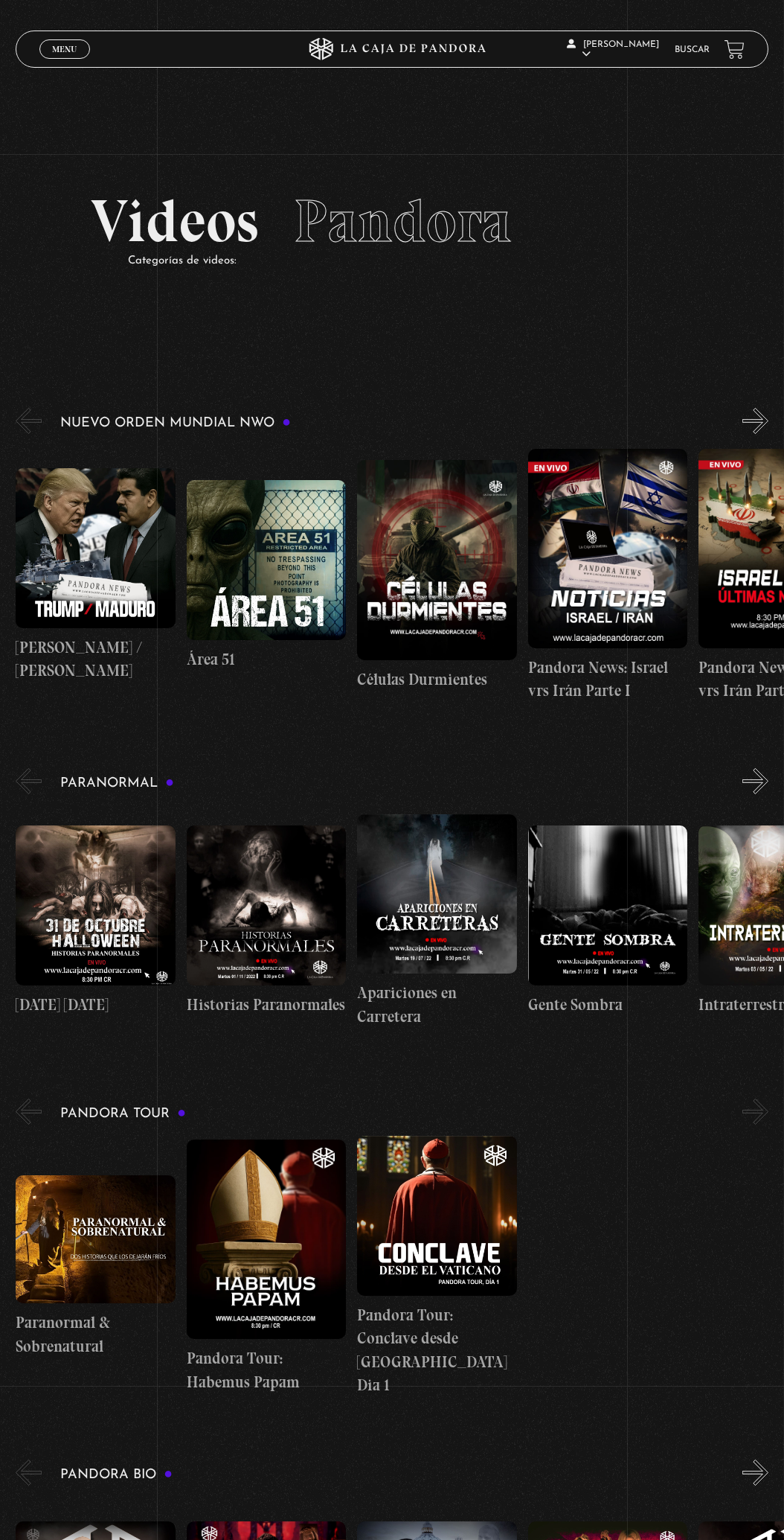
click at [41, 57] on link "Menu Cerrar" at bounding box center [65, 48] width 51 height 19
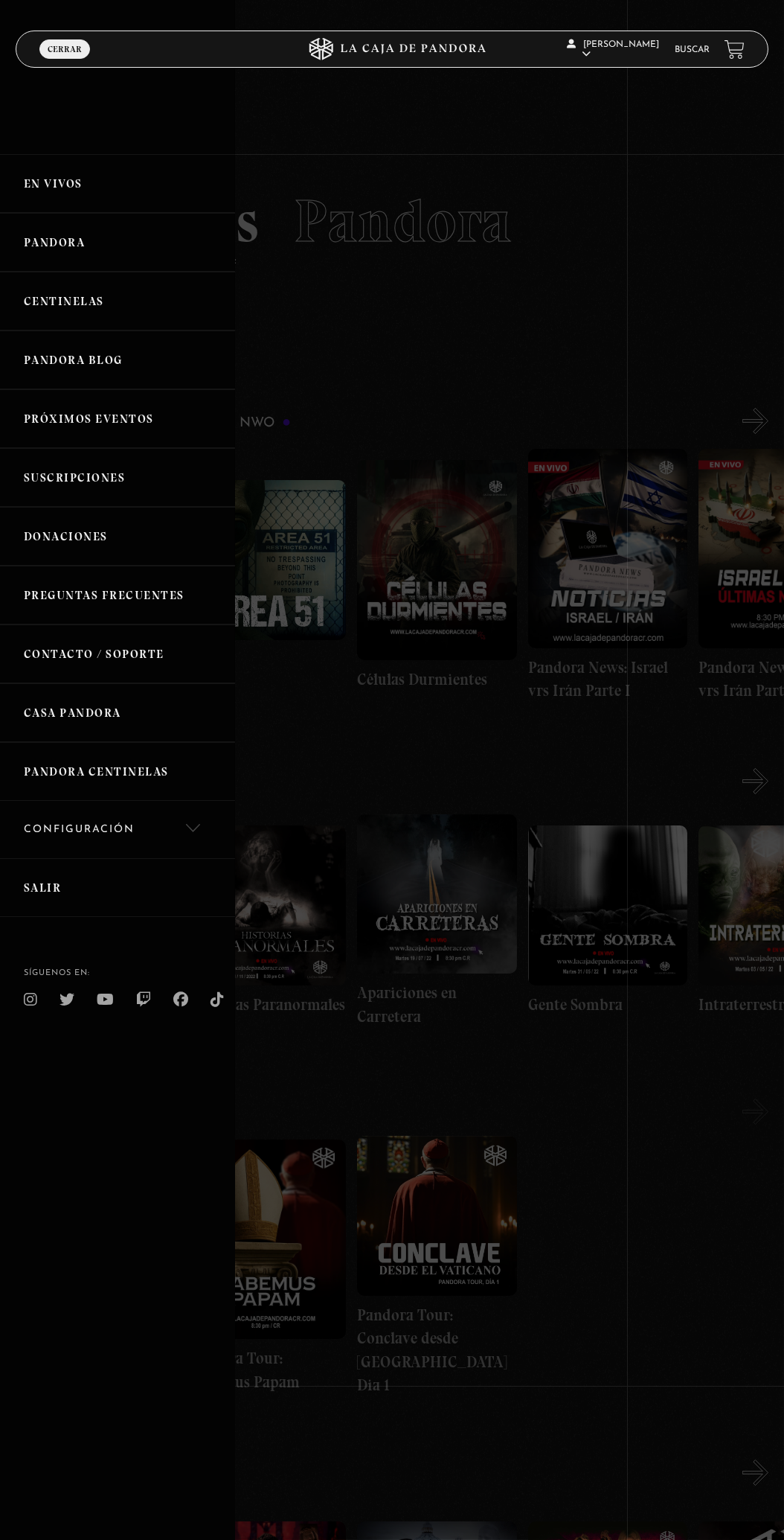
click at [28, 196] on link "En vivos" at bounding box center [118, 183] width 235 height 58
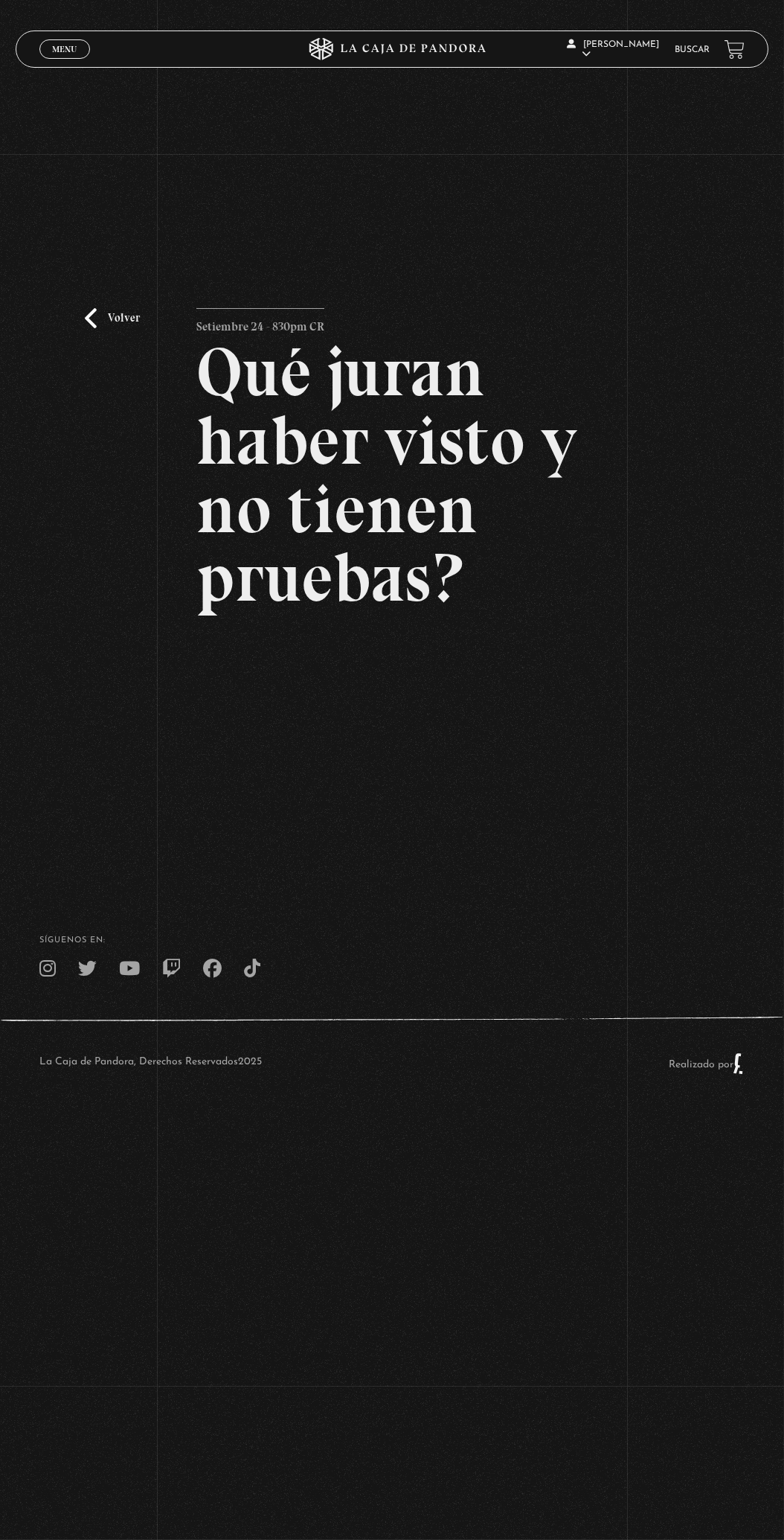
click at [575, 856] on div "Volver Setiembre 24 - 830pm CR Qué juran haber visto y no tienen pruebas?" at bounding box center [392, 596] width 392 height 576
click at [119, 329] on link "Volver" at bounding box center [112, 318] width 55 height 20
